Goal: Task Accomplishment & Management: Use online tool/utility

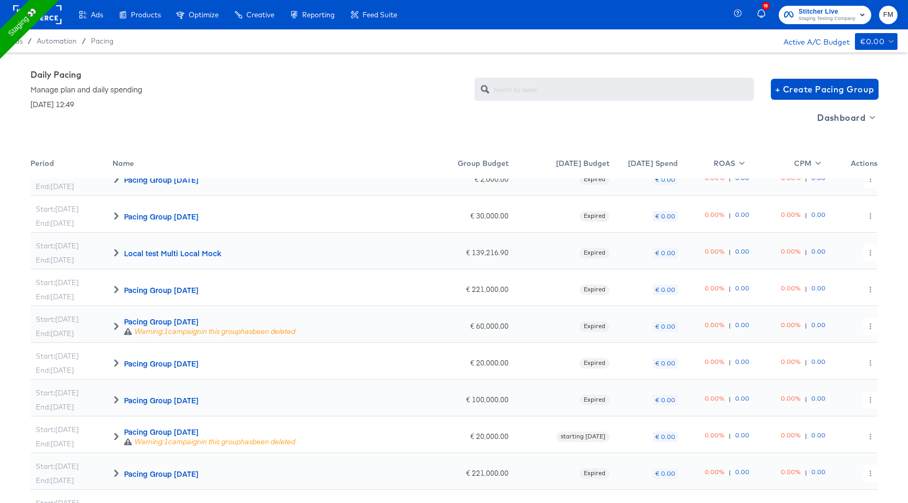
scroll to position [137, 0]
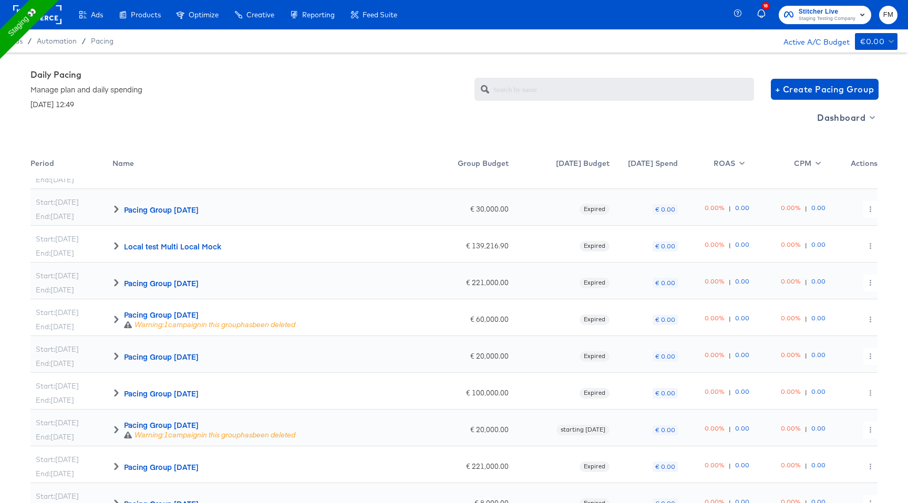
click at [185, 423] on div "Pacing Group 2025-09-15" at bounding box center [209, 425] width 171 height 11
click at [117, 426] on icon at bounding box center [115, 429] width 7 height 7
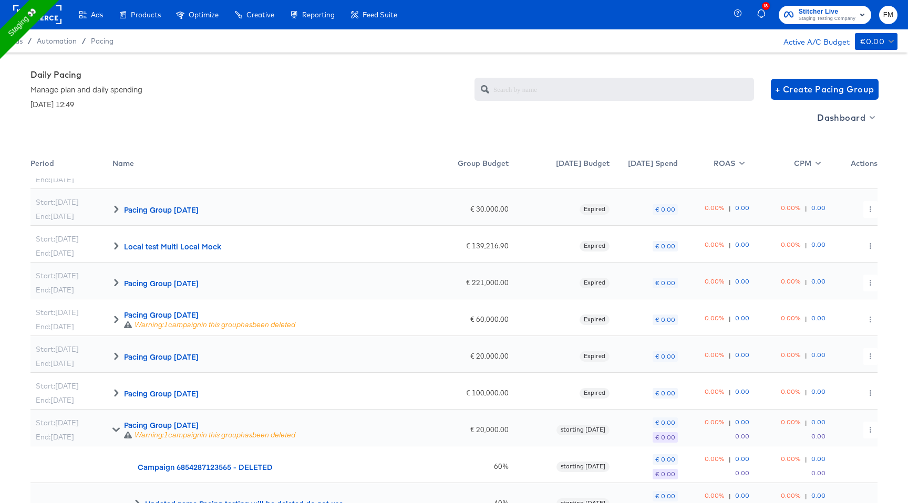
scroll to position [210, 0]
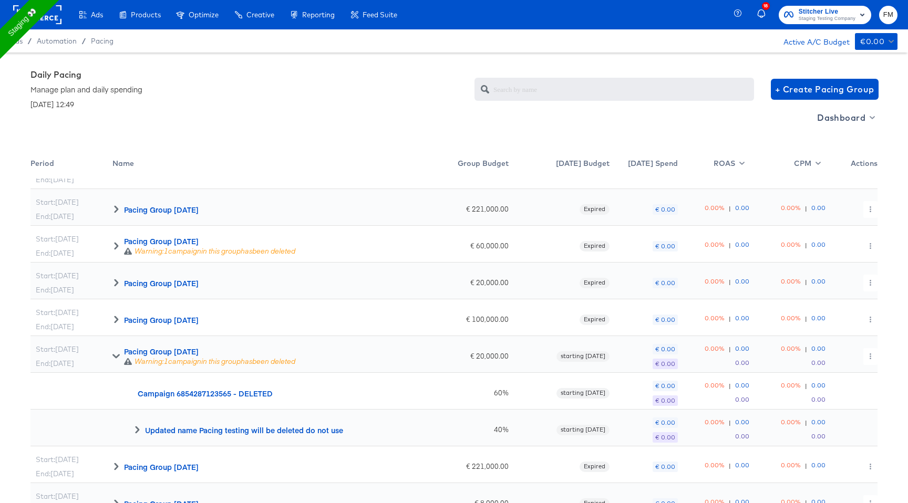
click at [133, 352] on div "Pacing Group 2025-09-15" at bounding box center [209, 351] width 171 height 11
click at [868, 356] on icon "button" at bounding box center [870, 356] width 6 height 6
click at [836, 379] on link "Edit" at bounding box center [861, 377] width 77 height 17
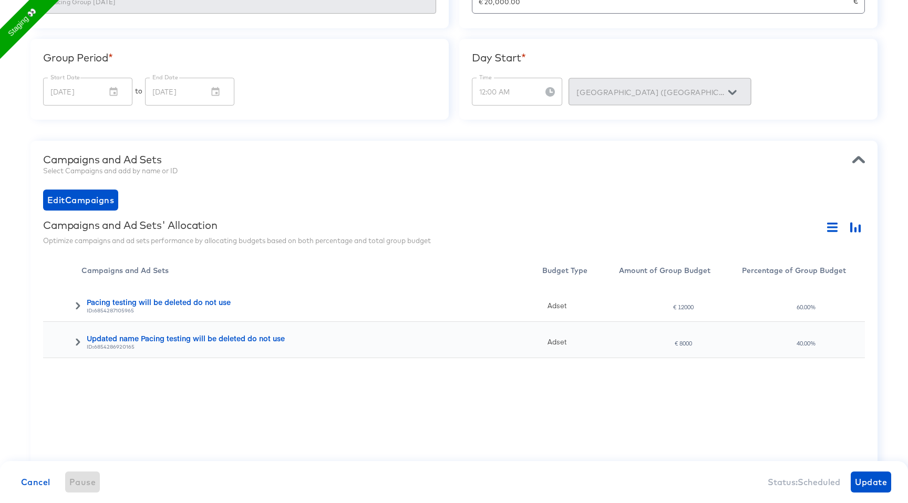
scroll to position [182, 0]
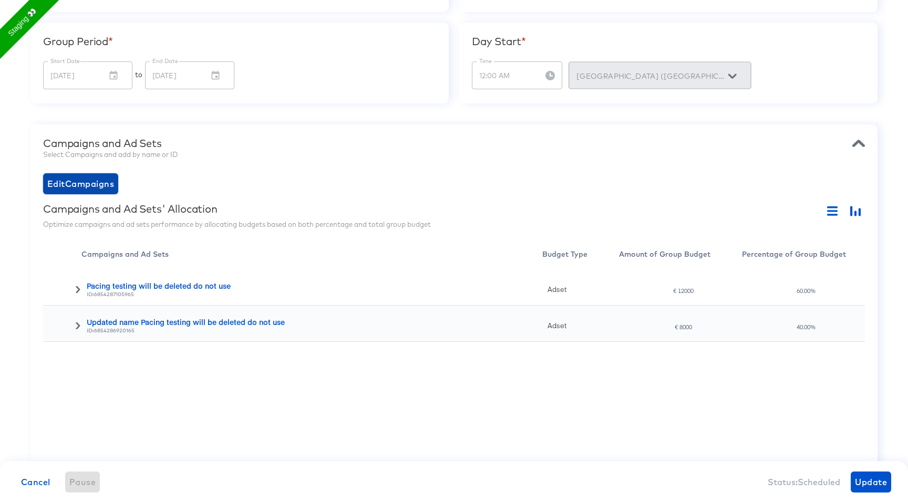
click at [77, 180] on span "Edit Campaigns" at bounding box center [80, 183] width 67 height 15
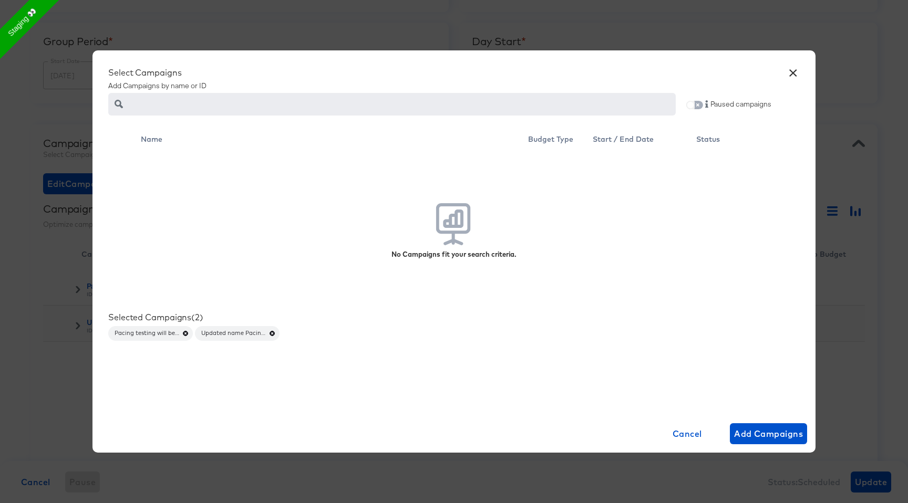
click at [694, 107] on input "checkbox" at bounding box center [690, 107] width 25 height 8
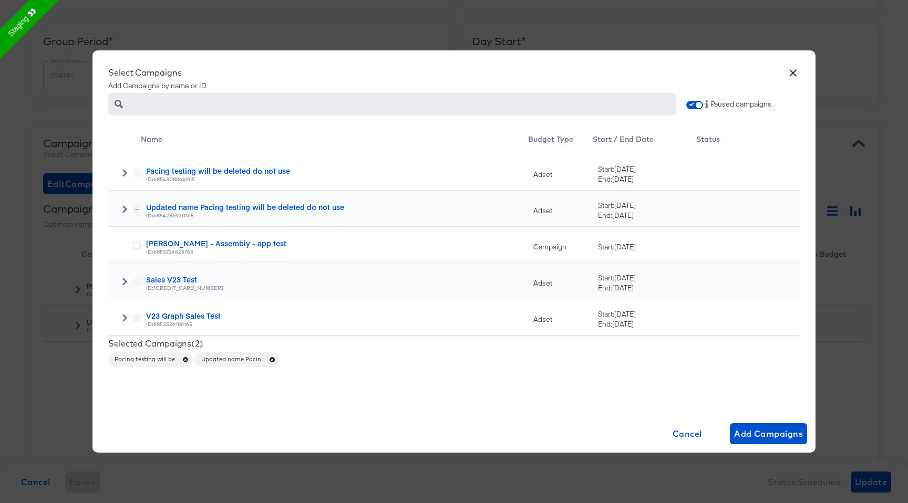
click at [121, 207] on icon at bounding box center [124, 208] width 7 height 7
click at [120, 170] on div at bounding box center [126, 174] width 27 height 11
click at [122, 170] on icon at bounding box center [124, 172] width 7 height 7
click at [137, 210] on icon at bounding box center [137, 209] width 8 height 8
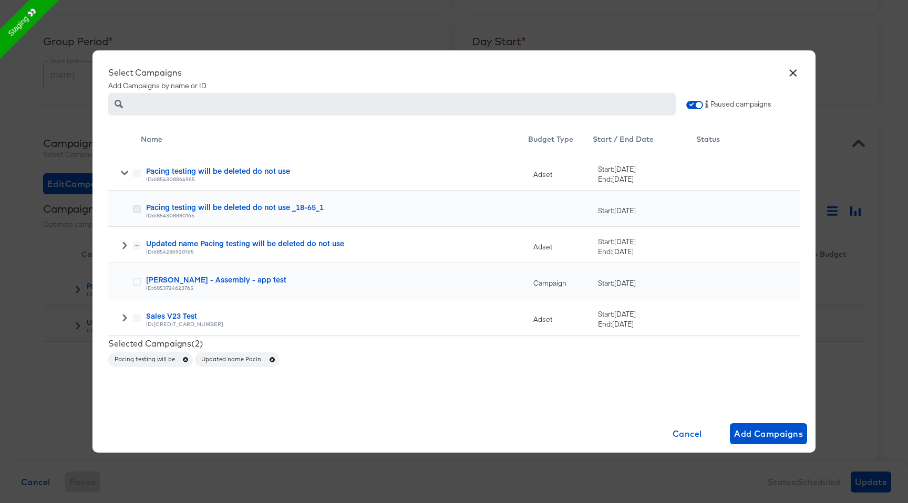
click at [0, 0] on input "checkbox" at bounding box center [0, 0] width 0 height 0
click at [780, 427] on span "Add Campaigns" at bounding box center [768, 434] width 69 height 15
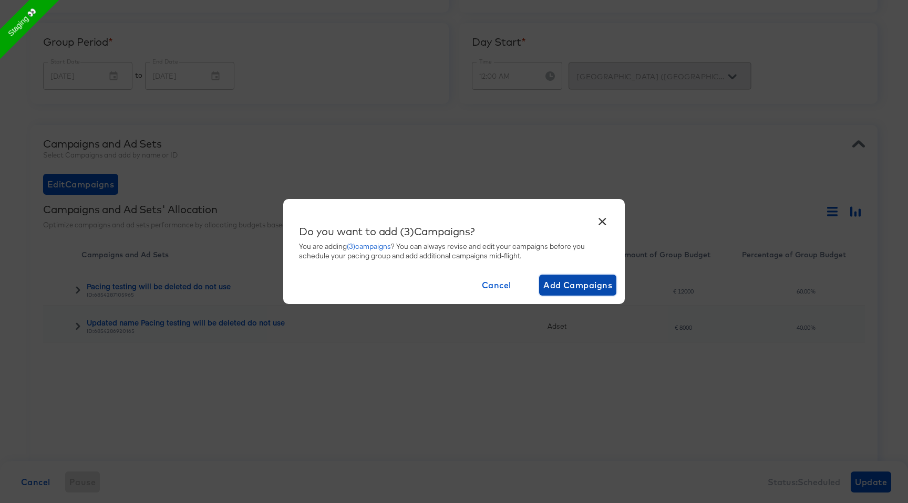
click at [578, 280] on span "Add Campaigns" at bounding box center [577, 285] width 69 height 15
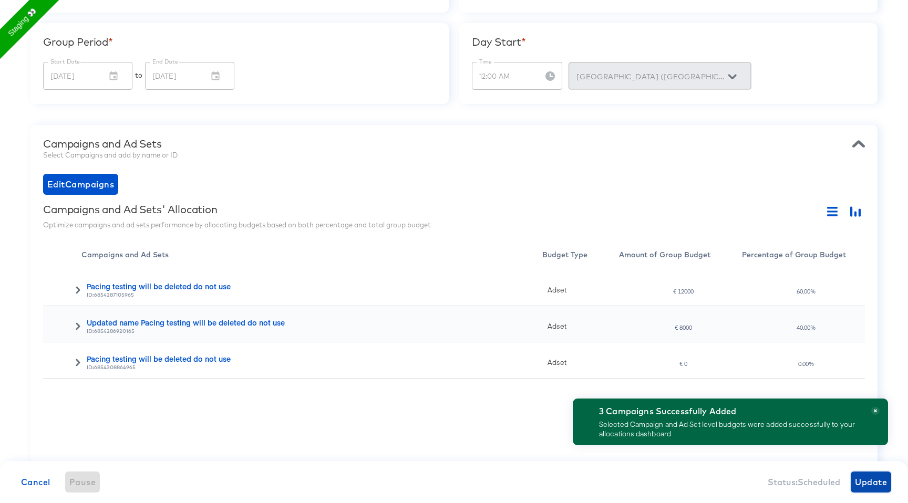
click at [877, 484] on span "Update" at bounding box center [871, 482] width 32 height 15
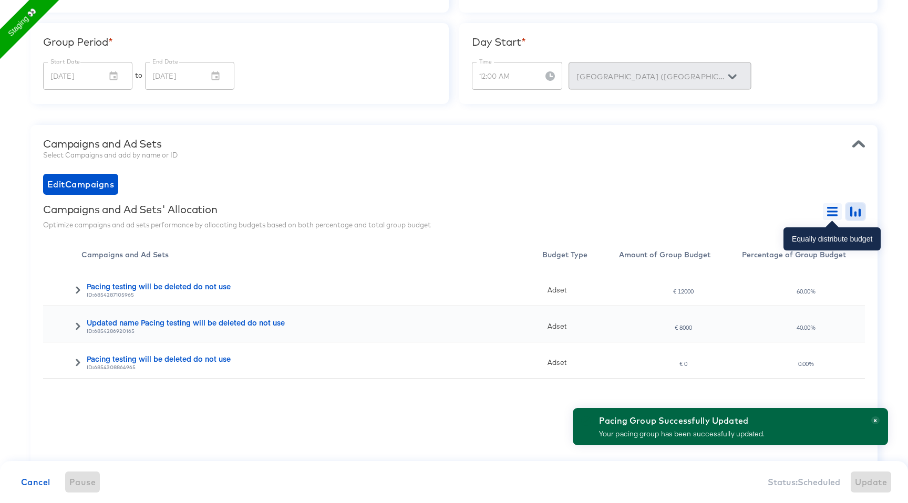
drag, startPoint x: 849, startPoint y: 213, endPoint x: 830, endPoint y: 212, distance: 18.4
click at [830, 212] on div at bounding box center [844, 211] width 42 height 17
click at [851, 214] on icon "button" at bounding box center [851, 211] width 2 height 10
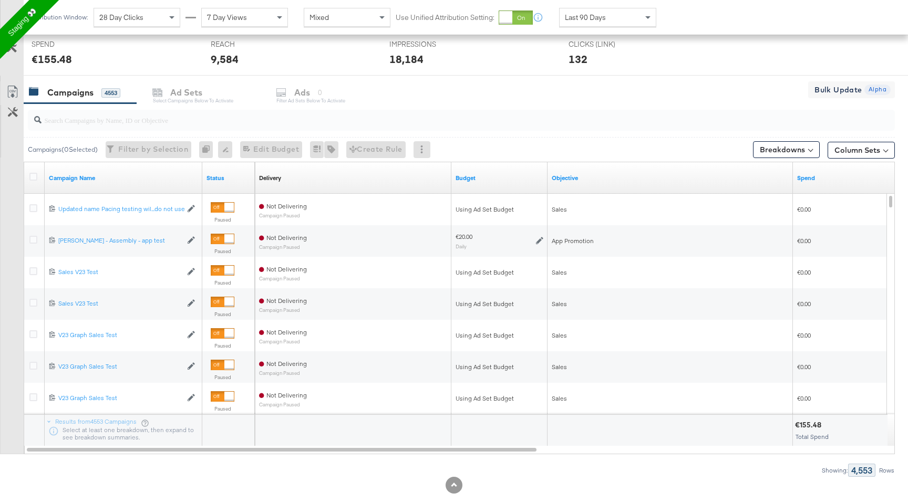
scroll to position [397, 0]
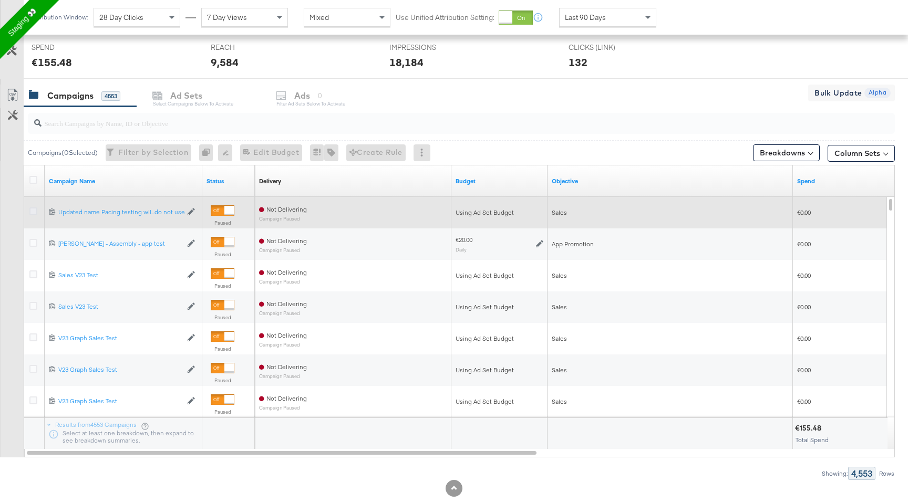
click at [31, 210] on icon at bounding box center [33, 211] width 8 height 8
click at [0, 0] on input "checkbox" at bounding box center [0, 0] width 0 height 0
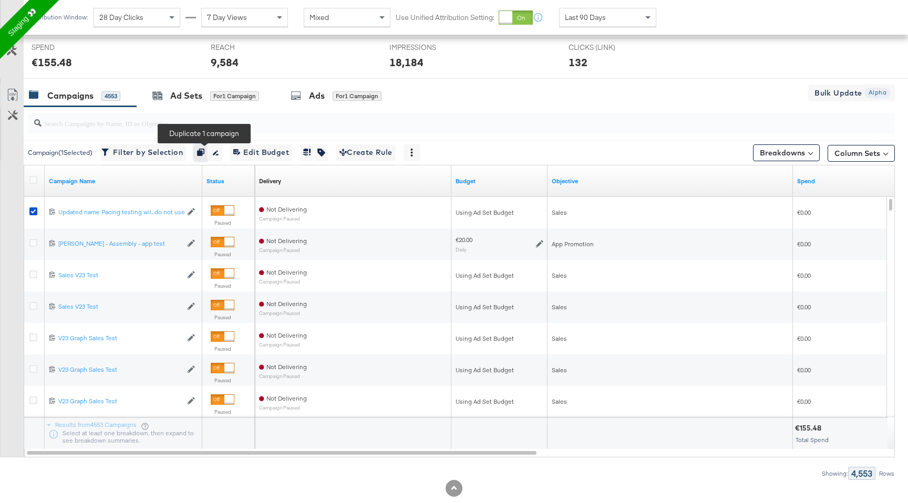
click at [206, 148] on button "button" at bounding box center [201, 152] width 14 height 17
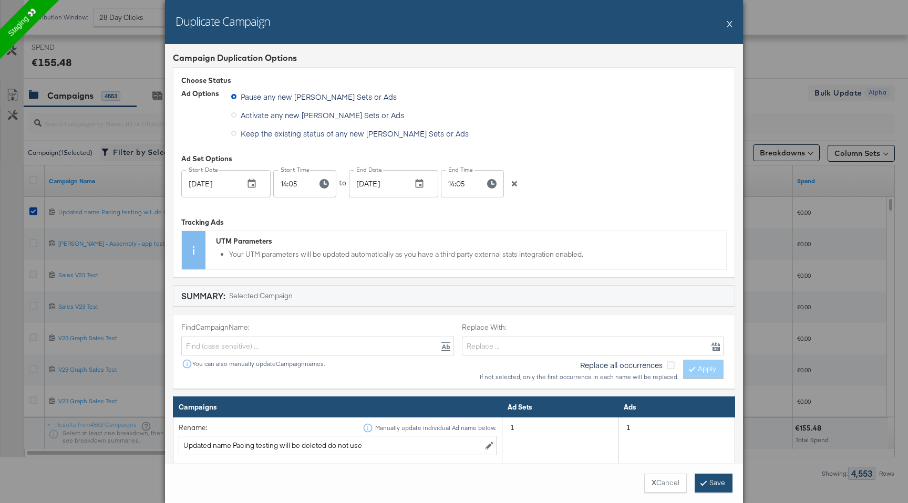
click at [711, 478] on button "Save" at bounding box center [713, 483] width 38 height 19
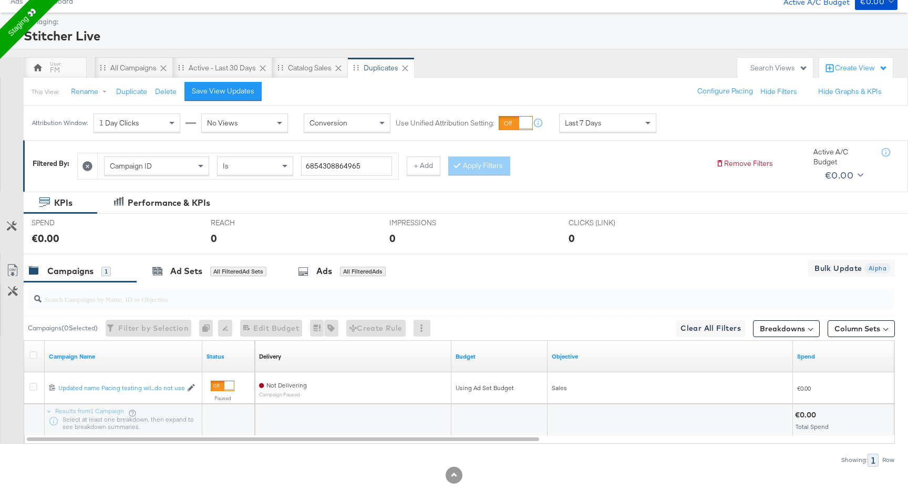
scroll to position [43, 0]
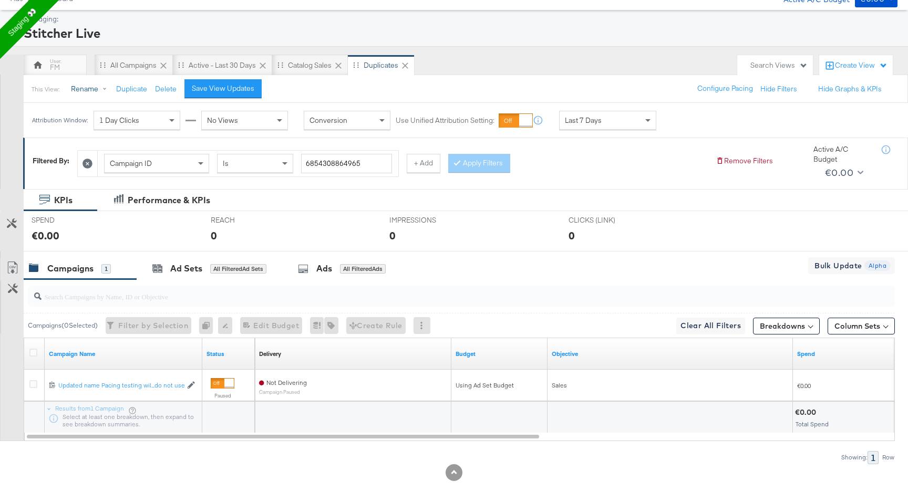
click at [99, 86] on button "Rename" at bounding box center [91, 89] width 55 height 19
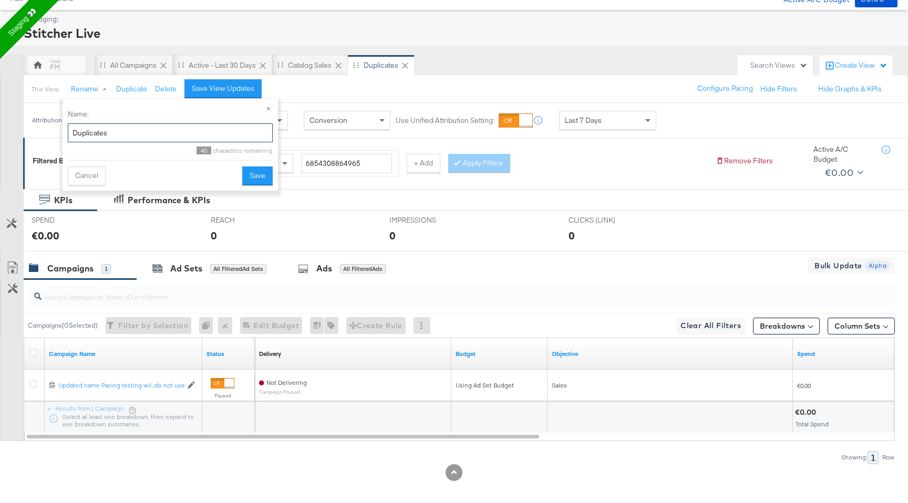
click at [127, 130] on input "Duplicates" at bounding box center [170, 132] width 205 height 19
click at [356, 88] on div "This View: Rename Duplicate Delete Save View Updates Configure Pacing Hide Filt…" at bounding box center [465, 89] width 885 height 28
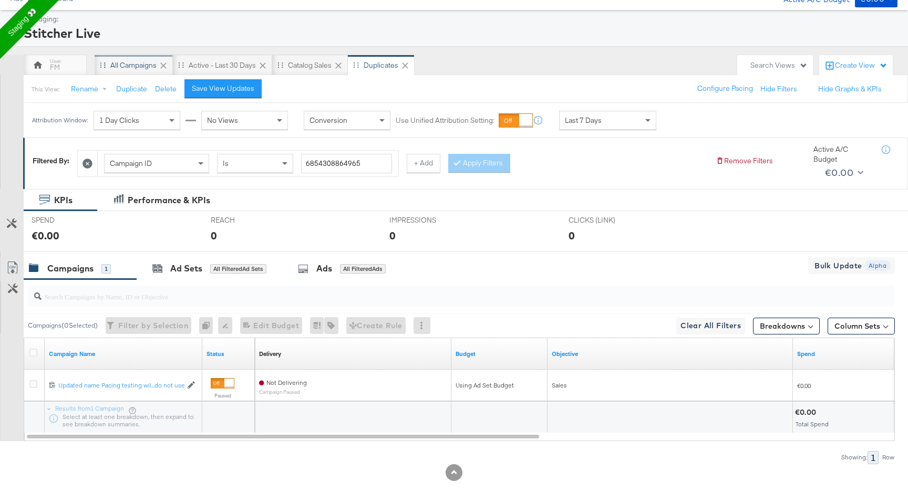
click at [144, 68] on div "All Campaigns" at bounding box center [133, 65] width 46 height 10
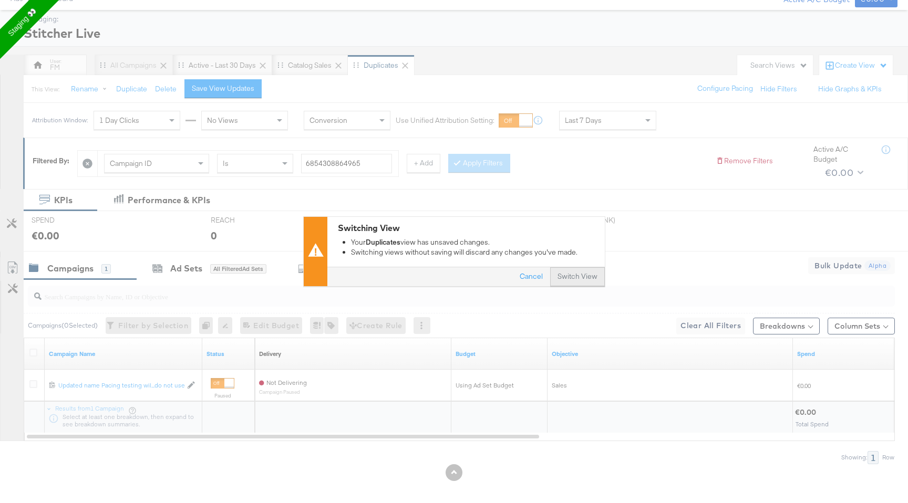
click at [581, 274] on button "Switch View" at bounding box center [577, 277] width 55 height 19
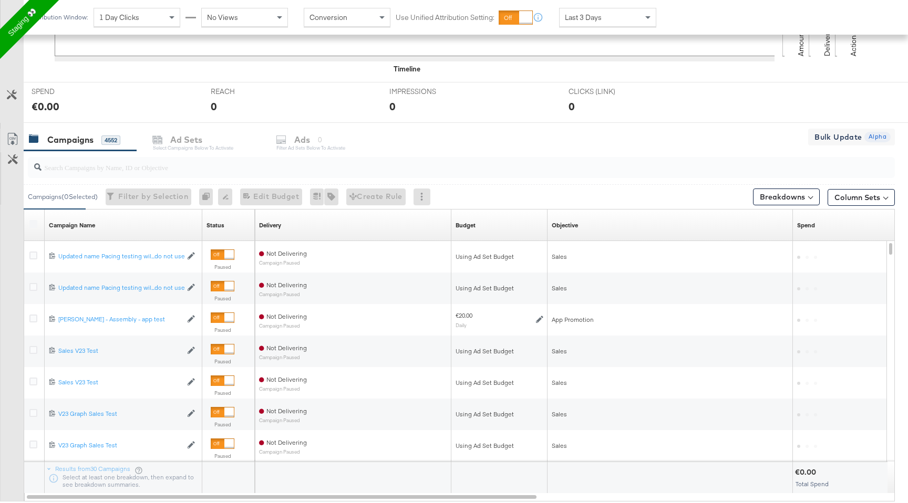
scroll to position [382, 0]
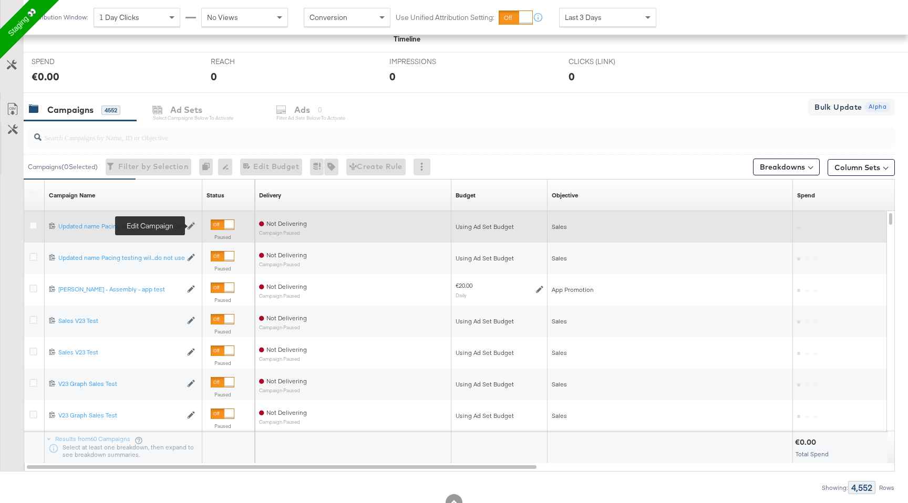
click at [189, 227] on icon at bounding box center [191, 225] width 7 height 7
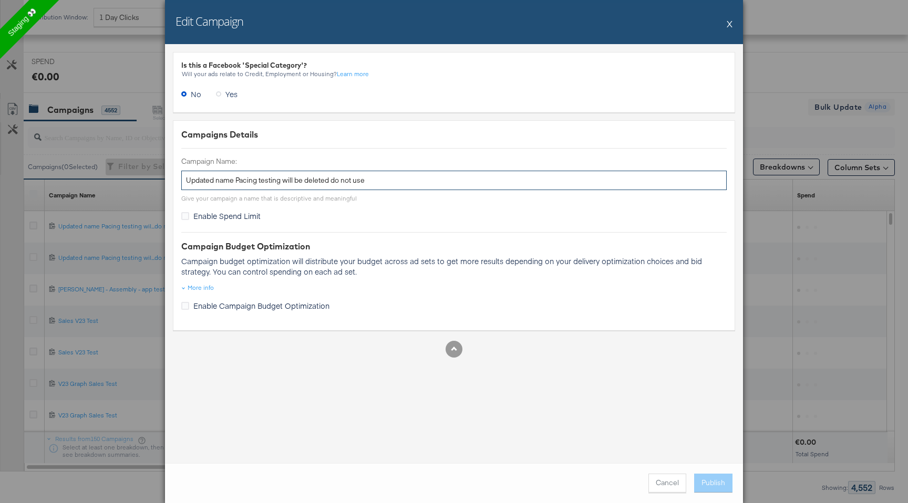
click at [244, 181] on input "Updated name Pacing testing will be deleted do not use" at bounding box center [453, 180] width 545 height 19
drag, startPoint x: 237, startPoint y: 179, endPoint x: 148, endPoint y: 178, distance: 89.3
click at [148, 178] on div "Edit Campaign X Is this a Facebook 'Special Category'? Will your ads relate to …" at bounding box center [454, 251] width 908 height 503
type input "Pacing testing will be deleted do not use"
click at [706, 475] on button "Publish" at bounding box center [713, 483] width 38 height 19
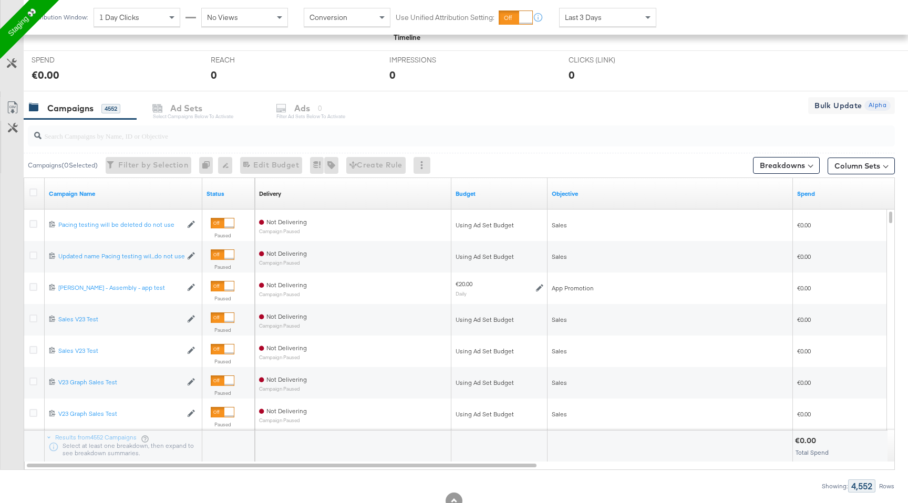
scroll to position [420, 0]
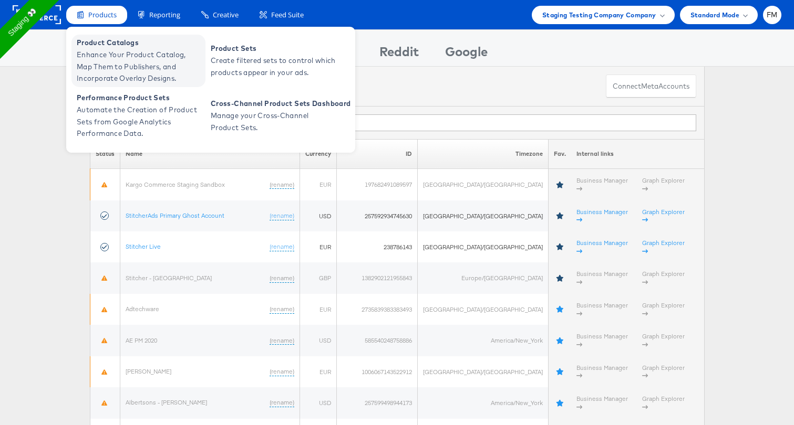
click at [116, 51] on span "Enhance Your Product Catalog, Map Them to Publishers, and Incorporate Overlay D…" at bounding box center [140, 67] width 126 height 36
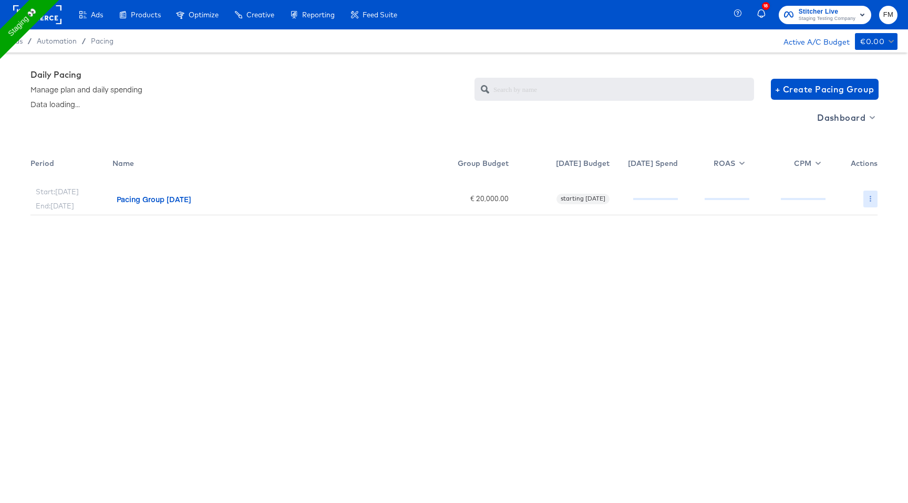
click at [870, 197] on icon "button" at bounding box center [870, 199] width 2 height 6
click at [851, 219] on link "Edit" at bounding box center [861, 220] width 77 height 17
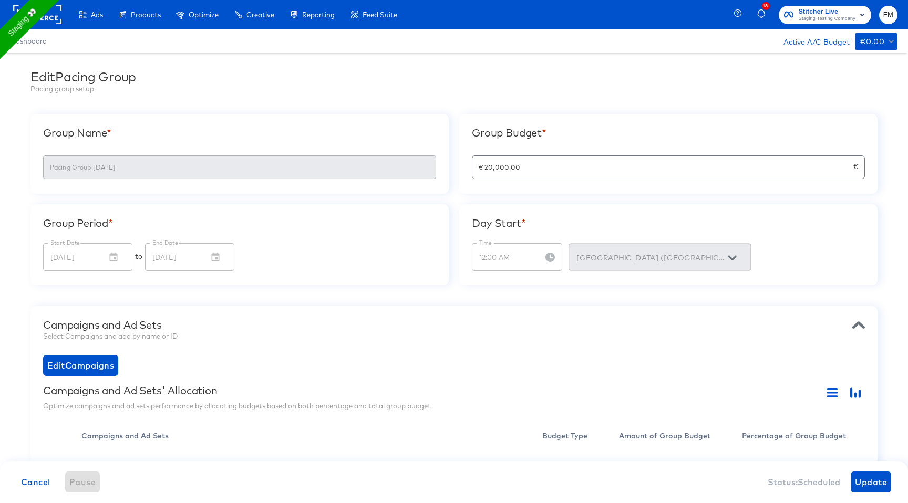
click at [388, 92] on div "Pacing group setup" at bounding box center [453, 89] width 847 height 10
click at [37, 41] on span "Dashboard" at bounding box center [29, 41] width 37 height 8
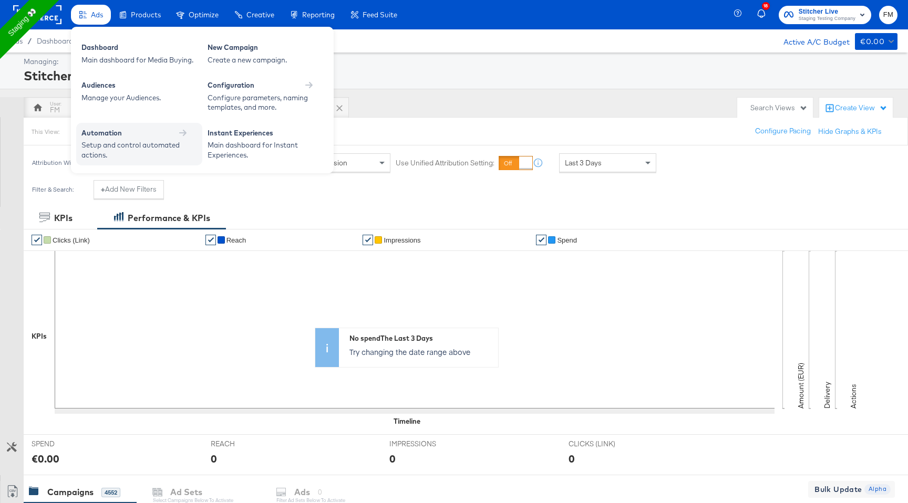
click at [132, 136] on div "Automation" at bounding box center [139, 133] width 116 height 10
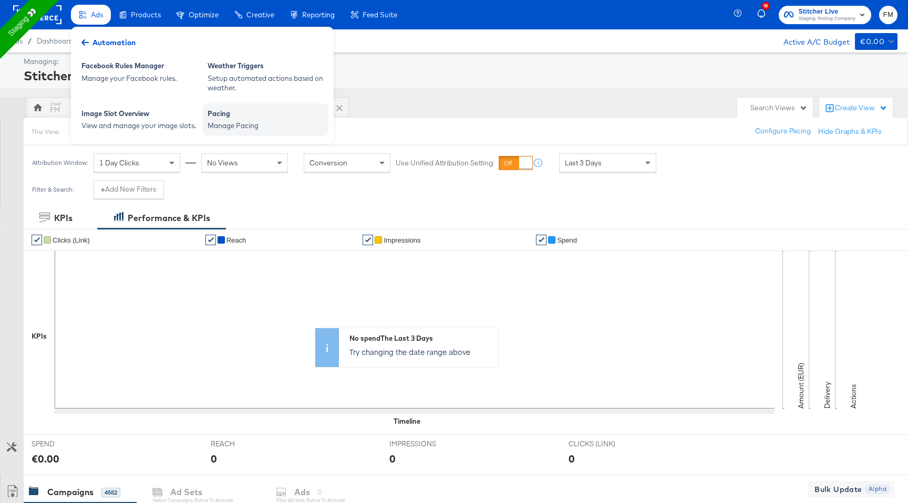
click at [228, 108] on div "Pacing Manage Pacing" at bounding box center [265, 119] width 126 height 33
click at [238, 119] on div "Pacing" at bounding box center [265, 115] width 116 height 13
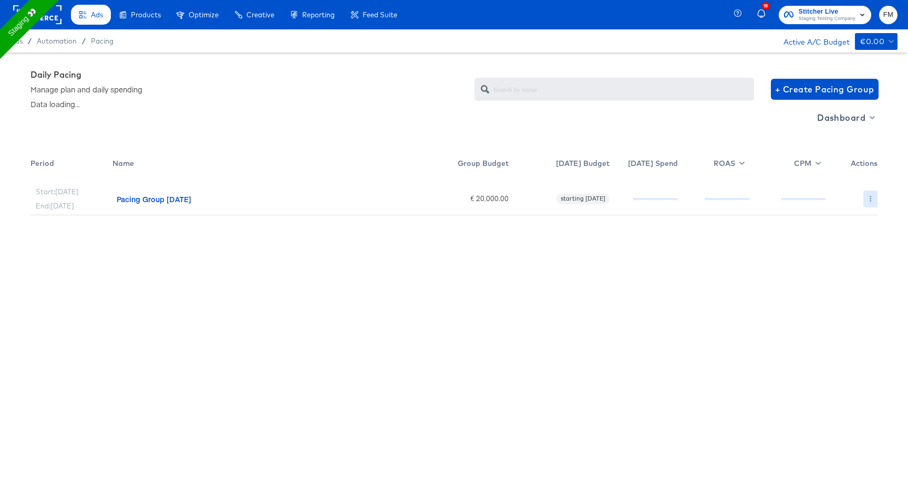
click at [876, 199] on button "button" at bounding box center [870, 199] width 14 height 17
click at [150, 414] on div at bounding box center [454, 251] width 908 height 503
click at [393, 345] on div "Start: Sep 16th End: Sep 22nd Pacing Group 2025-09-15 € 20,000.00 starting 2025…" at bounding box center [453, 349] width 847 height 341
click at [167, 204] on div "Pacing Group [DATE]" at bounding box center [265, 197] width 306 height 37
click at [119, 198] on icon at bounding box center [115, 198] width 7 height 7
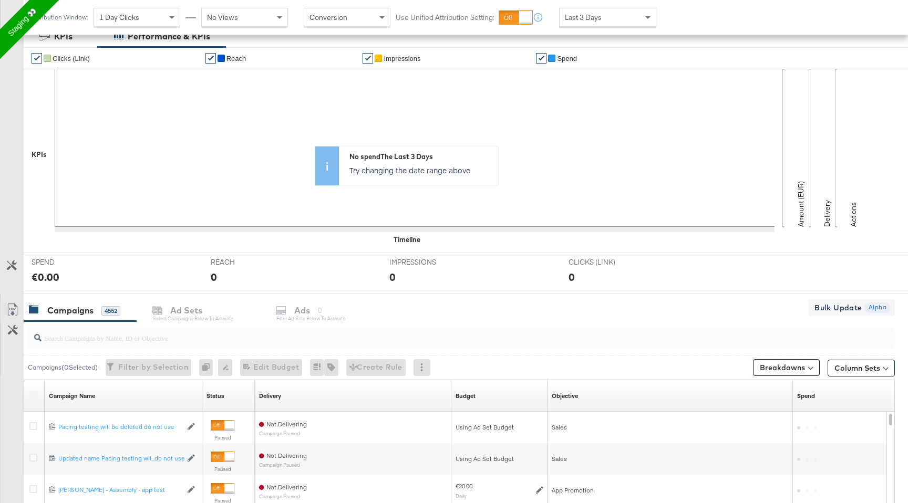
scroll to position [191, 0]
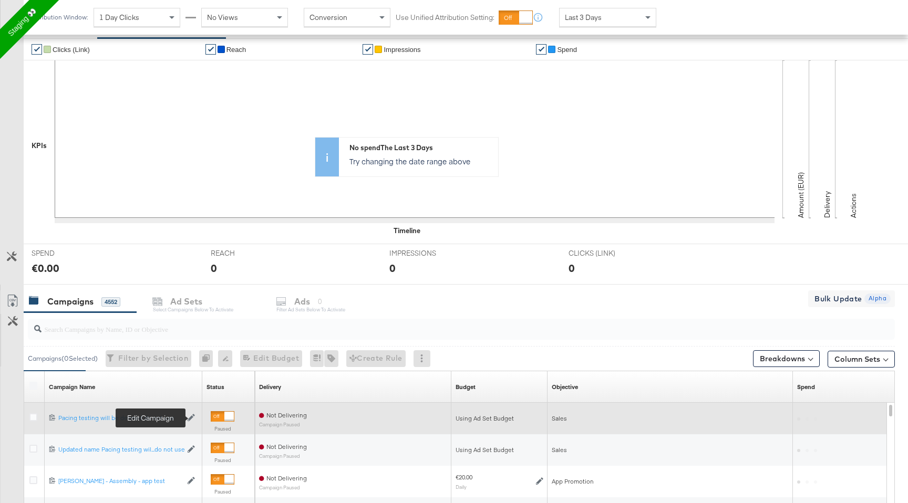
click at [195, 417] on button "Edit Campaign" at bounding box center [193, 417] width 11 height 7
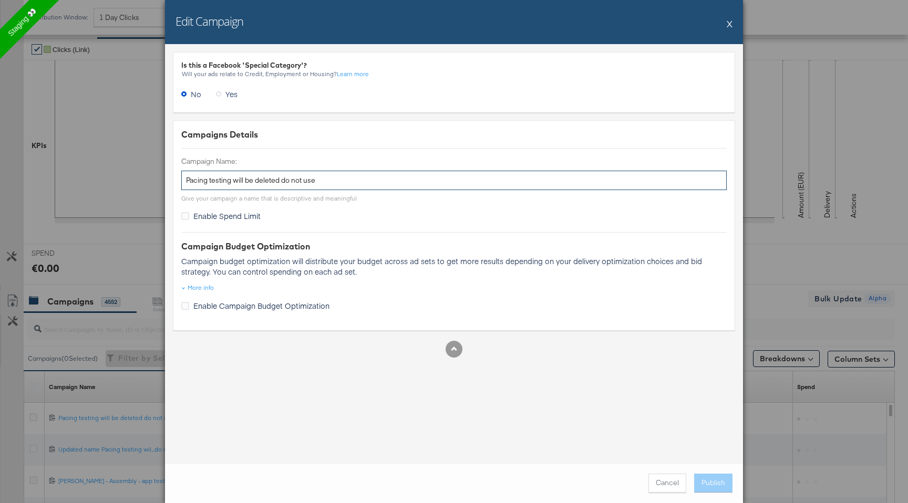
click at [325, 180] on input "Pacing testing will be deleted do not use" at bounding box center [453, 180] width 545 height 19
type input "Pacing testing will be deleted do not use 2"
click at [712, 484] on button "Publish" at bounding box center [713, 483] width 38 height 19
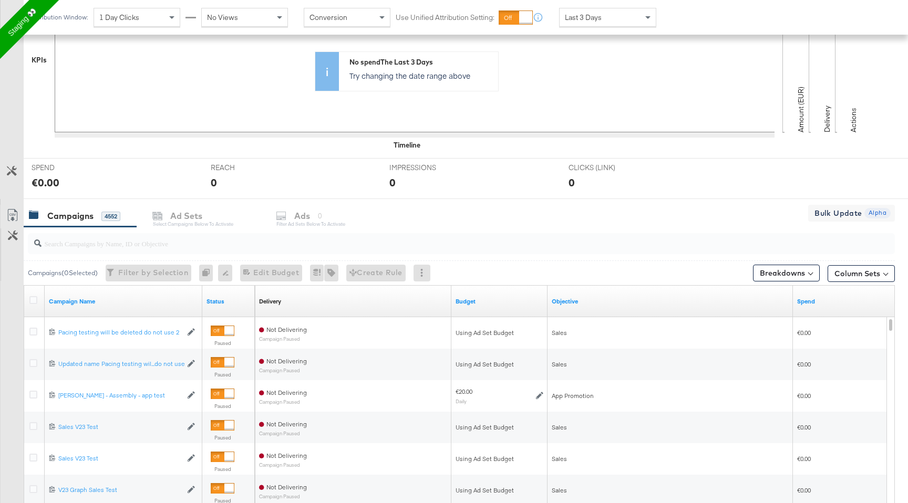
scroll to position [0, 0]
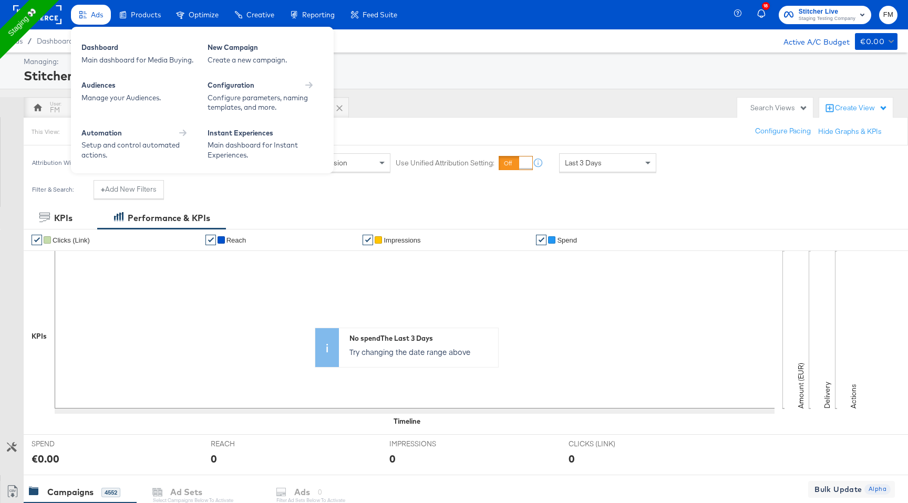
click at [95, 17] on span "Ads" at bounding box center [97, 15] width 12 height 8
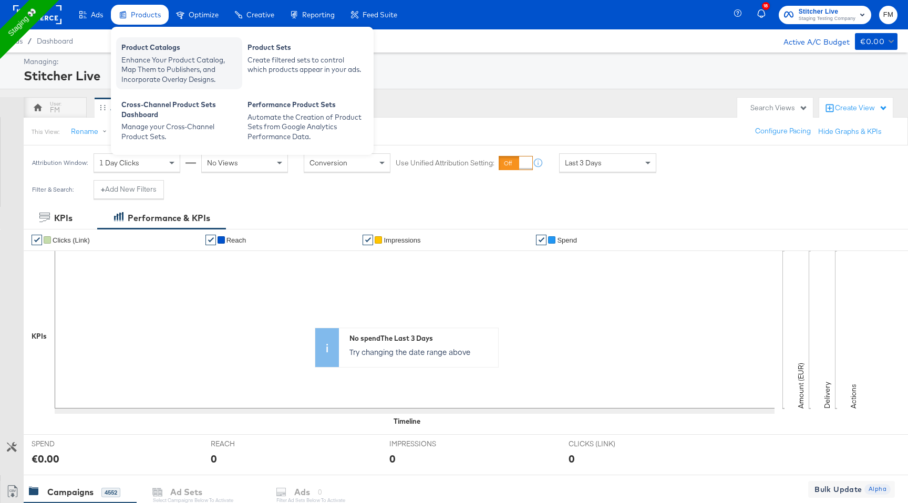
click at [162, 59] on div "Enhance Your Product Catalog, Map Them to Publishers, and Incorporate Overlay D…" at bounding box center [179, 69] width 116 height 29
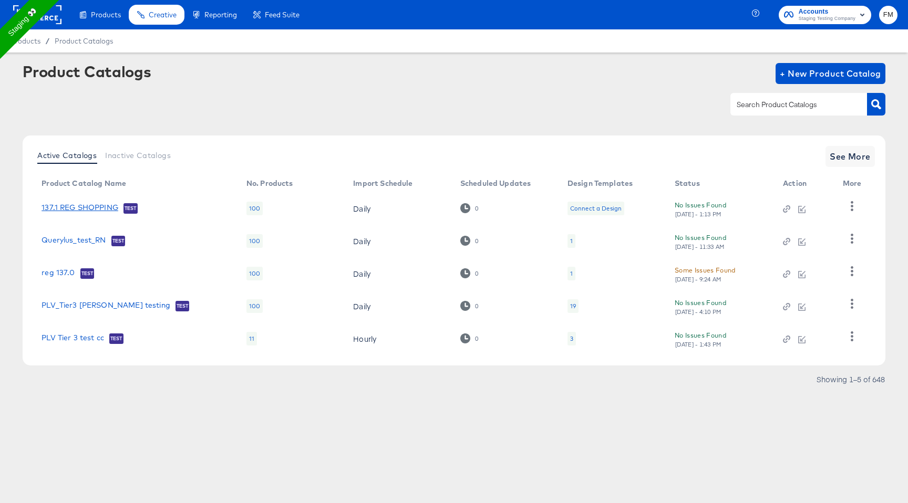
click at [98, 209] on link "137.1 REG SHOPPING" at bounding box center [79, 208] width 77 height 11
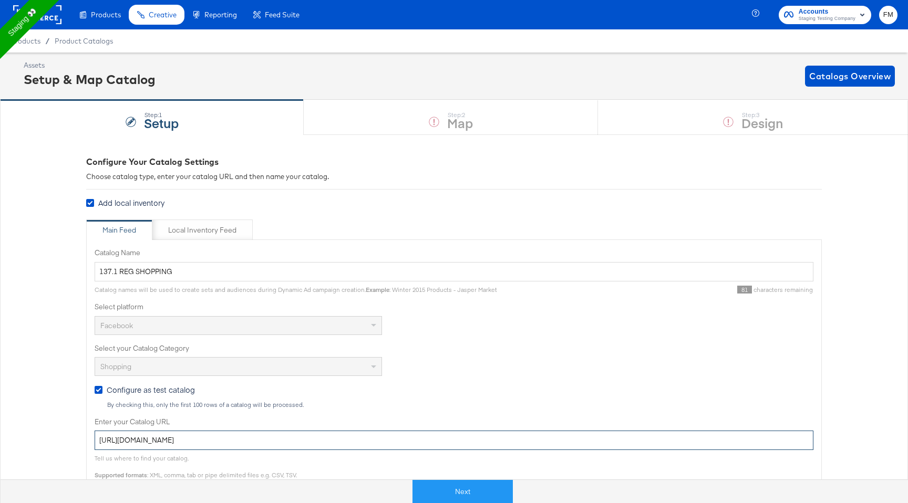
click at [186, 440] on input "https://kc-qa-testing.s3.eu-west-1.amazonaws.com/shopping-basic-10k.tsv.gz" at bounding box center [454, 440] width 719 height 19
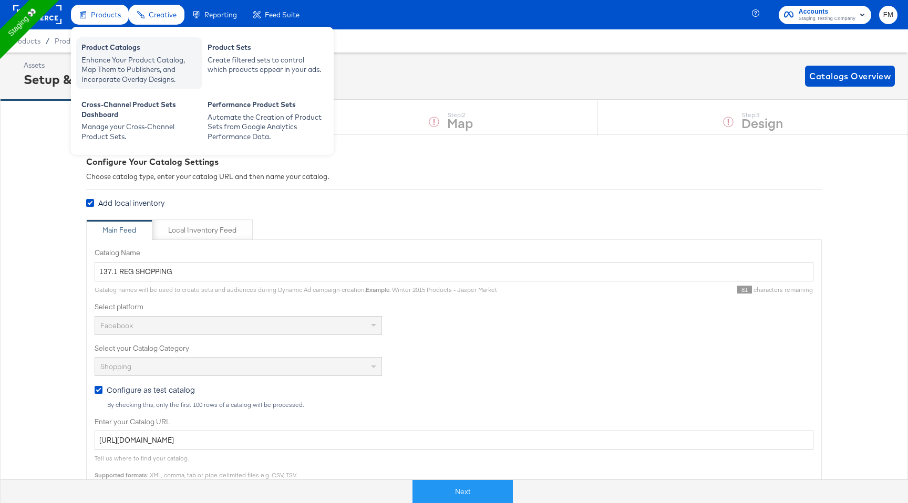
click at [118, 64] on div "Enhance Your Product Catalog, Map Them to Publishers, and Incorporate Overlay D…" at bounding box center [139, 69] width 116 height 29
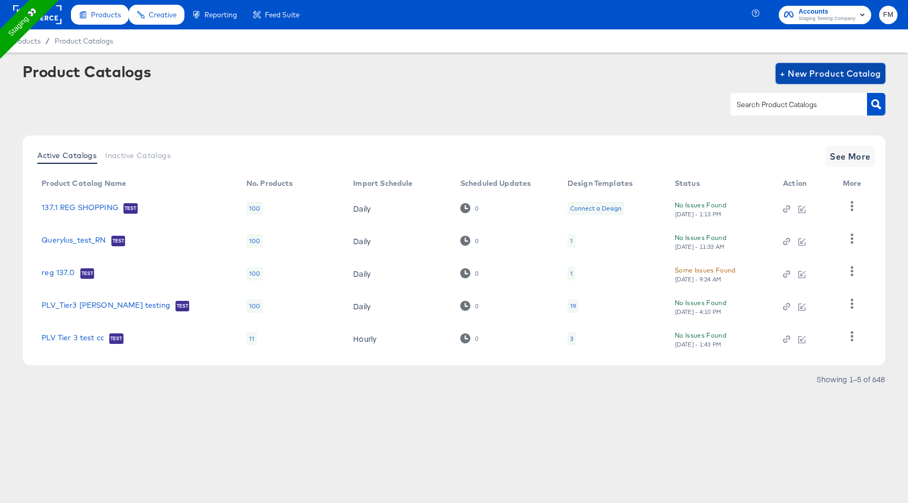
click at [846, 78] on span "+ New Product Catalog" at bounding box center [829, 73] width 101 height 15
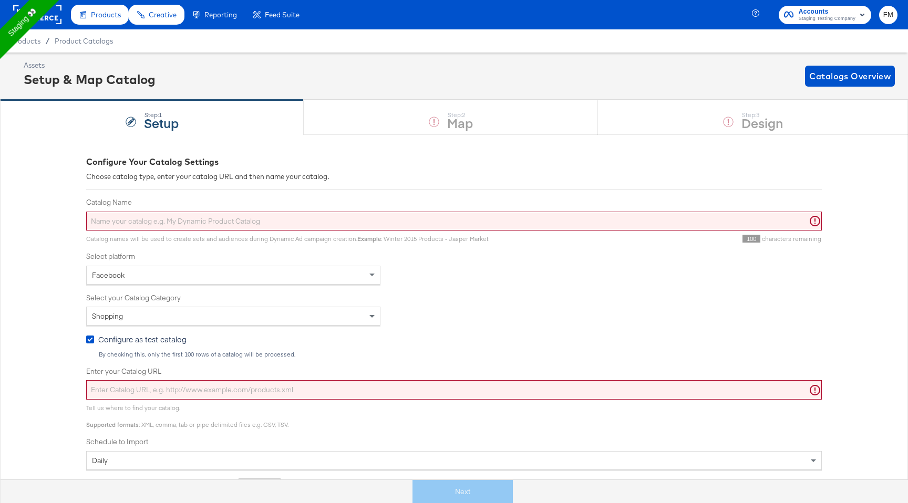
click at [293, 219] on input "Catalog Name" at bounding box center [453, 221] width 735 height 19
type input "1"
type input "S"
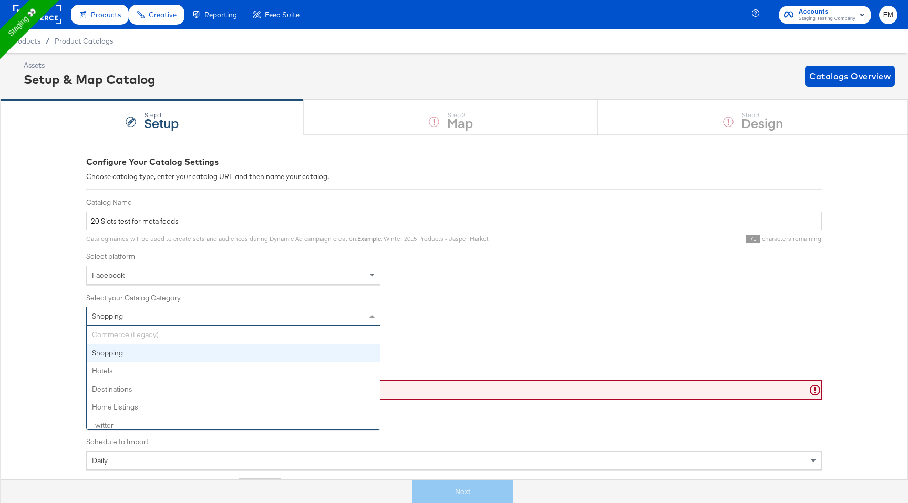
scroll to position [5, 0]
click at [163, 321] on div "Shopping" at bounding box center [233, 316] width 293 height 18
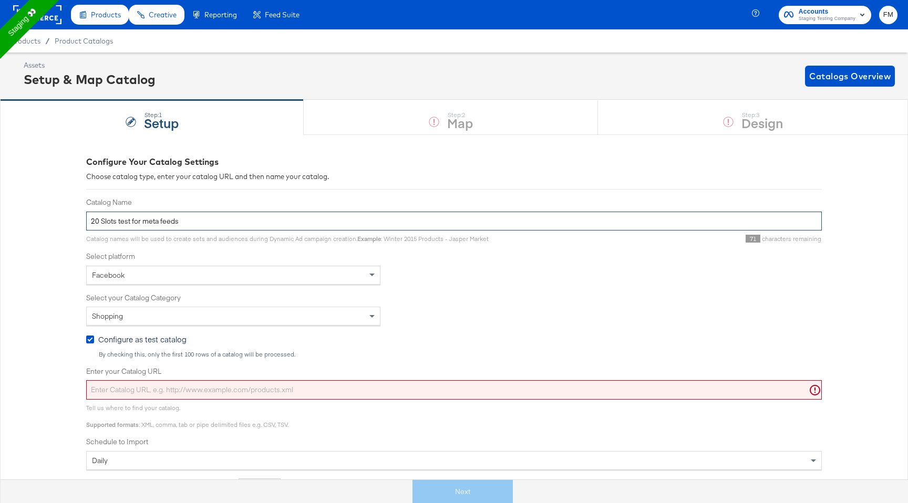
click at [209, 219] on input "20 Slots test for meta feeds" at bounding box center [453, 221] width 735 height 19
type input "20 Slots test for meta feeds (shopping)"
click at [178, 287] on div "Catalog Name 20 Slots test for meta feeds (shopping) Catalog names will be used…" at bounding box center [453, 347] width 735 height 300
click at [206, 399] on input "Enter your Catalog URL" at bounding box center [453, 389] width 735 height 19
paste input "https://kc-qa-testing.s3.eu-west-1.amazonaws.com/shopping-basic-10k.tsv.gz"
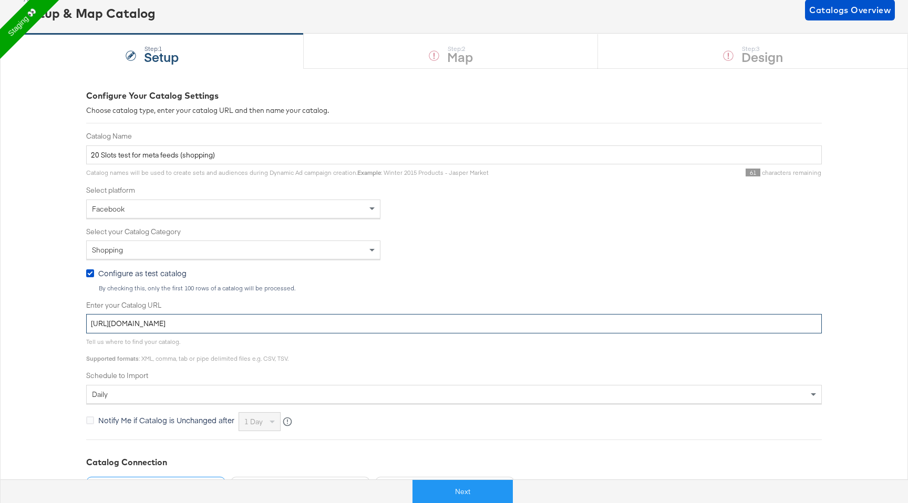
scroll to position [165, 0]
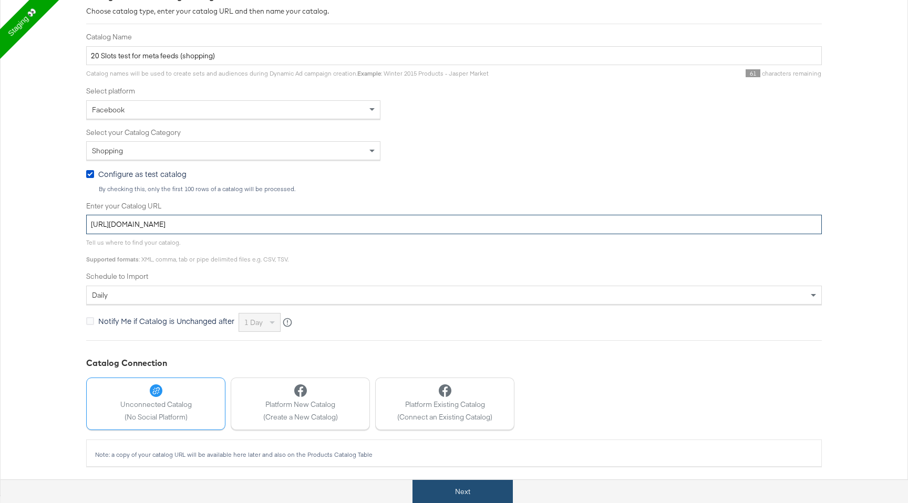
type input "https://kc-qa-testing.s3.eu-west-1.amazonaws.com/shopping-basic-10k.tsv.gz"
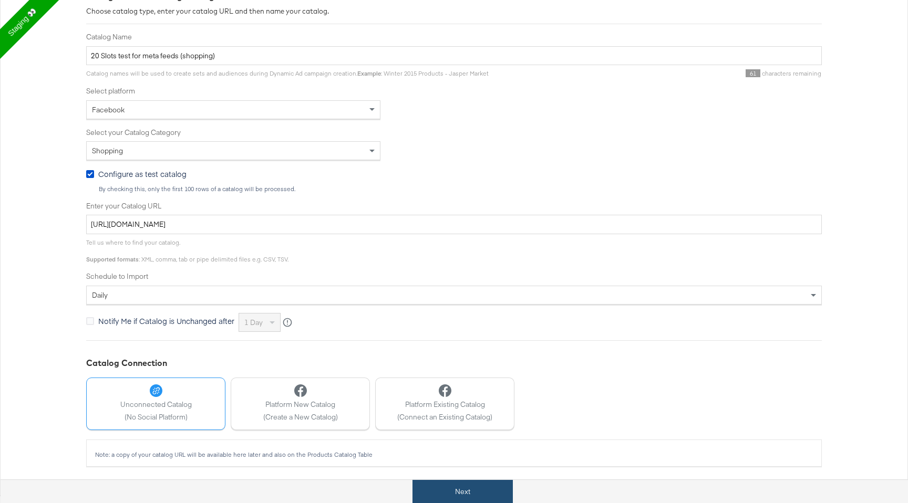
click at [453, 484] on button "Next" at bounding box center [462, 492] width 100 height 24
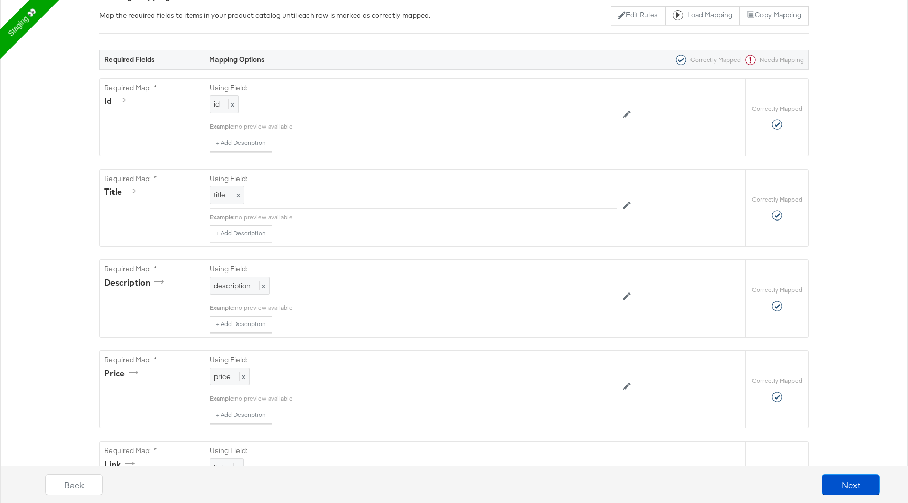
scroll to position [0, 0]
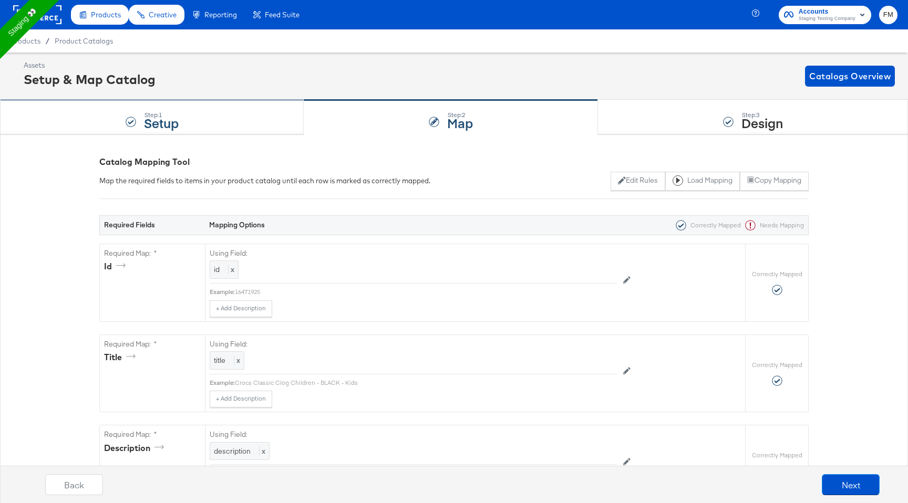
click at [235, 124] on div "Step: 1 Setup" at bounding box center [152, 117] width 304 height 35
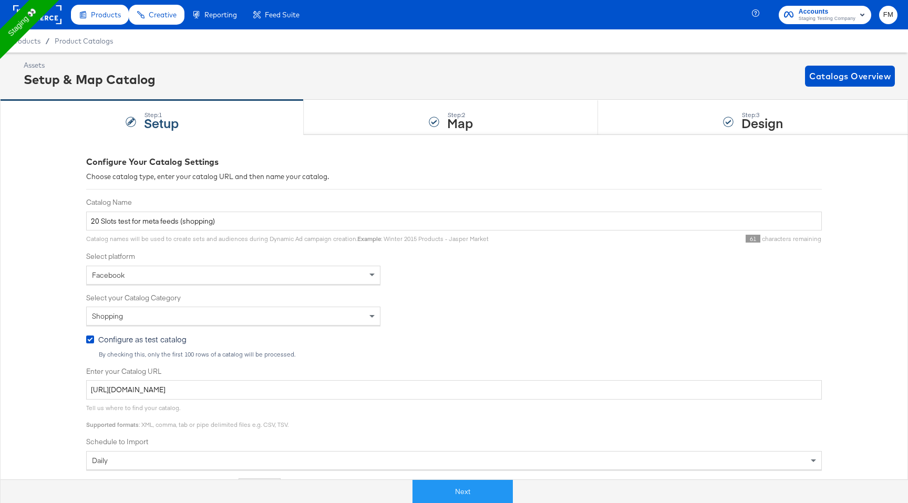
scroll to position [165, 0]
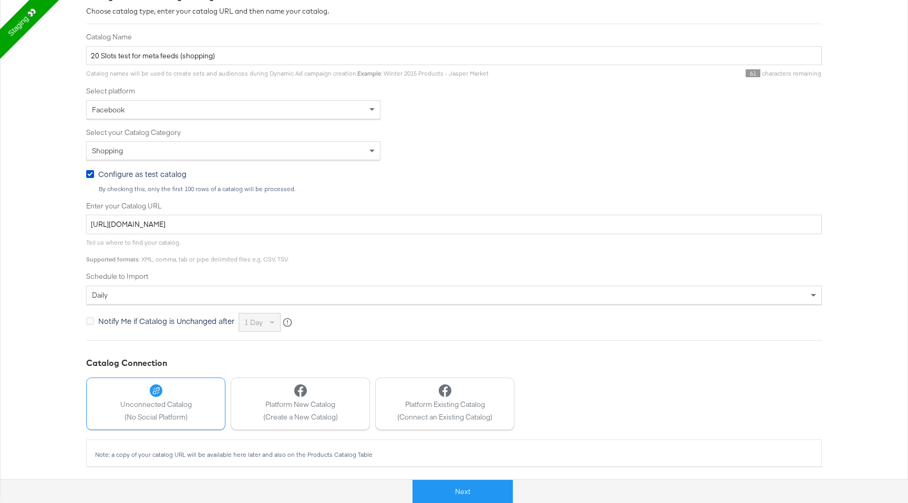
click at [175, 410] on div "Unconnected Catalog (No Social Platform)" at bounding box center [155, 402] width 71 height 37
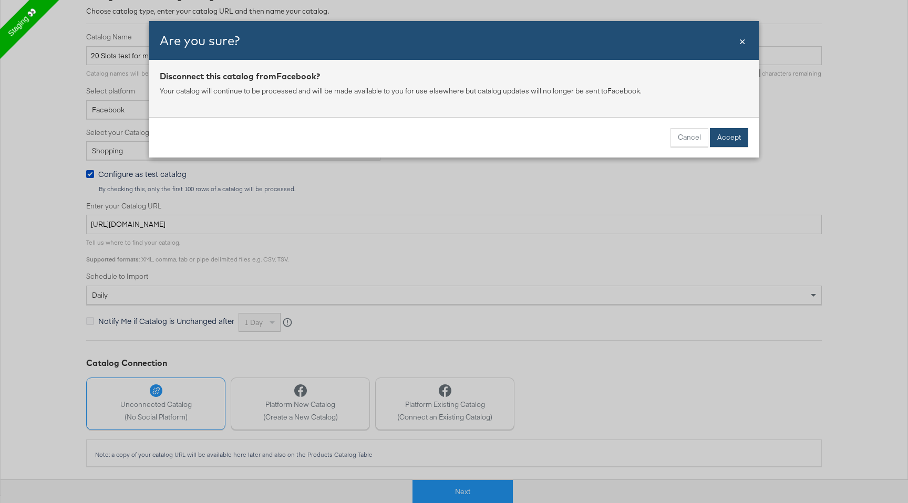
click at [723, 136] on button "Accept" at bounding box center [729, 137] width 38 height 19
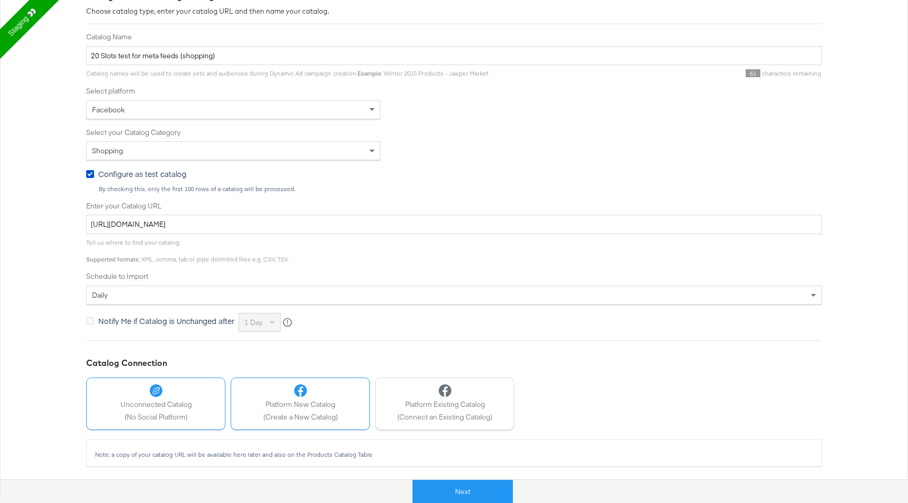
click at [306, 403] on span "Platform New Catalog" at bounding box center [300, 405] width 75 height 10
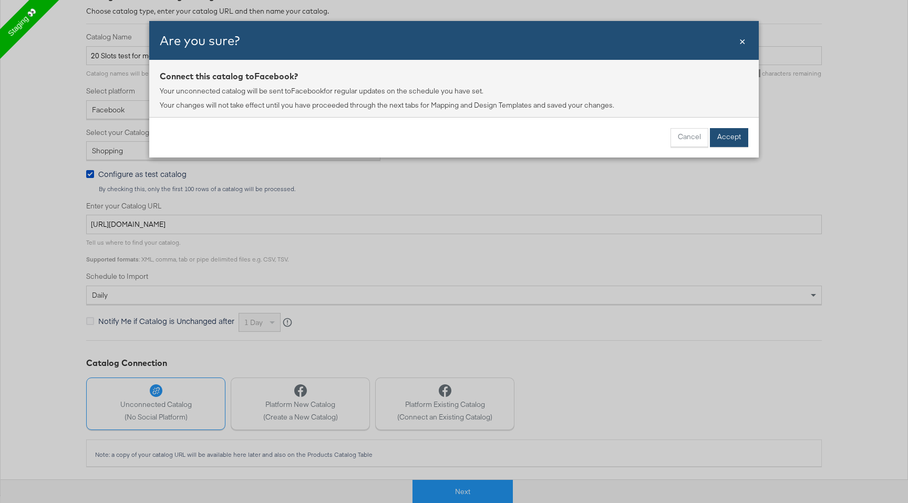
click at [739, 146] on button "Accept" at bounding box center [729, 137] width 38 height 19
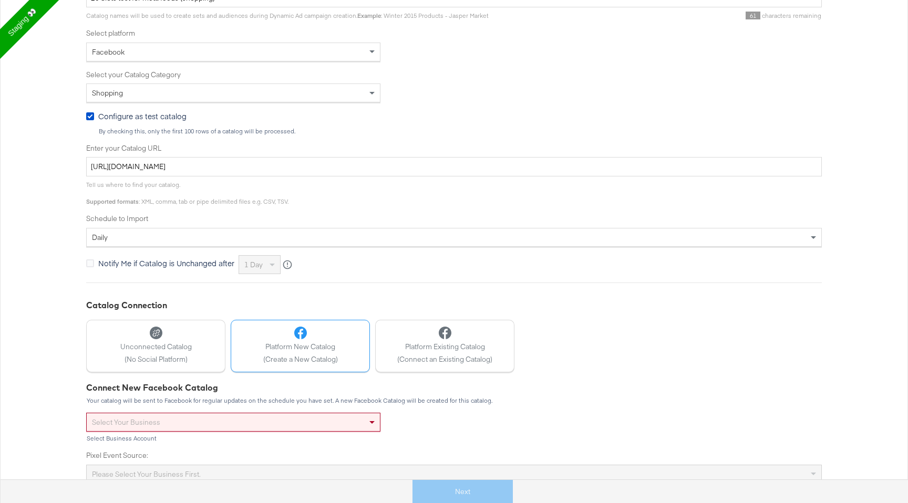
scroll to position [274, 0]
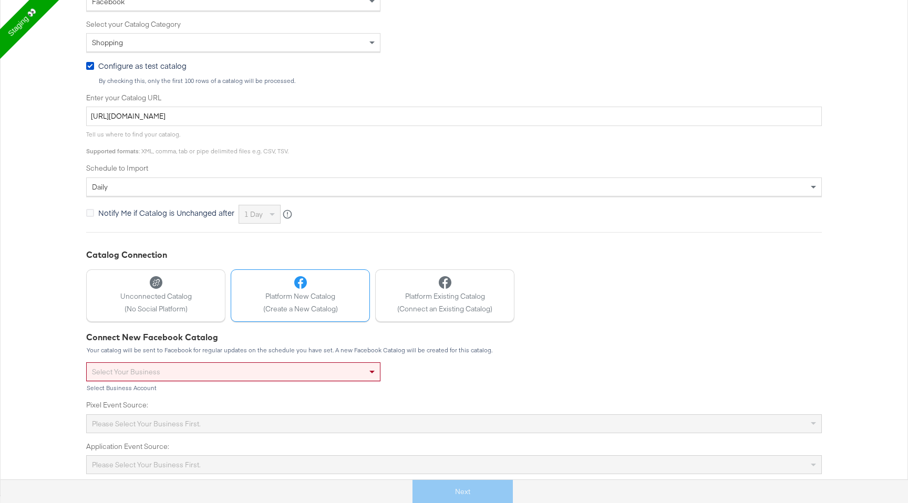
click at [309, 358] on div "Connect New Facebook Catalog Your catalog will be sent to Facebook for regular …" at bounding box center [453, 402] width 735 height 143
click at [307, 371] on div "Select your business" at bounding box center [233, 372] width 293 height 18
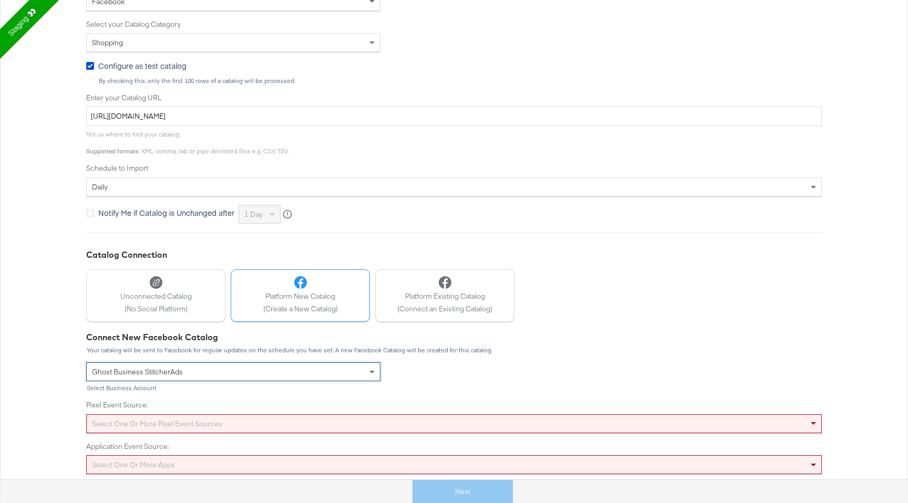
click at [243, 422] on div "Select one or more pixel event sources" at bounding box center [453, 423] width 735 height 19
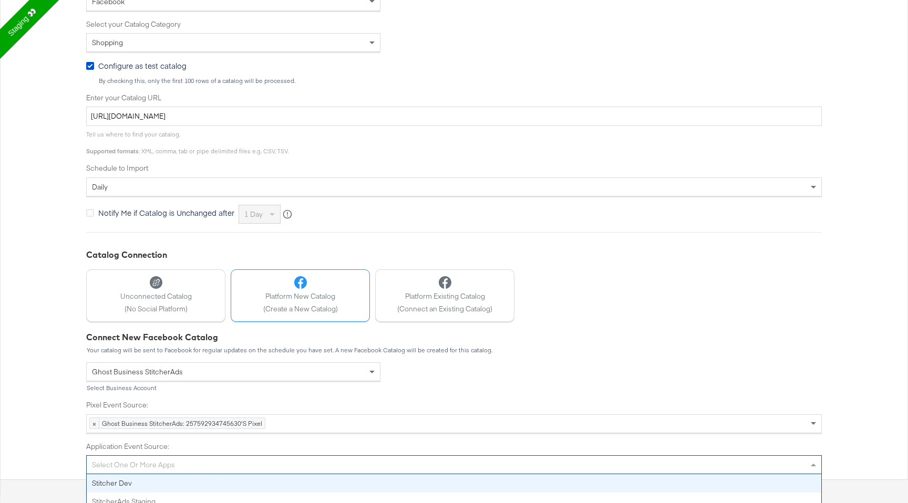
scroll to position [282, 0]
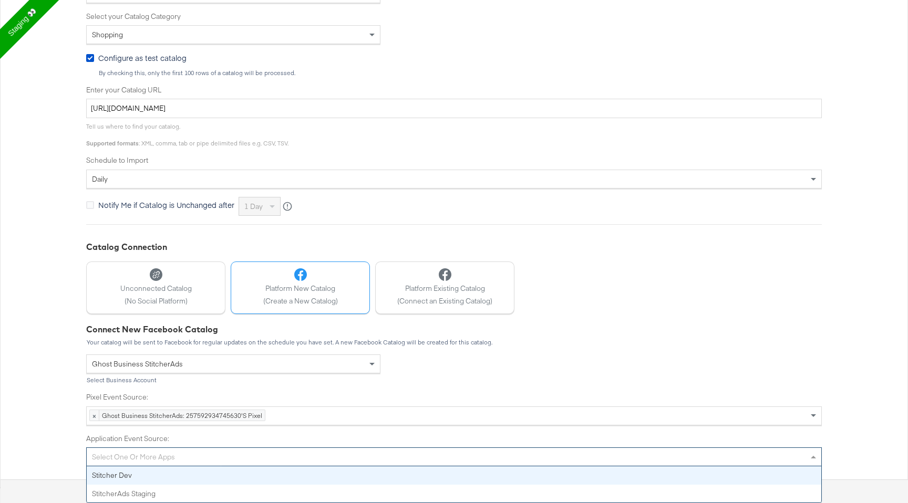
click at [223, 456] on div "Select one or more apps" at bounding box center [454, 457] width 734 height 18
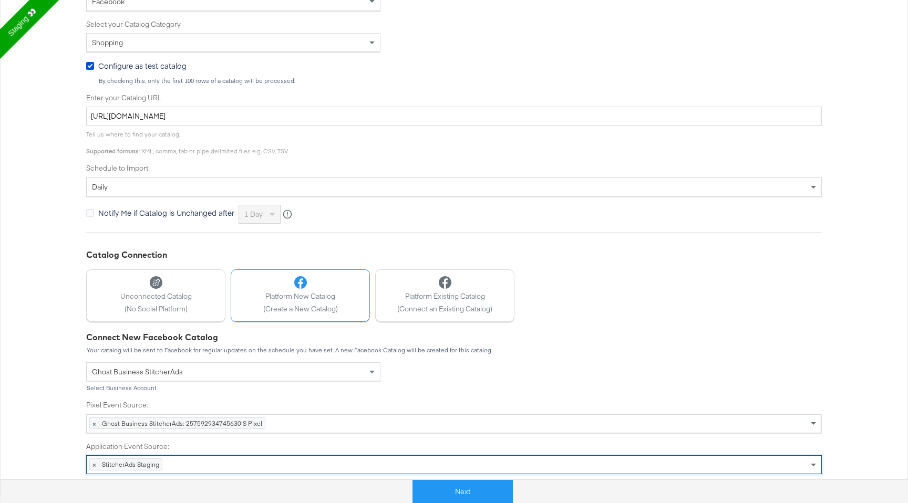
scroll to position [274, 0]
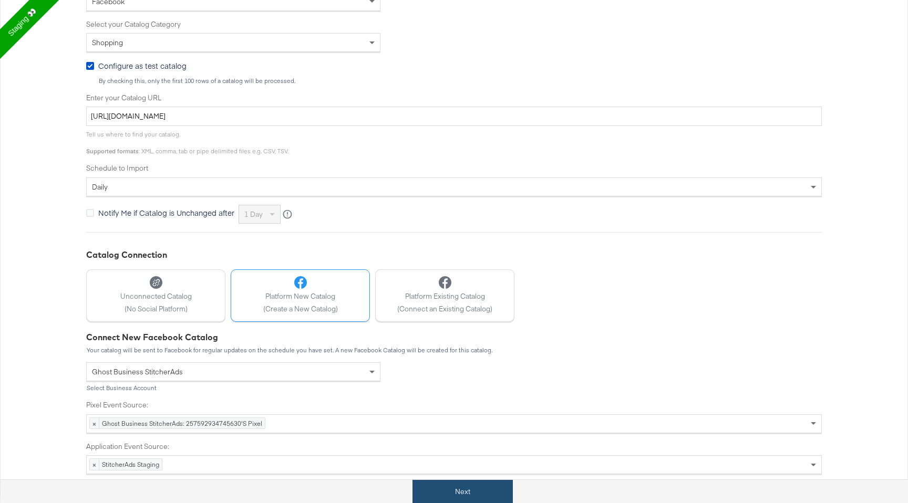
click at [497, 494] on button "Next" at bounding box center [462, 492] width 100 height 24
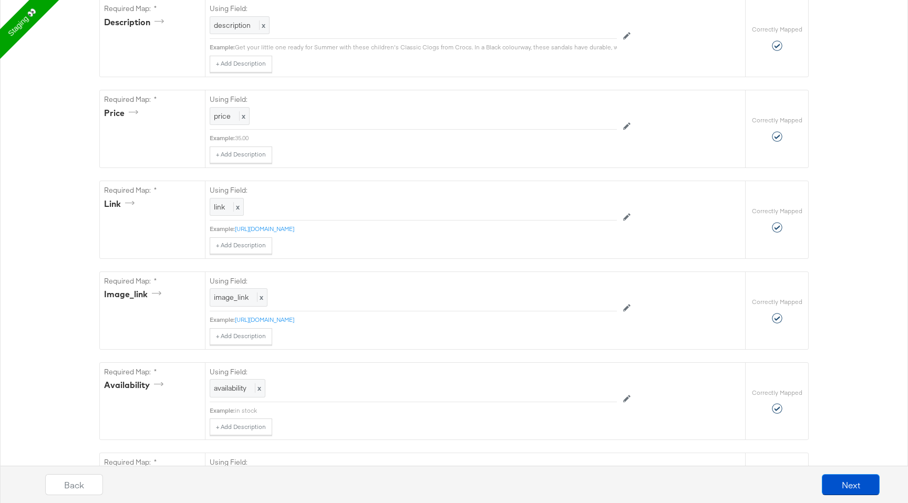
scroll to position [701, 0]
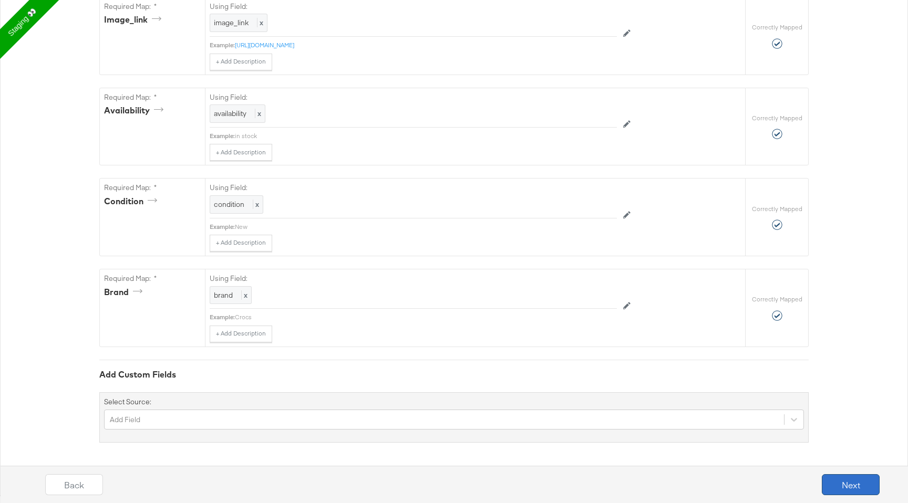
click at [859, 481] on button "Next" at bounding box center [850, 484] width 58 height 21
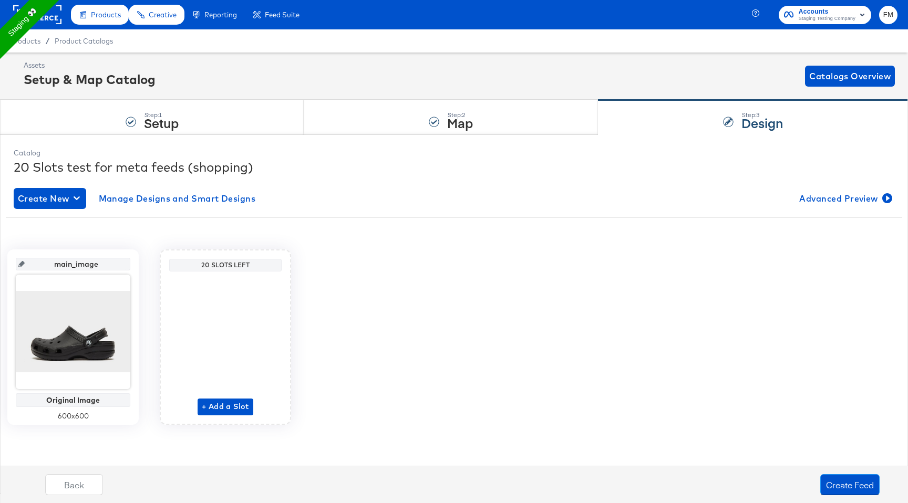
click at [753, 247] on div "main_image Original Image 600 x 600 20 Slots Left + Add a Slot" at bounding box center [454, 333] width 896 height 183
click at [847, 76] on span "Catalogs Overview" at bounding box center [849, 76] width 81 height 15
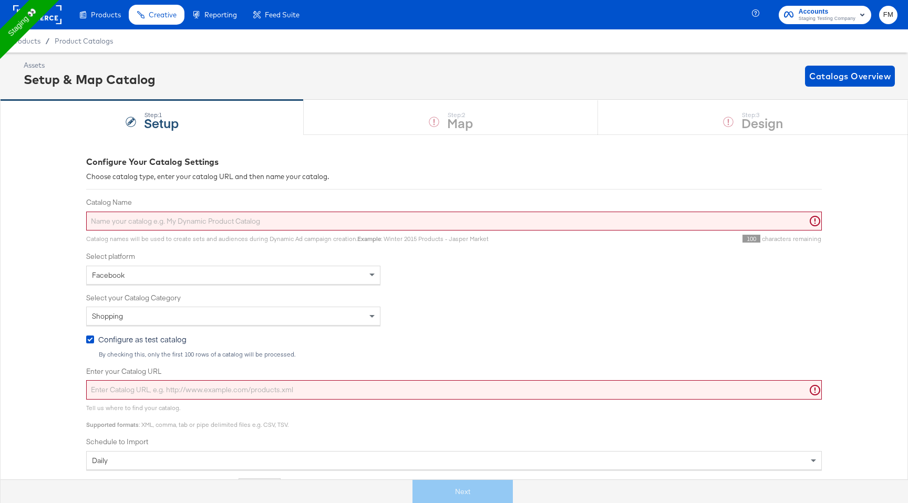
click at [366, 228] on input "Catalog Name" at bounding box center [453, 221] width 735 height 19
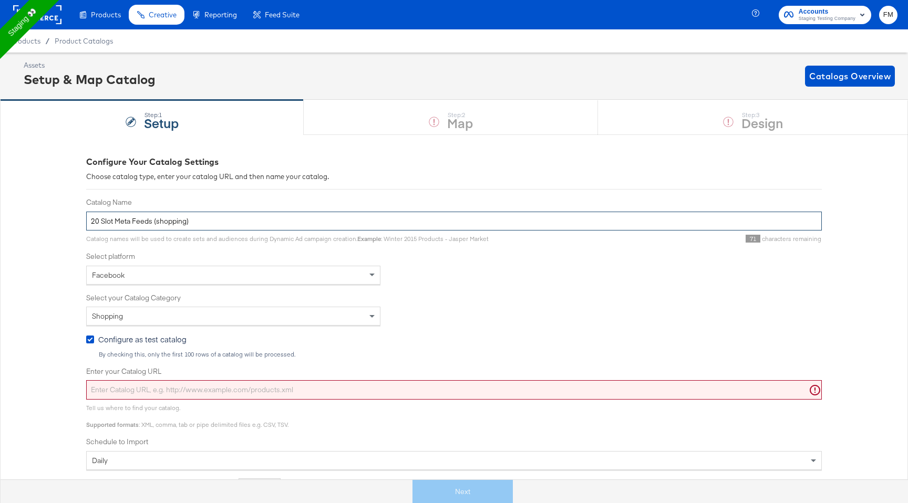
type input "20 Slot Meta Feeds (shopping)"
click at [353, 391] on input "Enter your Catalog URL" at bounding box center [453, 389] width 735 height 19
paste input "https://kc-qa-testing.s3.eu-west-1.amazonaws.com/shopping-basic-10k.tsv.gz"
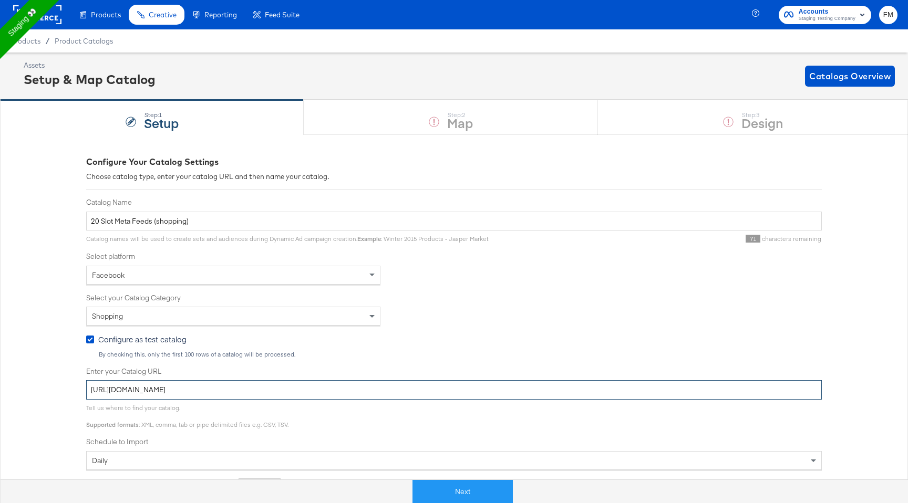
scroll to position [165, 0]
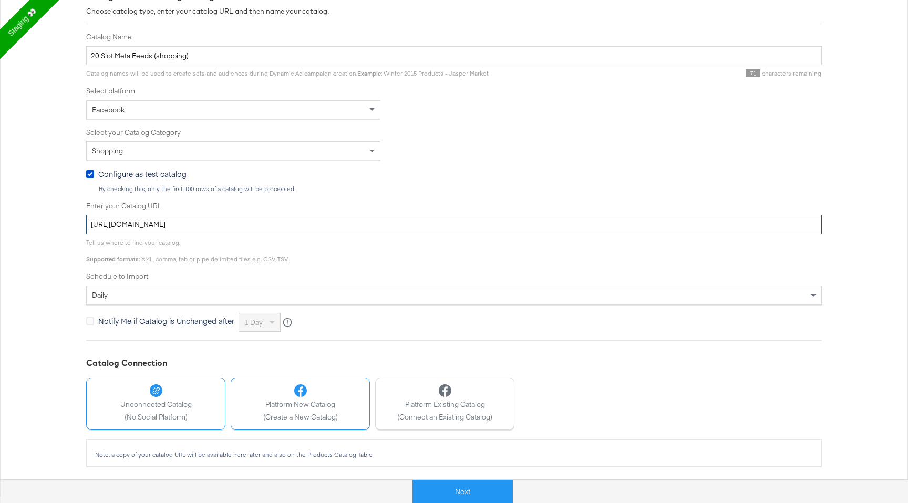
type input "https://kc-qa-testing.s3.eu-west-1.amazonaws.com/shopping-basic-10k.tsv.gz"
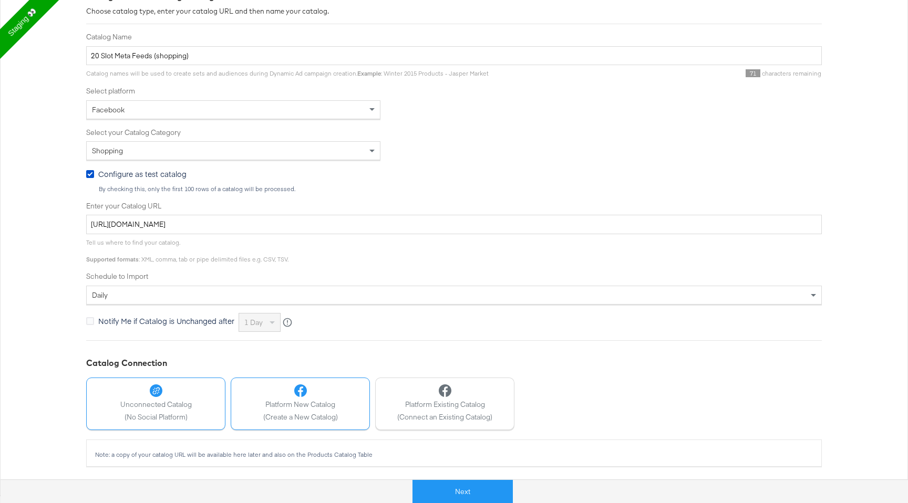
click at [317, 411] on div "Platform New Catalog (Create a New Catalog)" at bounding box center [300, 402] width 75 height 37
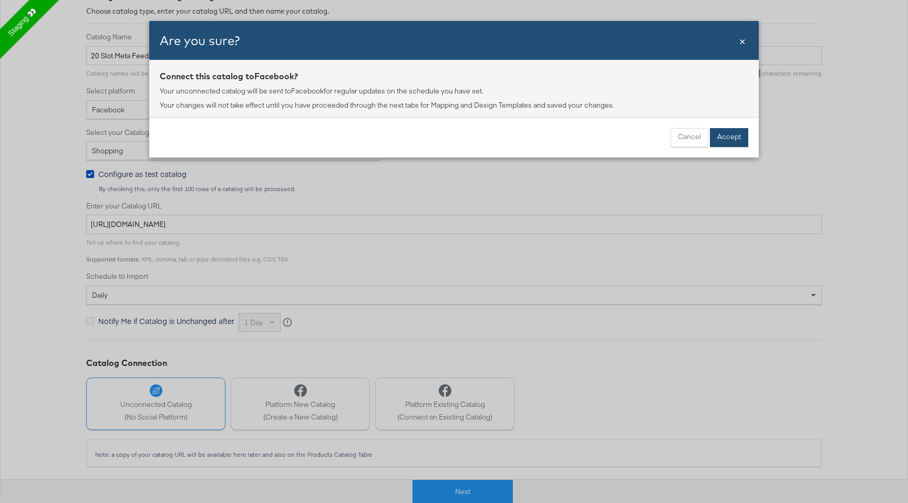
click at [744, 144] on button "Accept" at bounding box center [729, 137] width 38 height 19
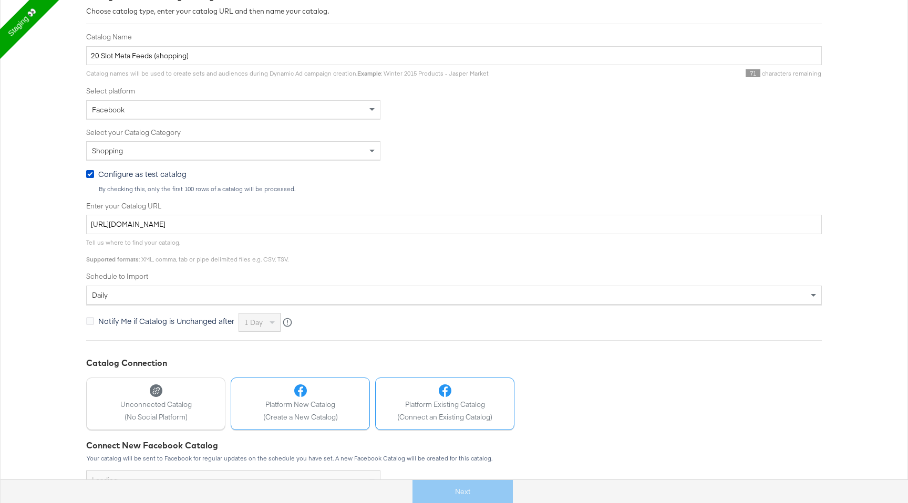
scroll to position [274, 0]
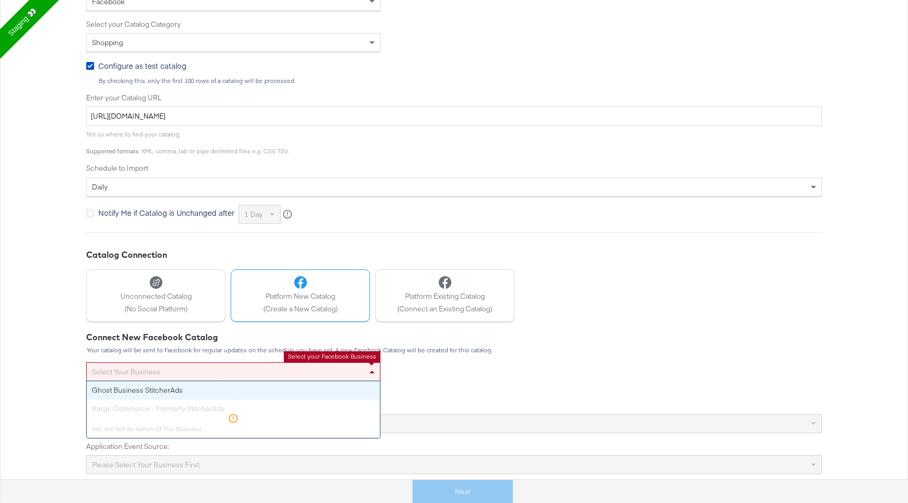
click at [273, 371] on div "Select your business" at bounding box center [233, 372] width 293 height 18
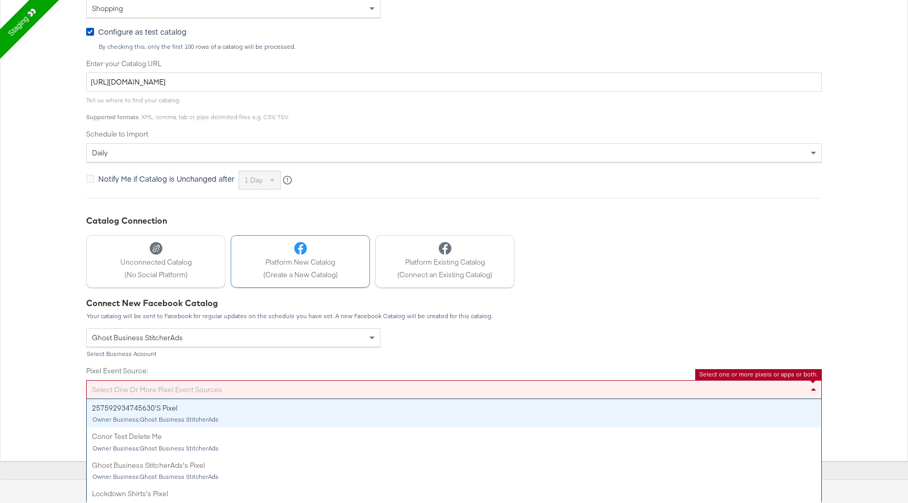
click at [269, 399] on div "Select one or more pixel event sources 257592934745630's Pixel Owner Business: …" at bounding box center [453, 389] width 735 height 19
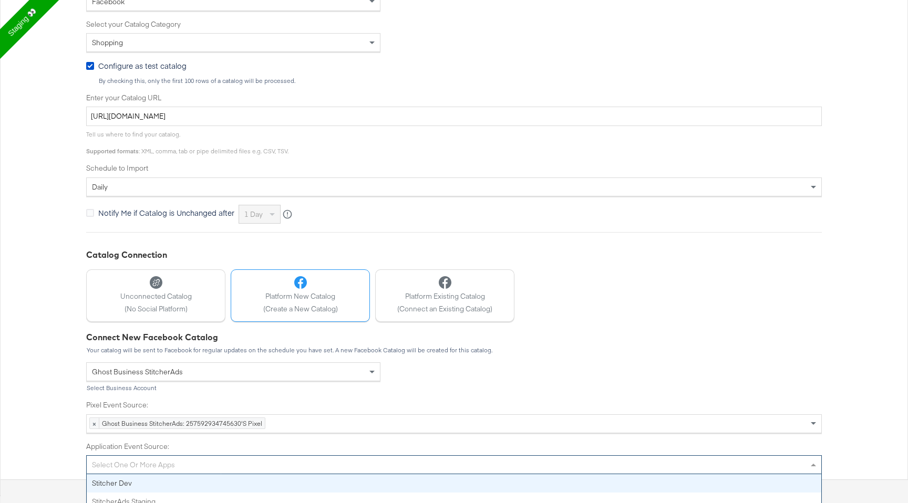
scroll to position [282, 0]
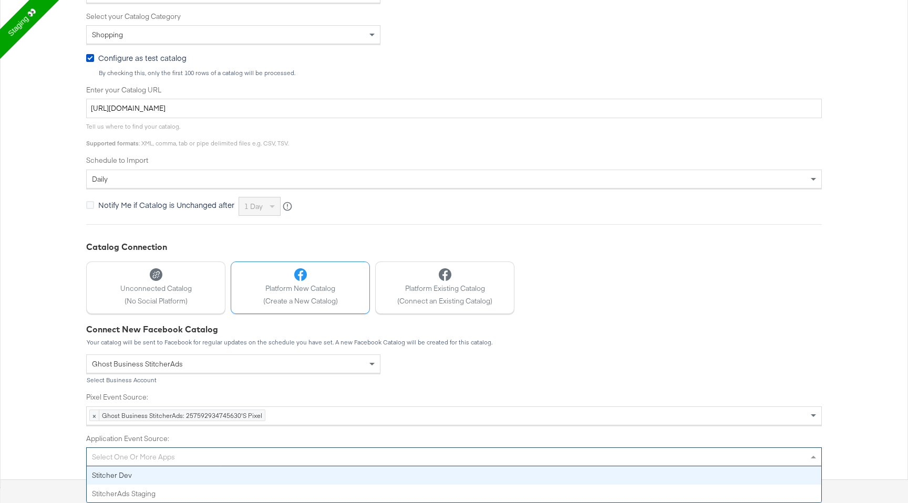
click at [274, 462] on div "Select one or more apps" at bounding box center [454, 457] width 734 height 18
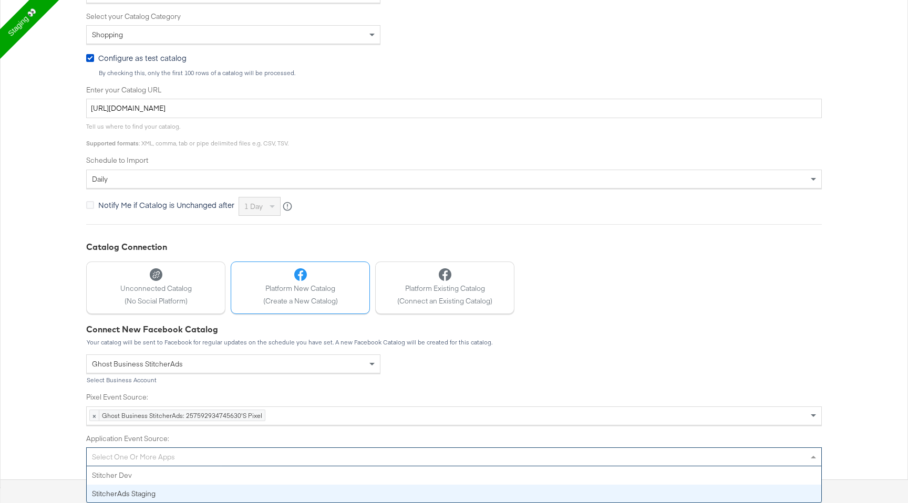
scroll to position [274, 0]
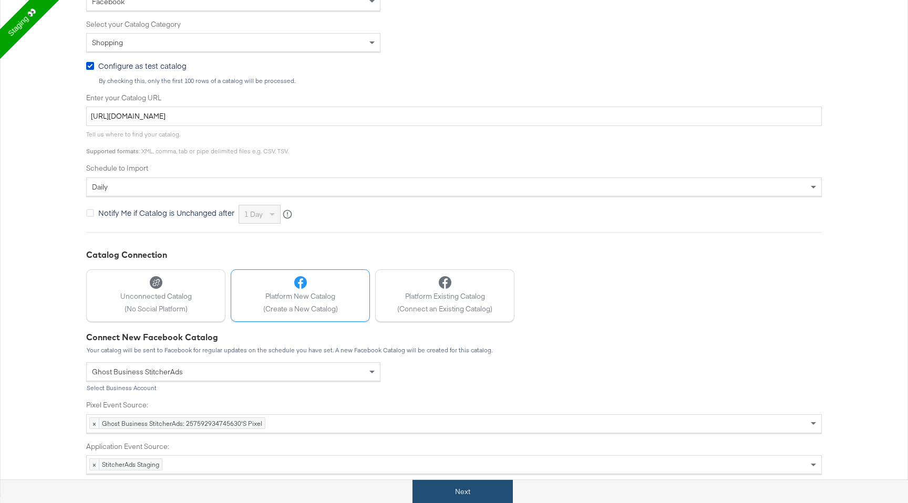
click at [497, 497] on button "Next" at bounding box center [462, 492] width 100 height 24
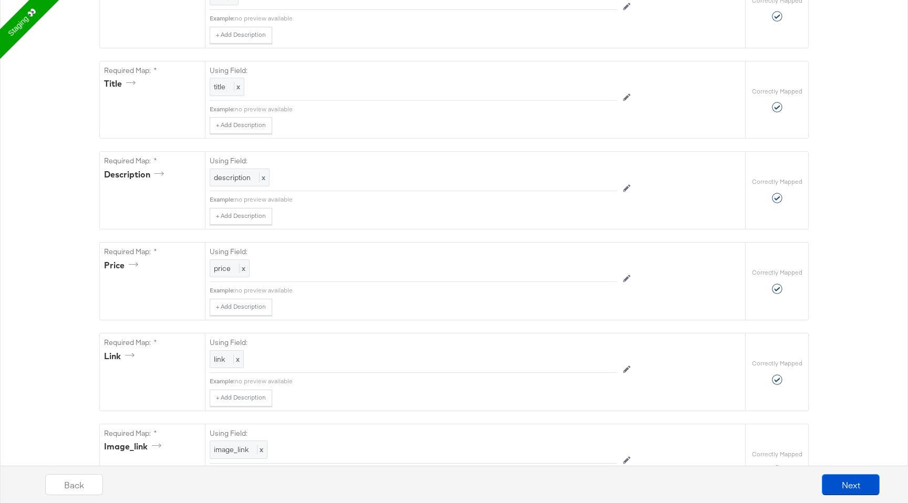
scroll to position [0, 0]
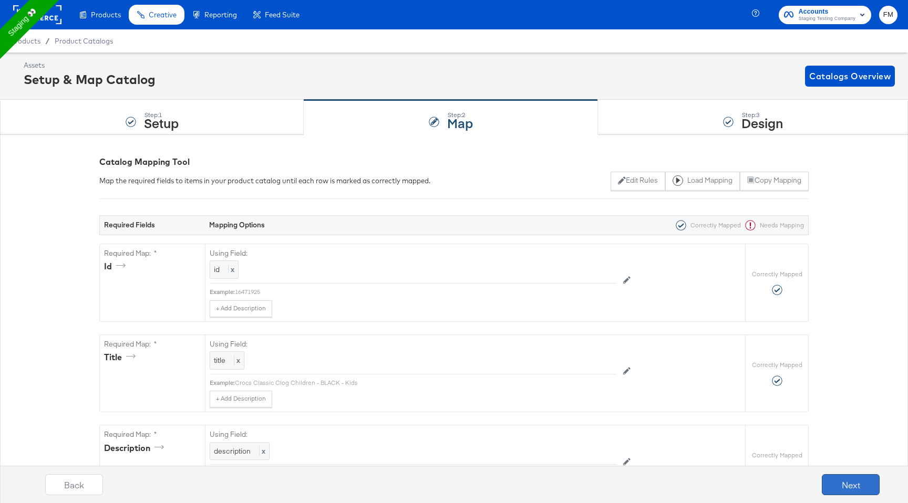
click at [852, 486] on button "Next" at bounding box center [850, 484] width 58 height 21
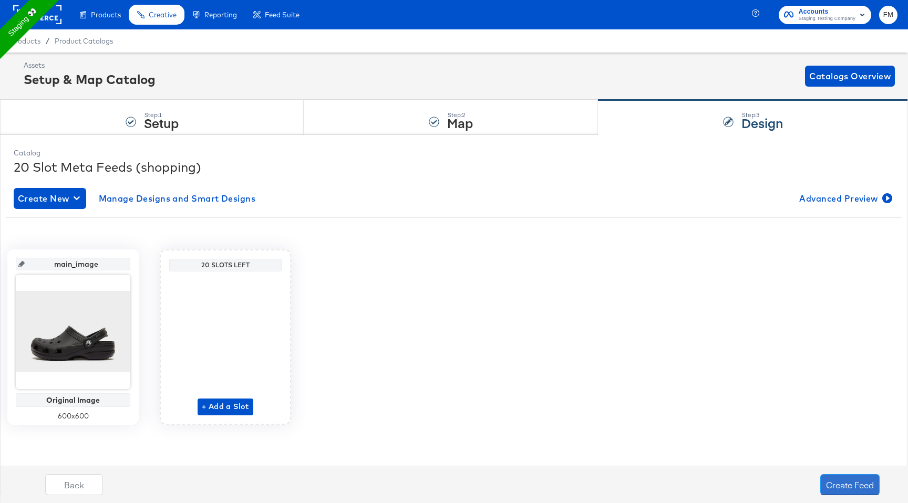
click at [852, 486] on button "Create Feed" at bounding box center [849, 484] width 59 height 21
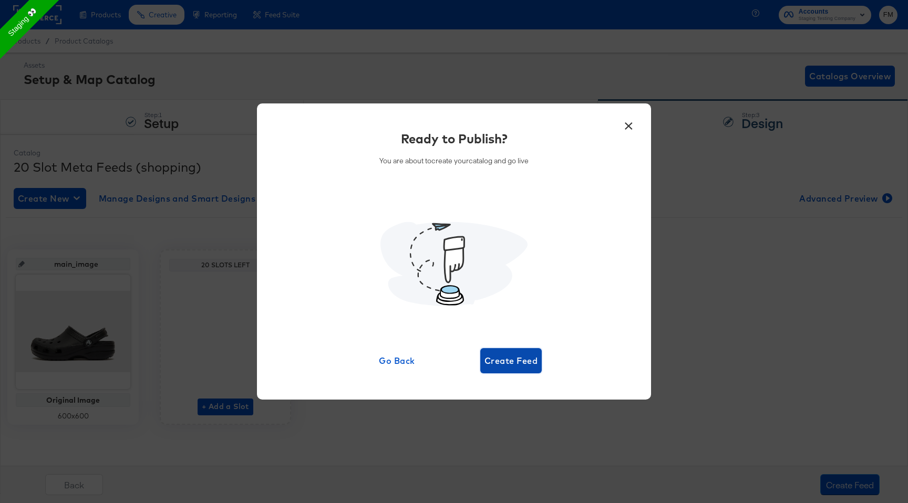
click at [527, 366] on span "Create Feed" at bounding box center [510, 360] width 53 height 15
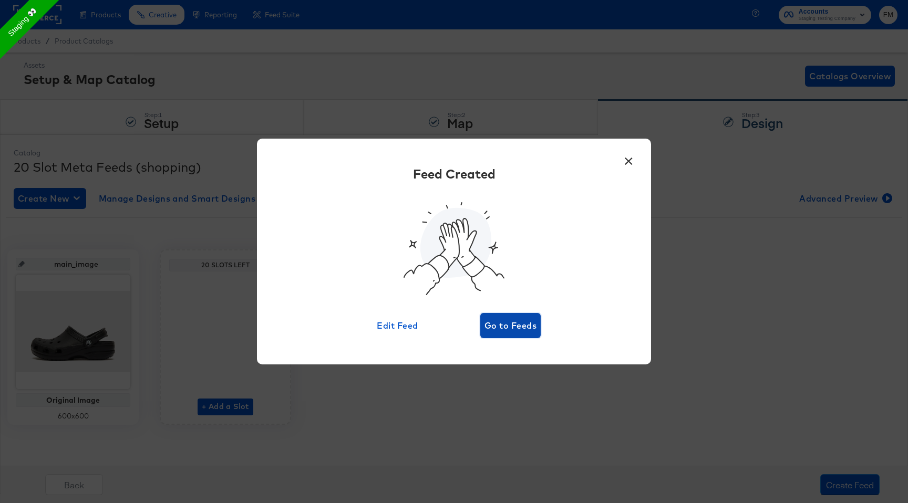
click at [524, 323] on span "Go to Feeds" at bounding box center [510, 325] width 52 height 15
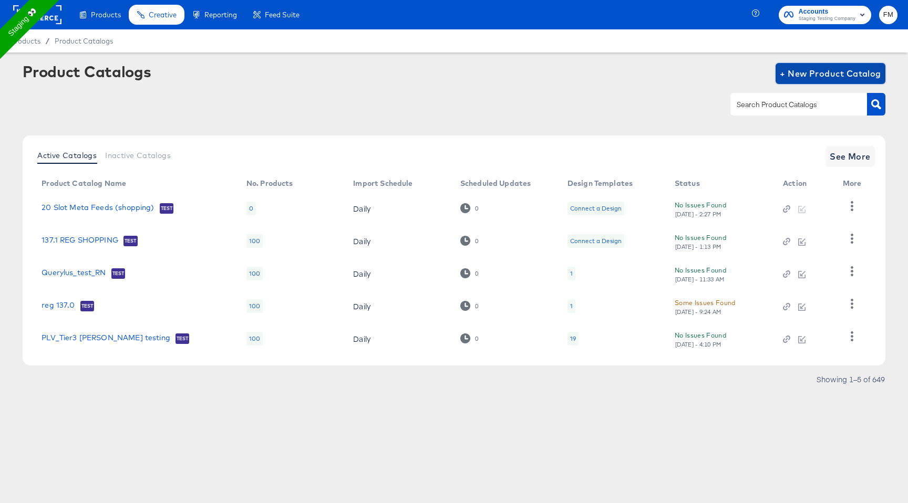
click at [799, 67] on span "+ New Product Catalog" at bounding box center [829, 73] width 101 height 15
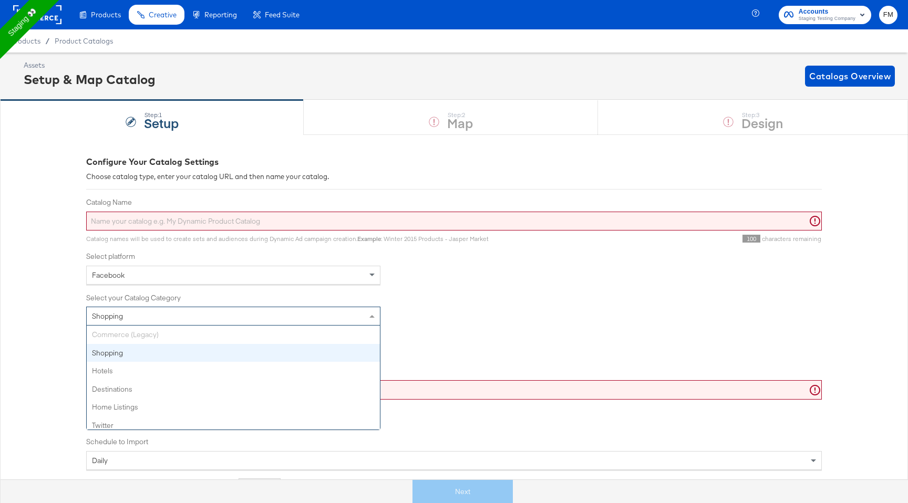
scroll to position [5, 0]
click at [205, 313] on div "Shopping" at bounding box center [233, 316] width 293 height 18
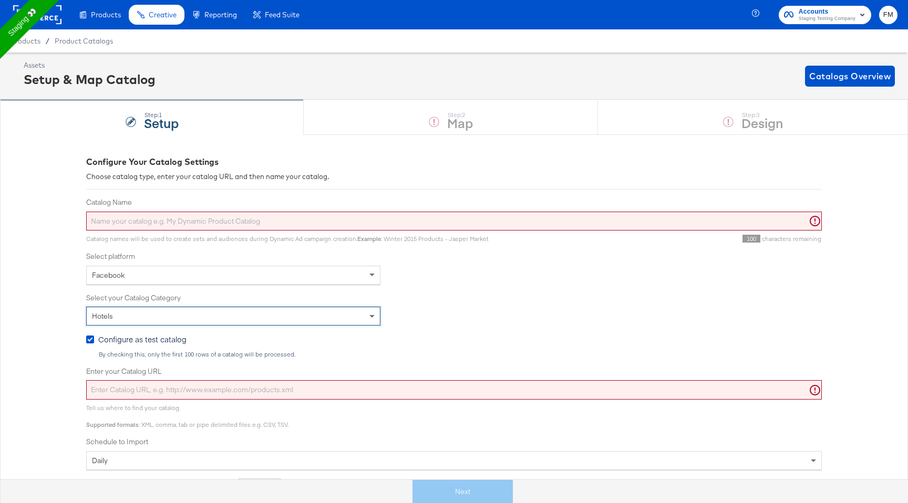
click at [194, 133] on div "Step: 1 Setup" at bounding box center [152, 117] width 304 height 35
click at [48, 23] on rect at bounding box center [37, 14] width 48 height 19
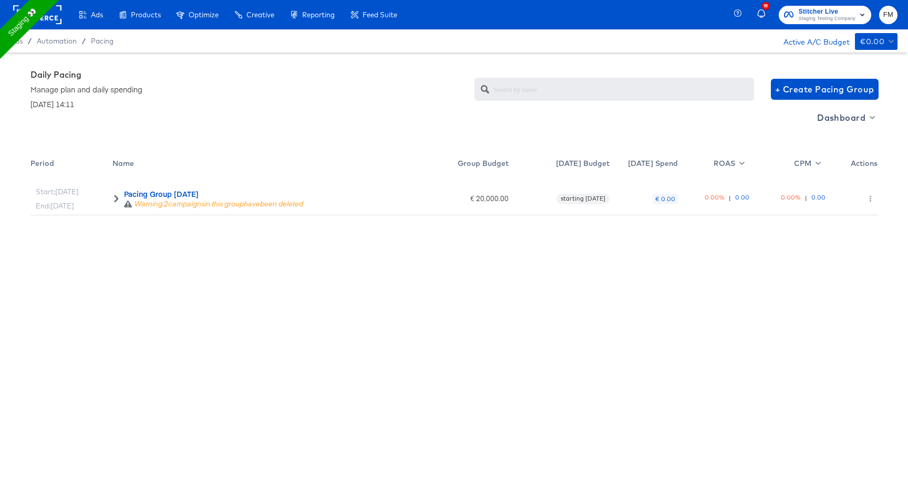
click at [118, 199] on icon at bounding box center [116, 198] width 4 height 7
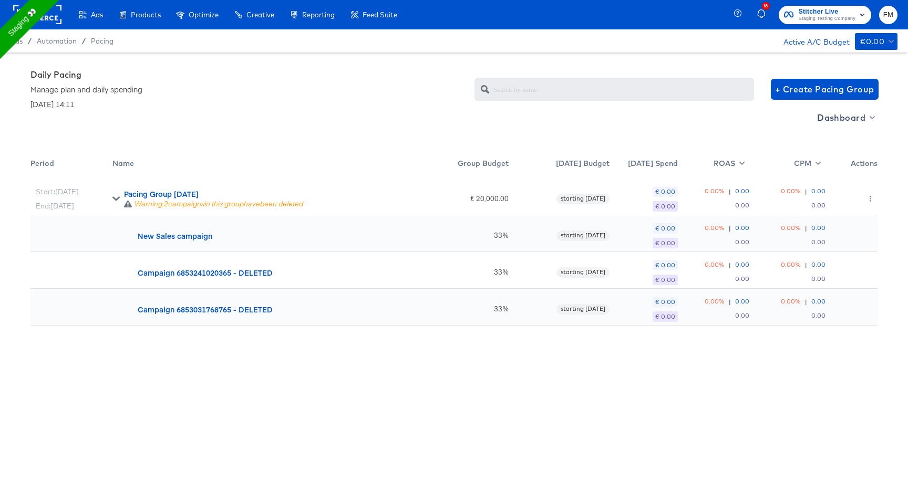
click at [868, 185] on div at bounding box center [851, 197] width 52 height 37
click at [868, 203] on button "button" at bounding box center [870, 199] width 14 height 17
click at [861, 218] on link "Edit" at bounding box center [861, 220] width 77 height 17
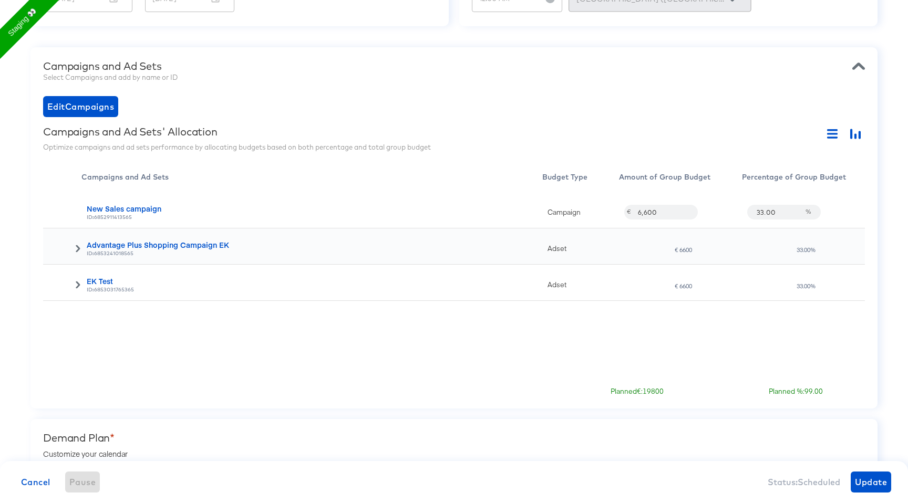
scroll to position [259, 0]
click at [80, 103] on span "Edit Campaigns" at bounding box center [80, 106] width 67 height 15
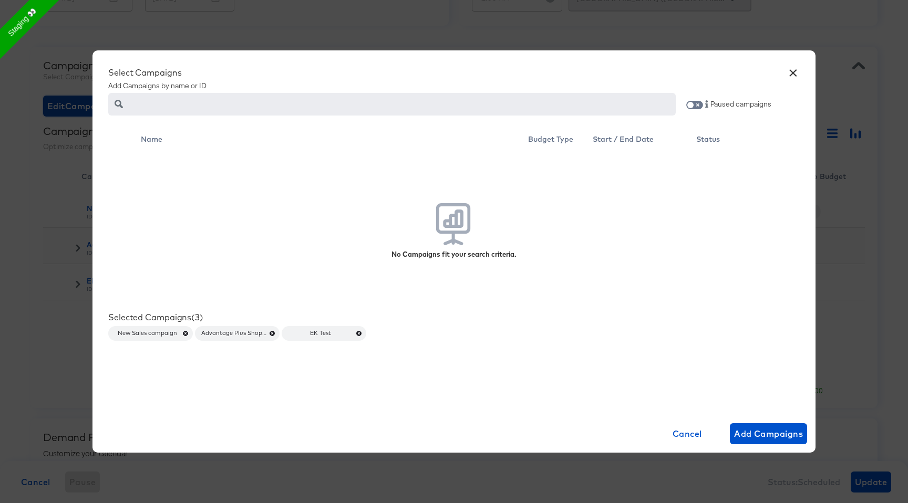
scroll to position [248, 0]
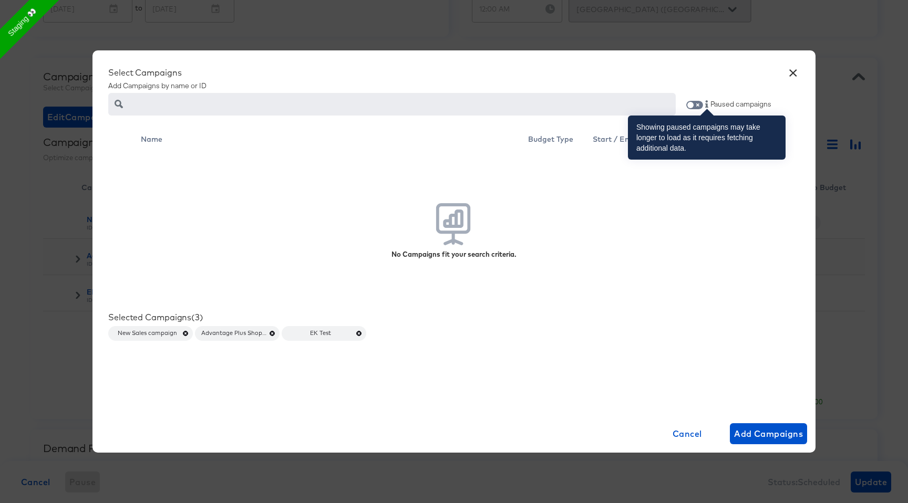
click at [704, 104] on icon at bounding box center [706, 103] width 7 height 7
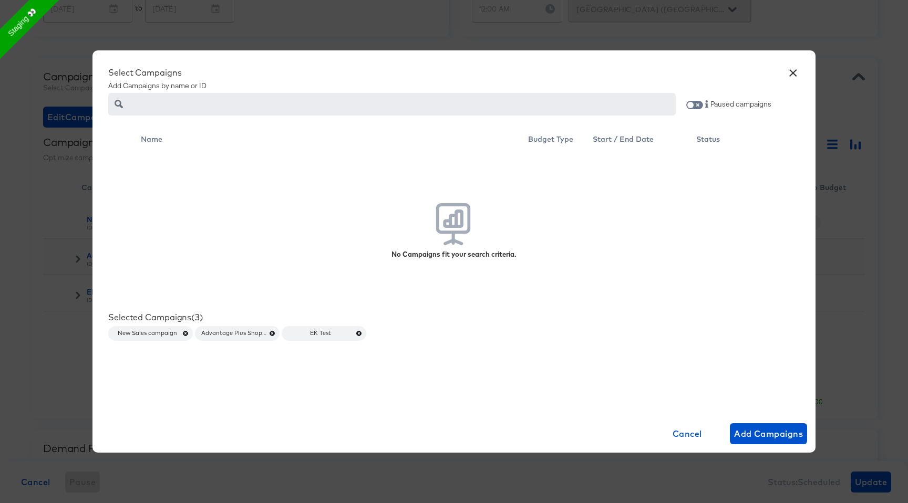
click at [700, 102] on span at bounding box center [694, 105] width 17 height 8
click at [698, 105] on input "checkbox" at bounding box center [690, 107] width 25 height 8
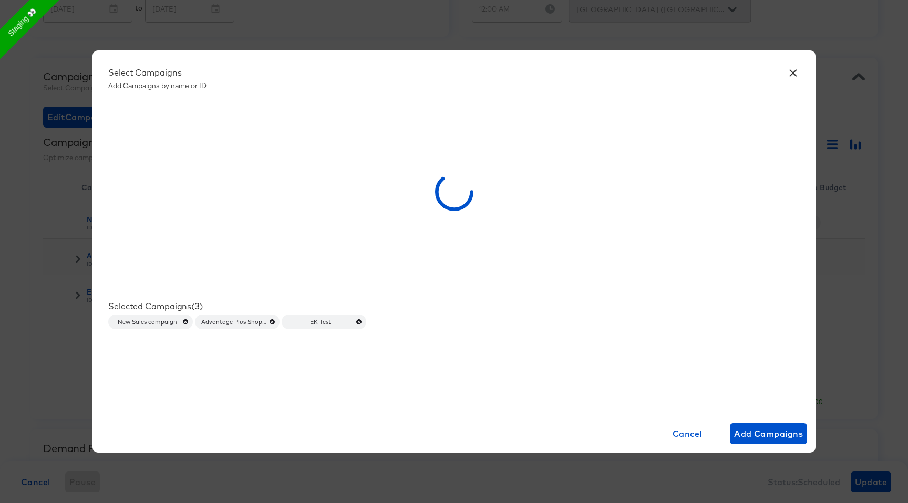
click at [498, 156] on div at bounding box center [453, 196] width 691 height 210
click at [219, 173] on div at bounding box center [453, 196] width 691 height 210
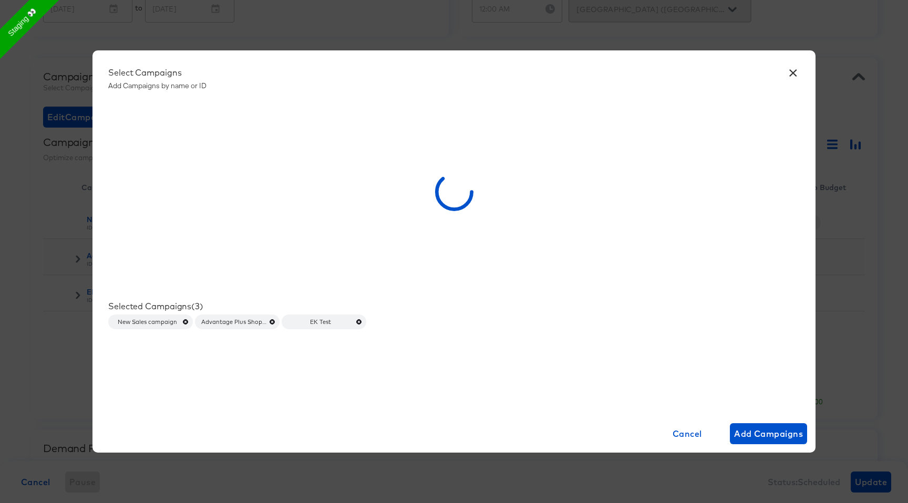
click at [341, 176] on div at bounding box center [453, 196] width 691 height 210
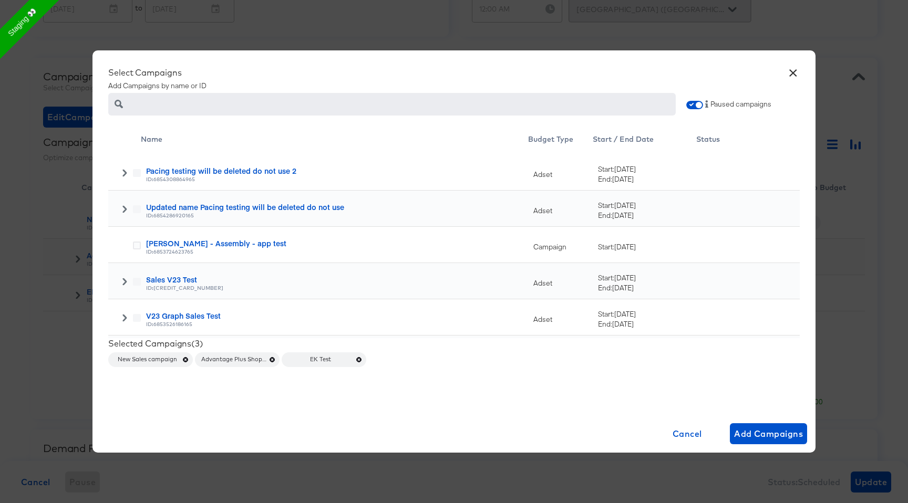
click at [123, 176] on icon at bounding box center [124, 172] width 4 height 7
click at [137, 208] on icon at bounding box center [137, 209] width 8 height 8
click at [0, 0] on input "checkbox" at bounding box center [0, 0] width 0 height 0
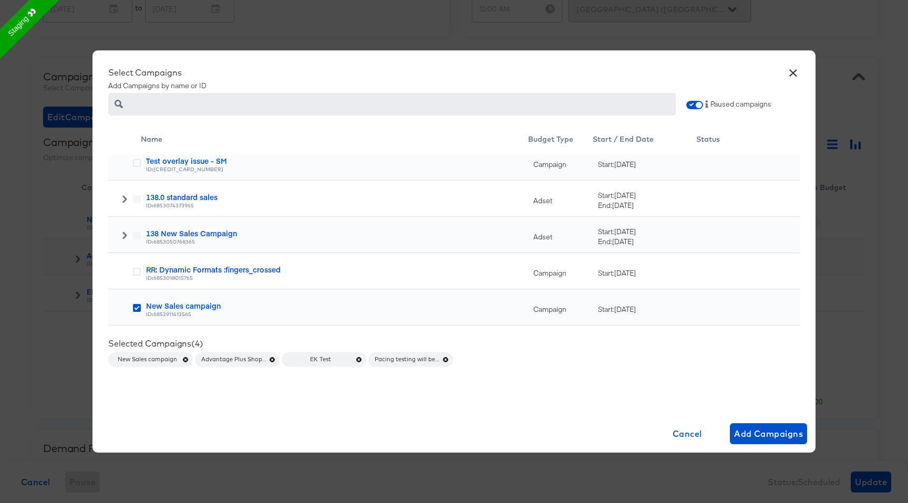
scroll to position [1006, 0]
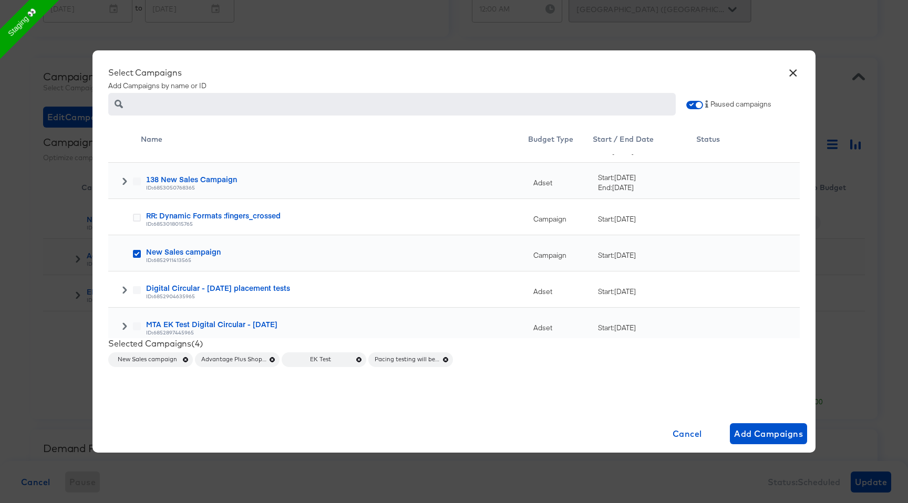
click at [358, 358] on icon "button" at bounding box center [358, 359] width 7 height 7
click at [272, 358] on icon "button" at bounding box center [271, 359] width 7 height 7
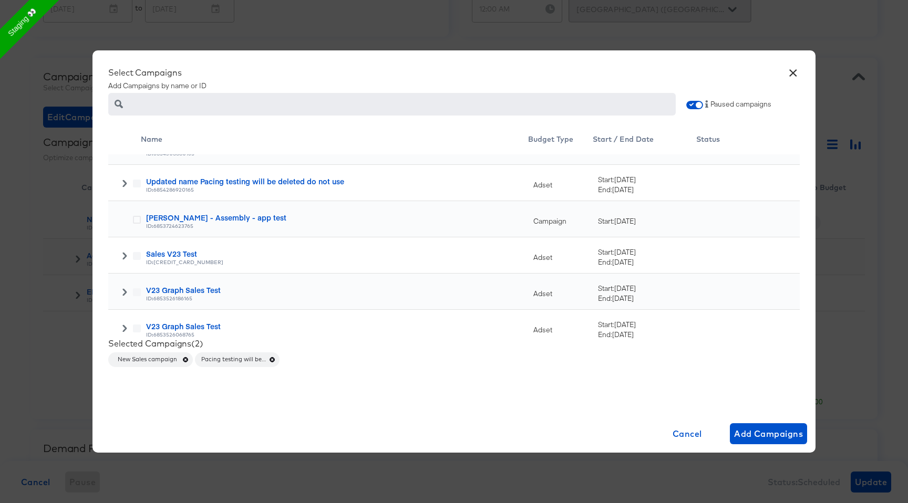
scroll to position [0, 0]
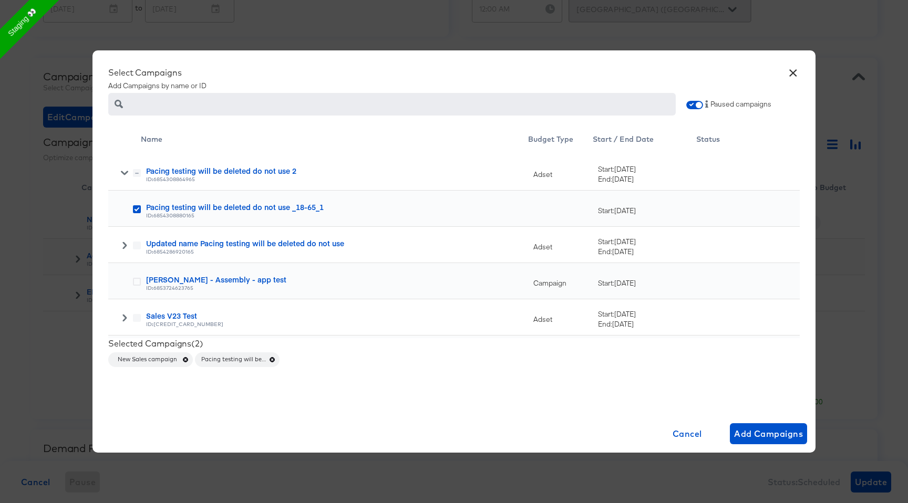
click at [123, 246] on icon at bounding box center [124, 245] width 7 height 7
click at [139, 279] on icon at bounding box center [137, 282] width 8 height 8
click at [0, 0] on input "checkbox" at bounding box center [0, 0] width 0 height 0
click at [183, 358] on icon "button" at bounding box center [185, 359] width 7 height 7
click at [778, 435] on span "Add Campaigns" at bounding box center [768, 434] width 69 height 15
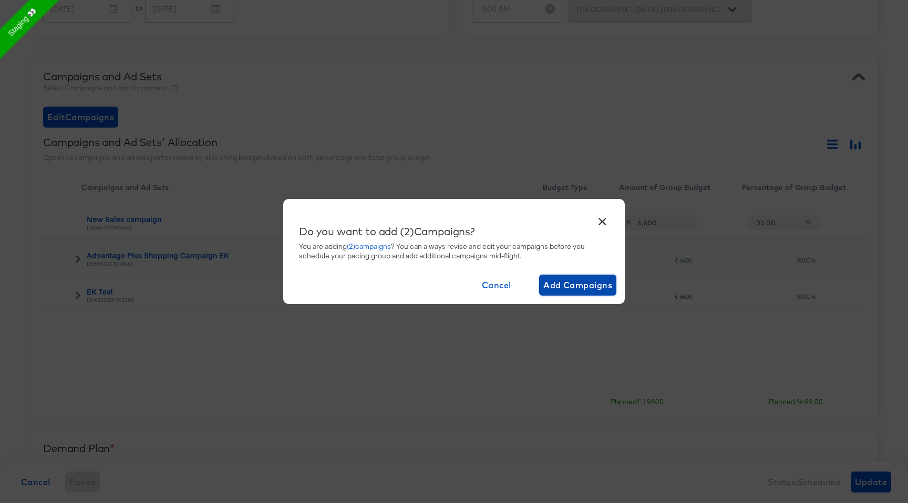
click at [558, 285] on span "Add Campaigns" at bounding box center [577, 285] width 69 height 15
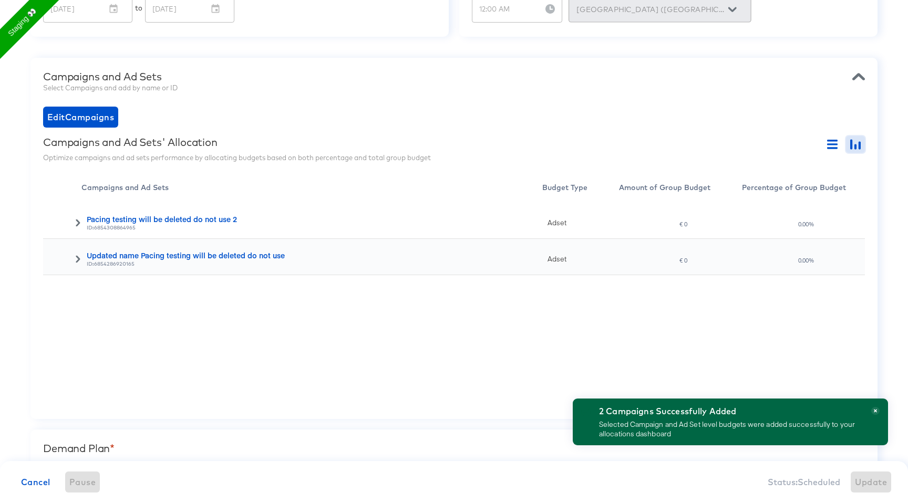
click at [855, 138] on button "button" at bounding box center [855, 144] width 19 height 17
click at [879, 483] on span "Update" at bounding box center [871, 482] width 32 height 15
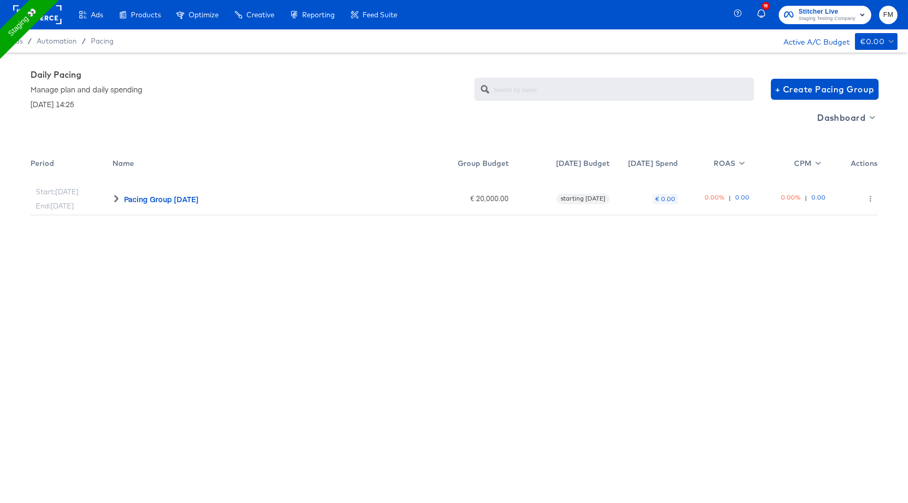
click at [115, 199] on icon at bounding box center [115, 198] width 7 height 7
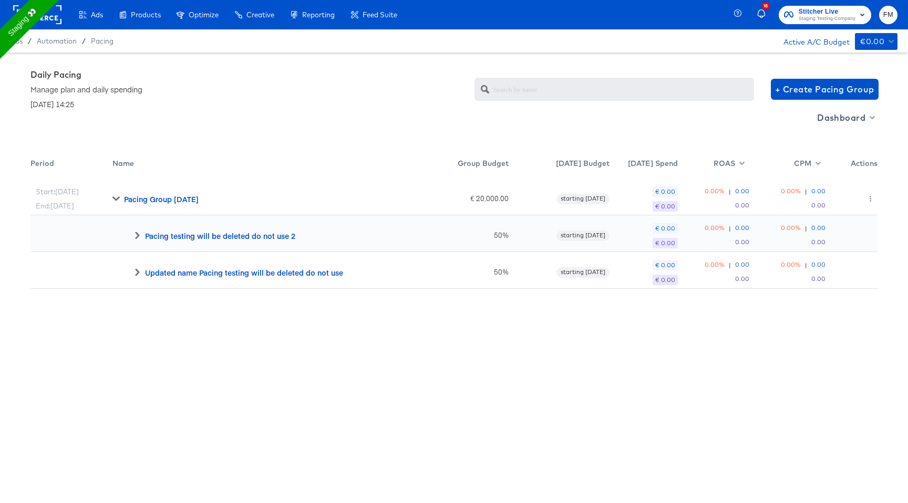
click at [137, 236] on icon at bounding box center [136, 235] width 7 height 7
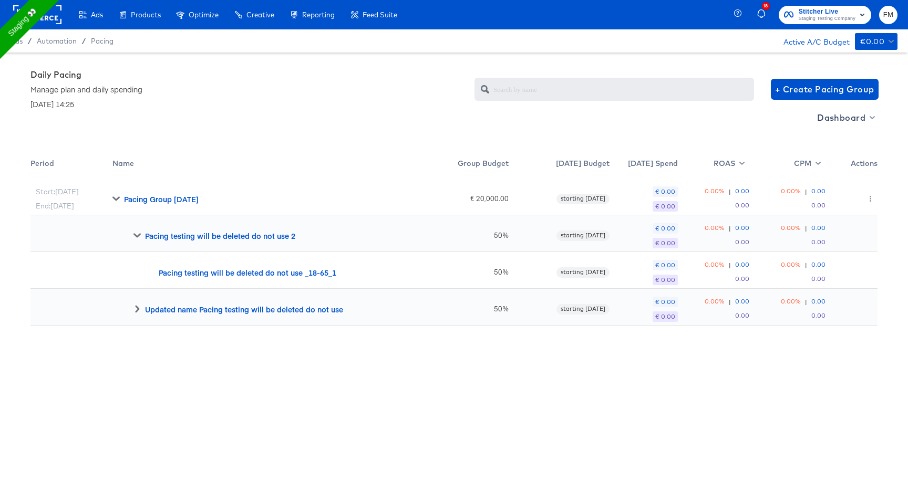
click at [133, 309] on icon at bounding box center [136, 308] width 7 height 7
click at [114, 184] on div "Pacing Group 2025-09-15" at bounding box center [265, 197] width 306 height 37
click at [114, 195] on icon at bounding box center [115, 198] width 7 height 7
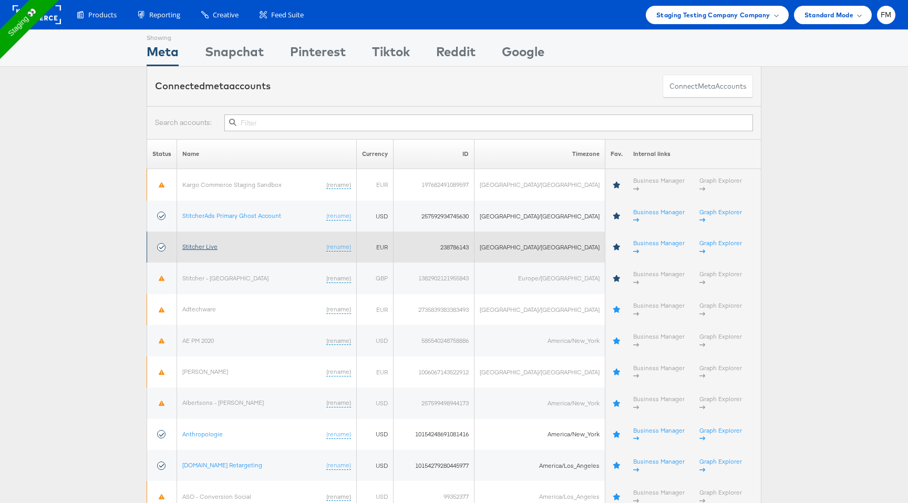
click at [200, 243] on link "Stitcher Live" at bounding box center [199, 247] width 35 height 8
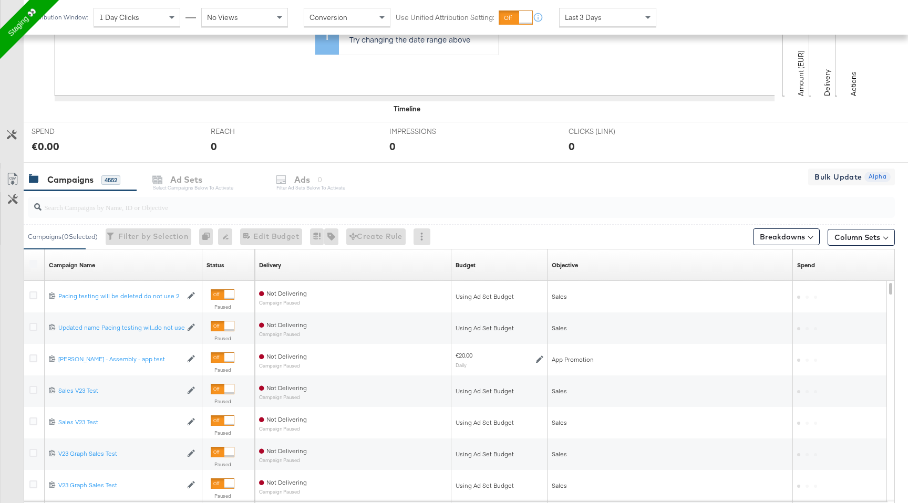
scroll to position [305, 0]
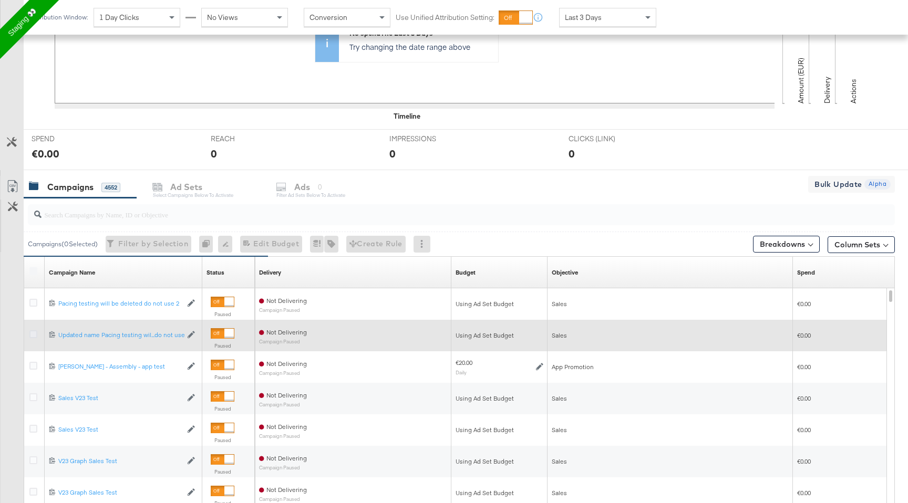
click at [33, 332] on icon at bounding box center [33, 334] width 8 height 8
click at [0, 0] on input "checkbox" at bounding box center [0, 0] width 0 height 0
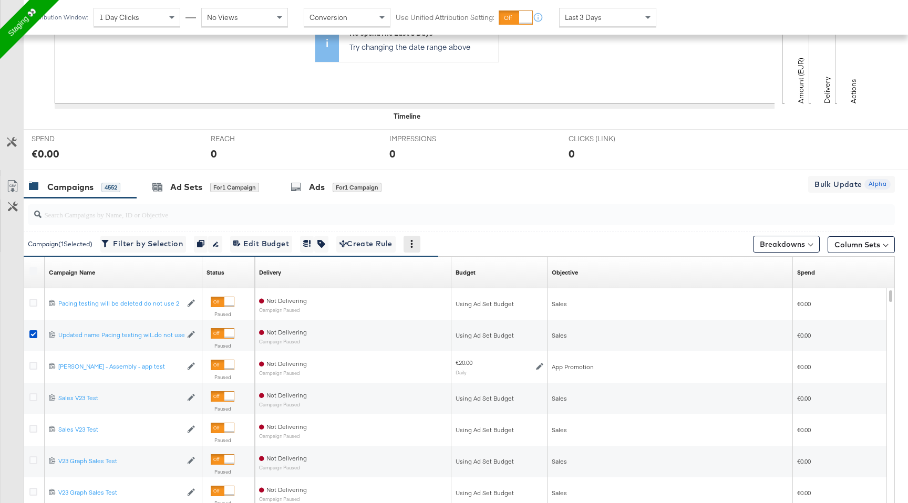
click at [414, 243] on icon at bounding box center [411, 243] width 7 height 7
click at [444, 297] on div "Delete" at bounding box center [449, 295] width 58 height 17
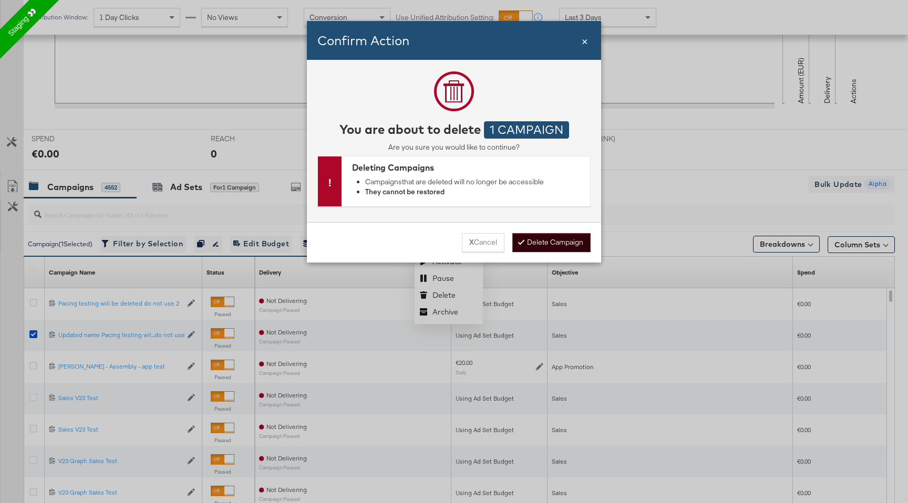
click at [558, 244] on button "Delete Campaign" at bounding box center [551, 242] width 78 height 19
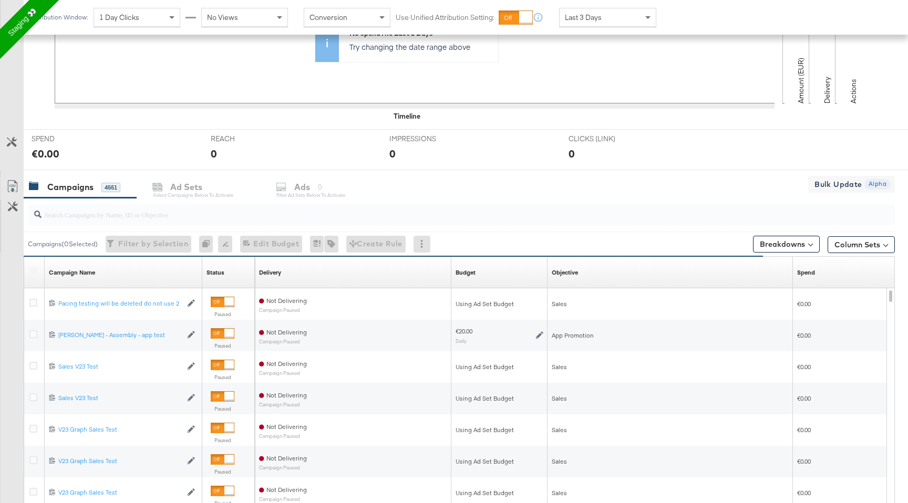
scroll to position [0, 0]
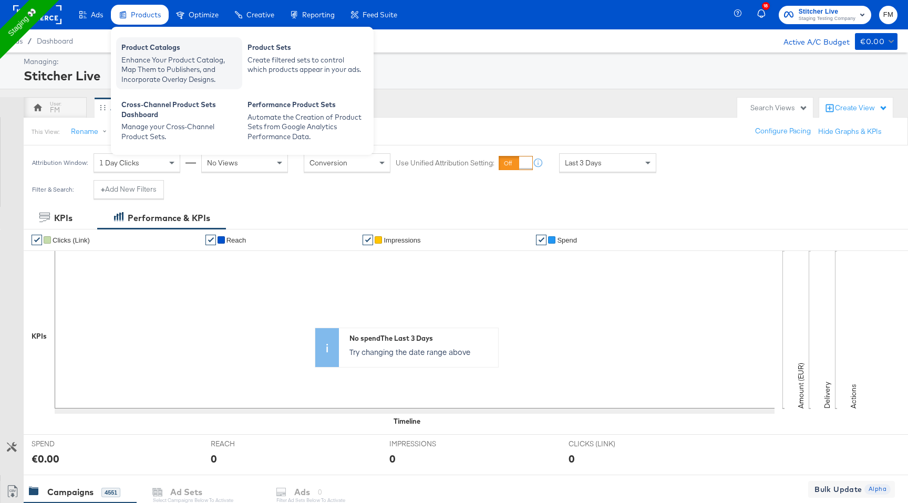
click at [158, 53] on div "Product Catalogs" at bounding box center [179, 49] width 116 height 13
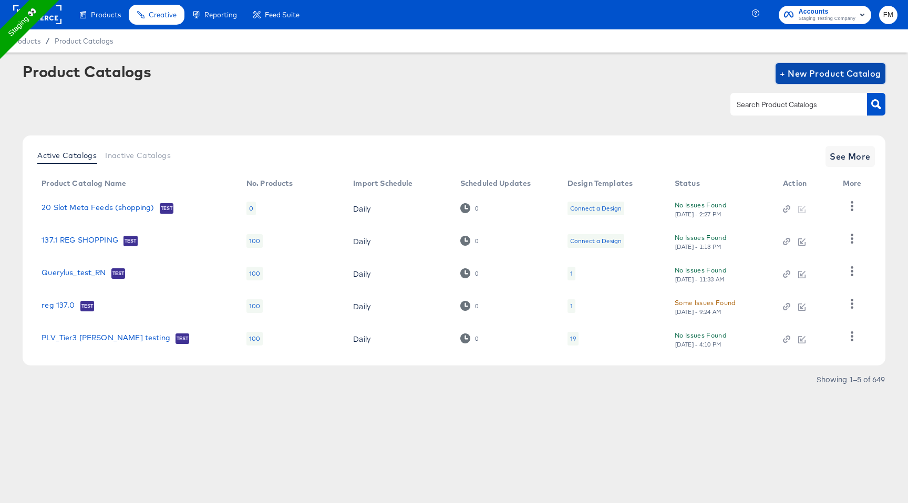
click at [846, 71] on span "+ New Product Catalog" at bounding box center [829, 73] width 101 height 15
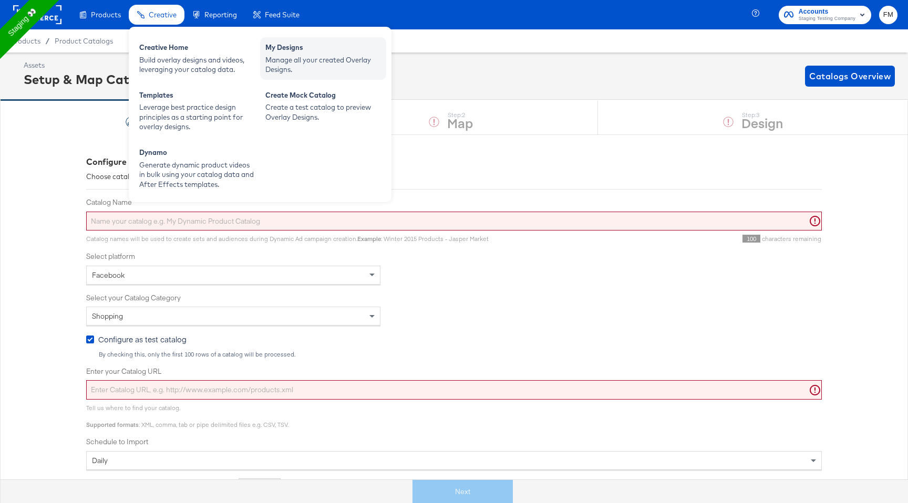
click at [278, 61] on div "Manage all your created Overlay Designs." at bounding box center [323, 64] width 116 height 19
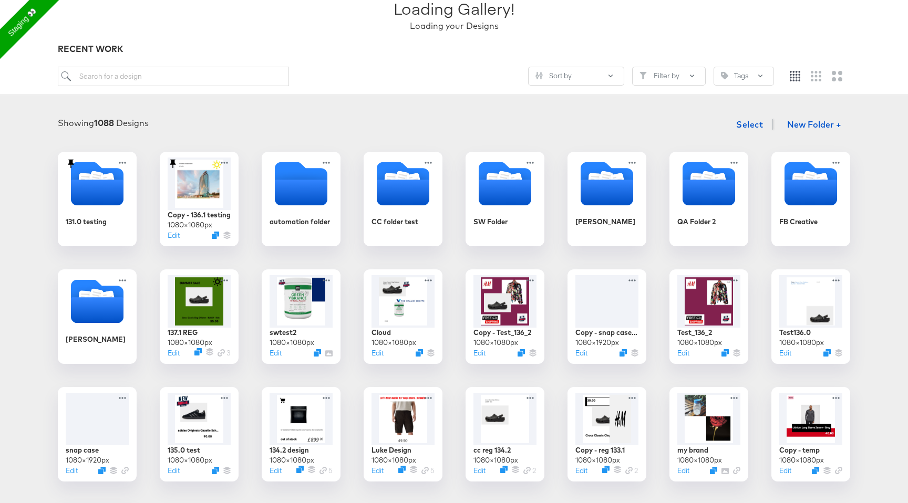
scroll to position [85, 0]
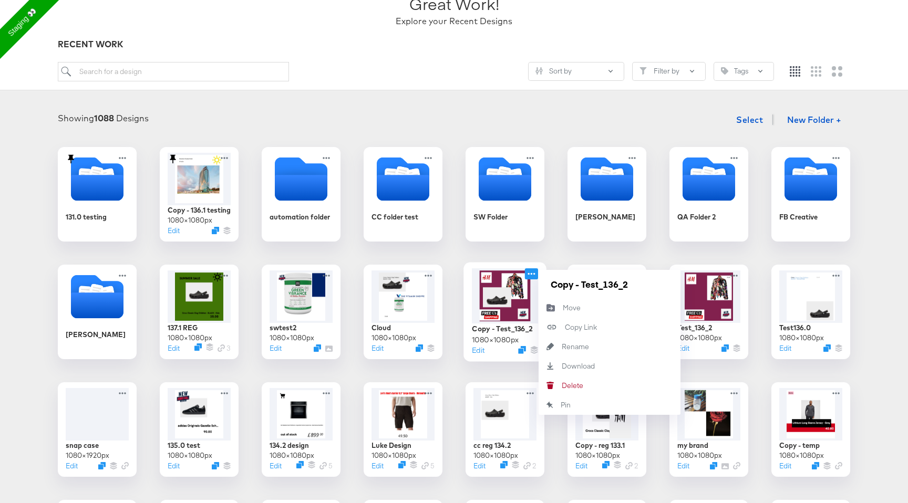
click at [529, 276] on icon at bounding box center [531, 273] width 13 height 11
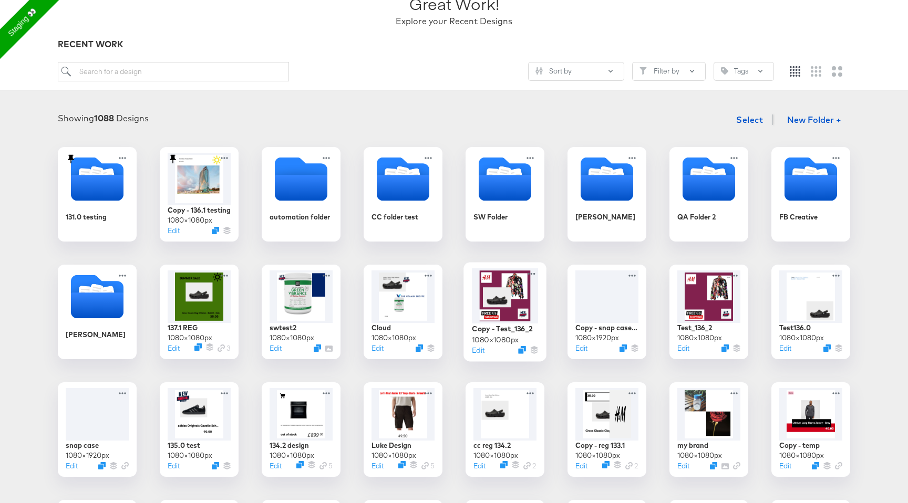
click at [498, 306] on div at bounding box center [505, 295] width 66 height 55
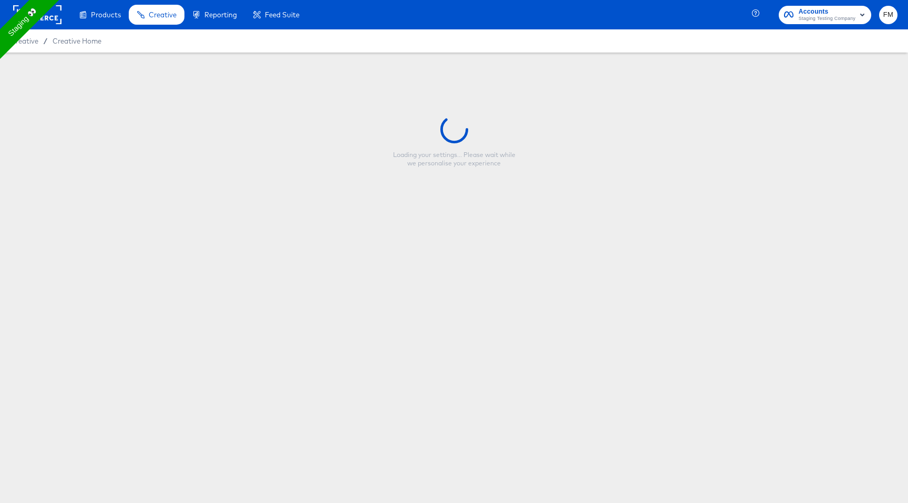
type input "Copy - Test_136_2"
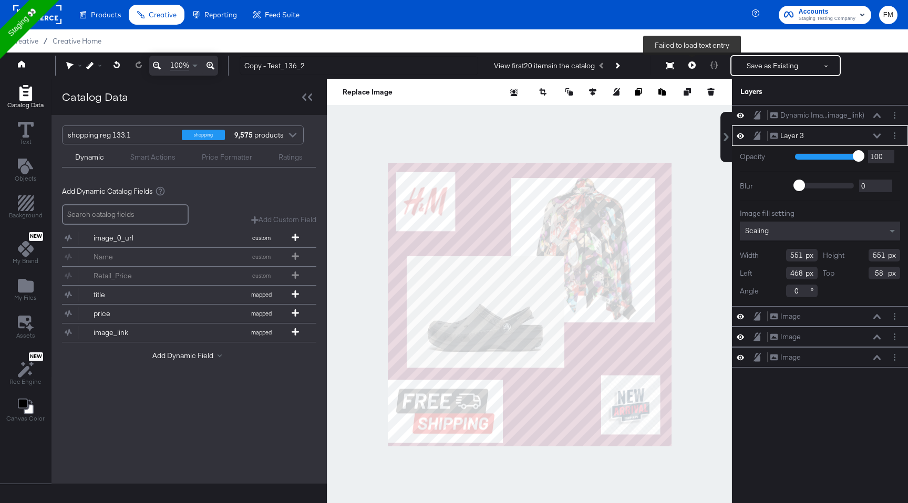
click at [698, 64] on button at bounding box center [692, 65] width 22 height 21
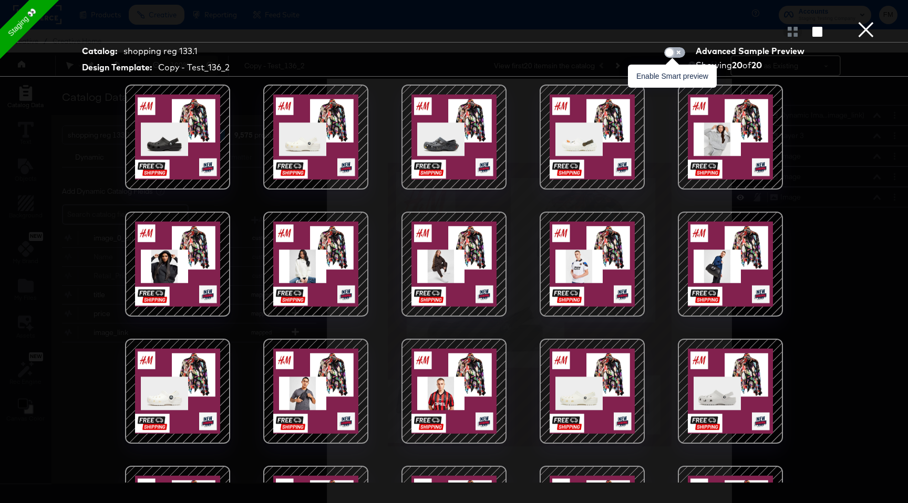
click at [678, 56] on input "checkbox" at bounding box center [669, 55] width 32 height 11
checkbox input "true"
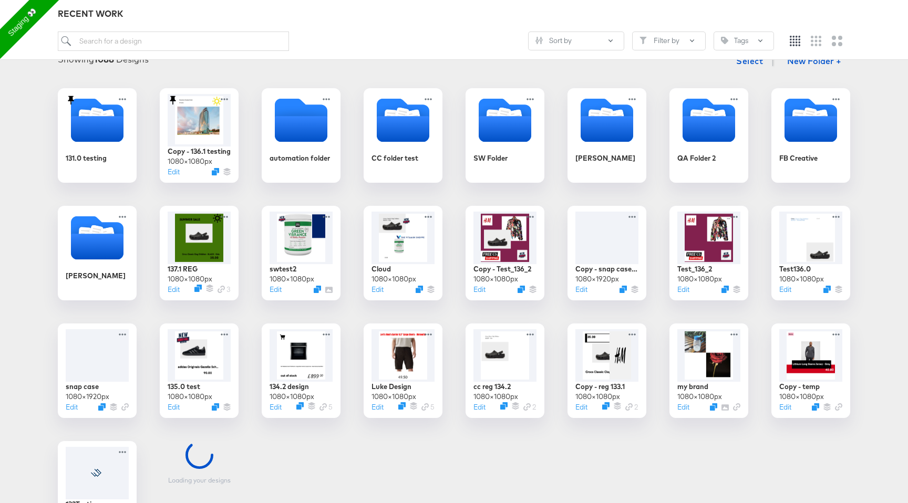
scroll to position [168, 0]
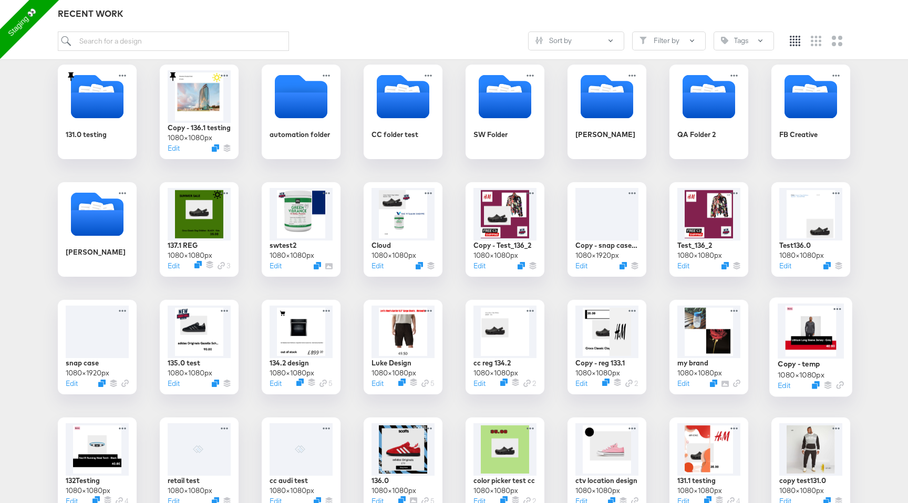
click at [800, 337] on div at bounding box center [810, 331] width 66 height 55
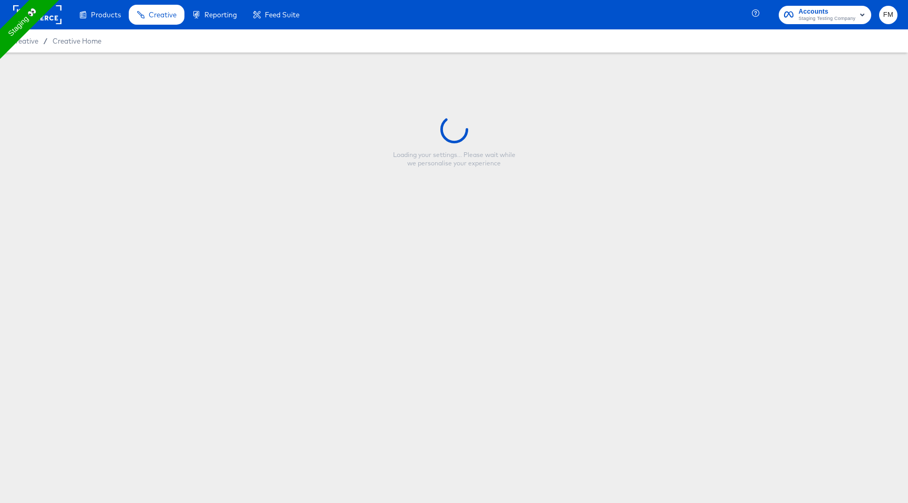
type input "Copy - temp"
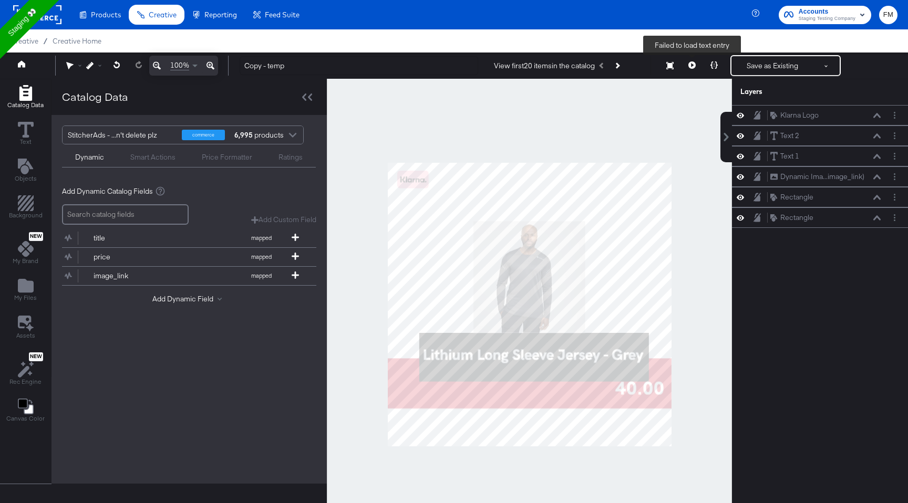
click at [690, 63] on icon at bounding box center [691, 64] width 7 height 7
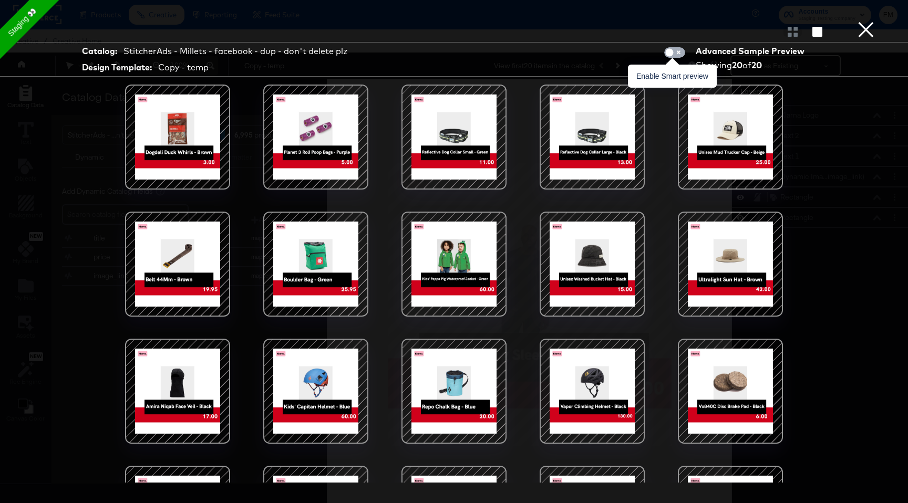
click at [677, 55] on input "checkbox" at bounding box center [669, 55] width 32 height 11
checkbox input "true"
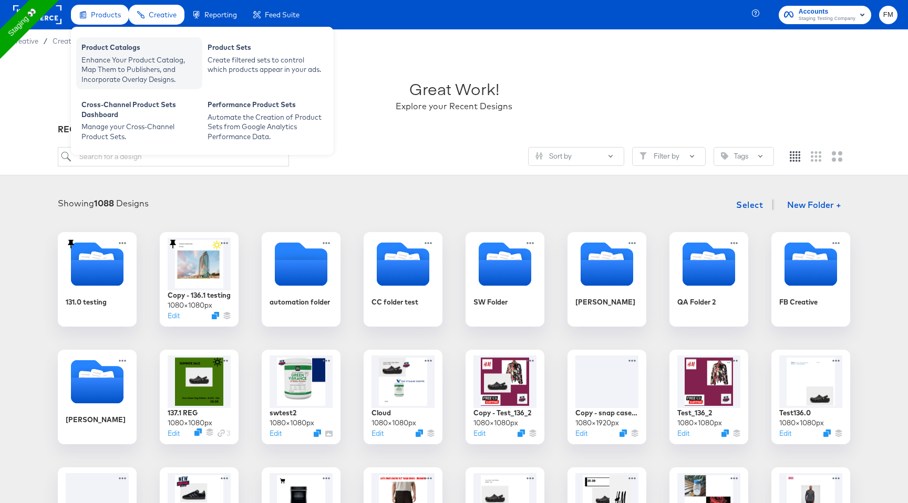
click at [130, 82] on div "Enhance Your Product Catalog, Map Them to Publishers, and Incorporate Overlay D…" at bounding box center [139, 69] width 116 height 29
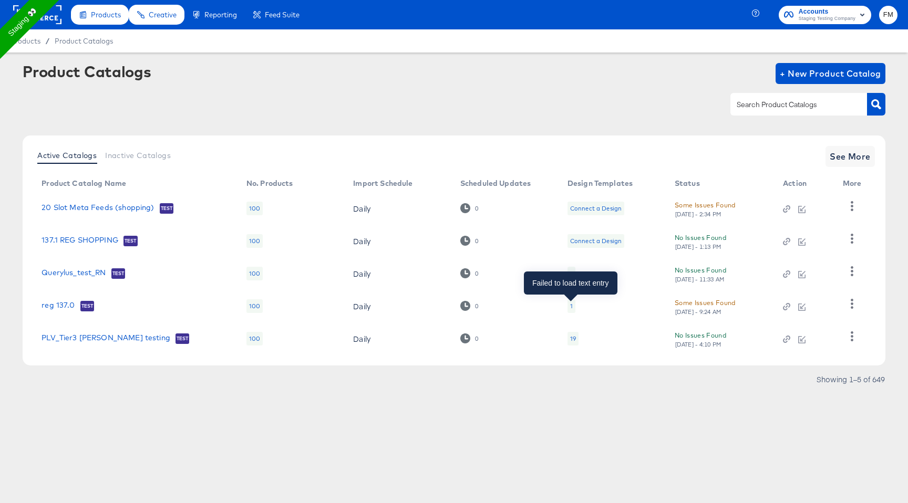
click at [570, 308] on div "1" at bounding box center [571, 306] width 3 height 8
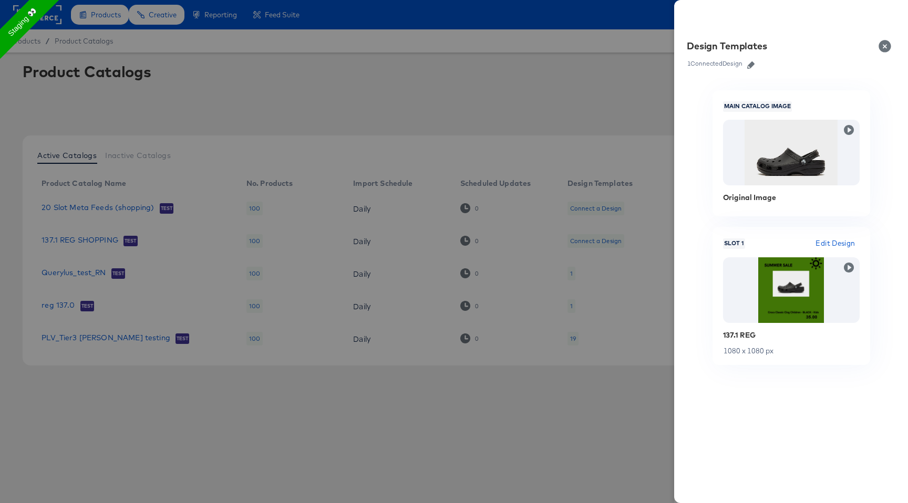
click at [751, 60] on link at bounding box center [751, 64] width 16 height 12
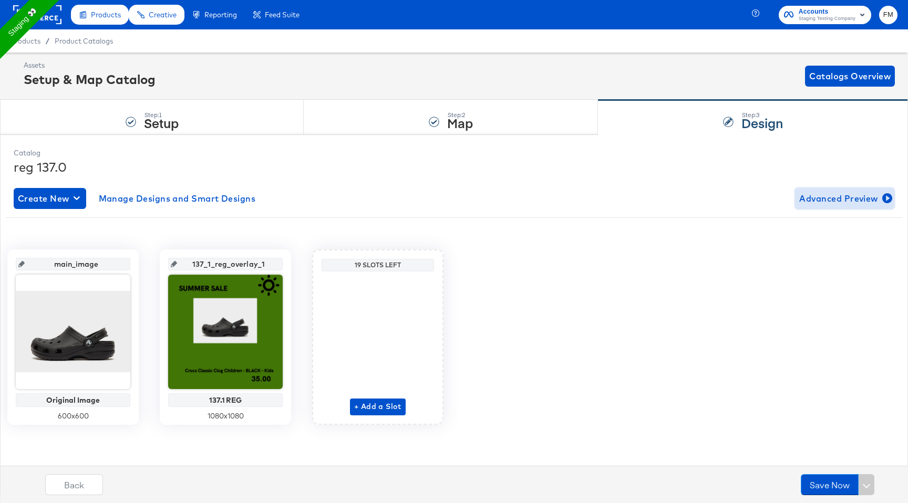
click at [833, 197] on span "Advanced Preview" at bounding box center [844, 198] width 91 height 15
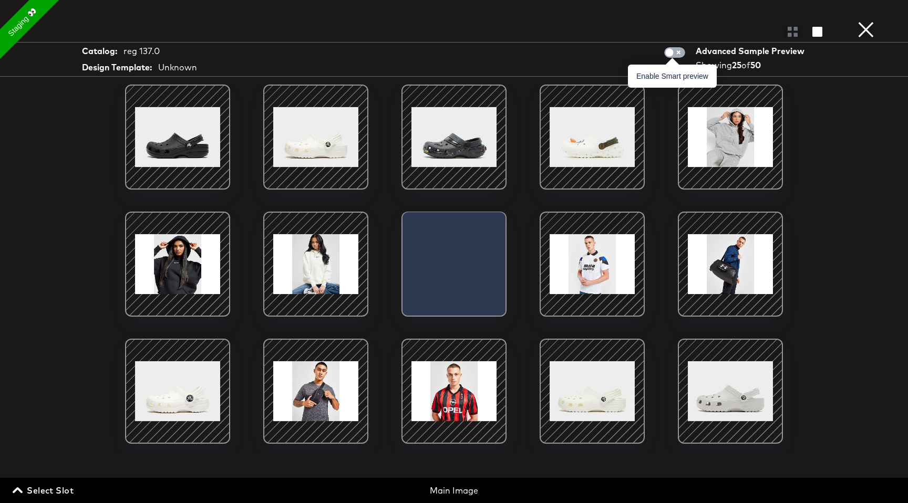
click at [669, 53] on input "checkbox" at bounding box center [669, 55] width 32 height 11
checkbox input "true"
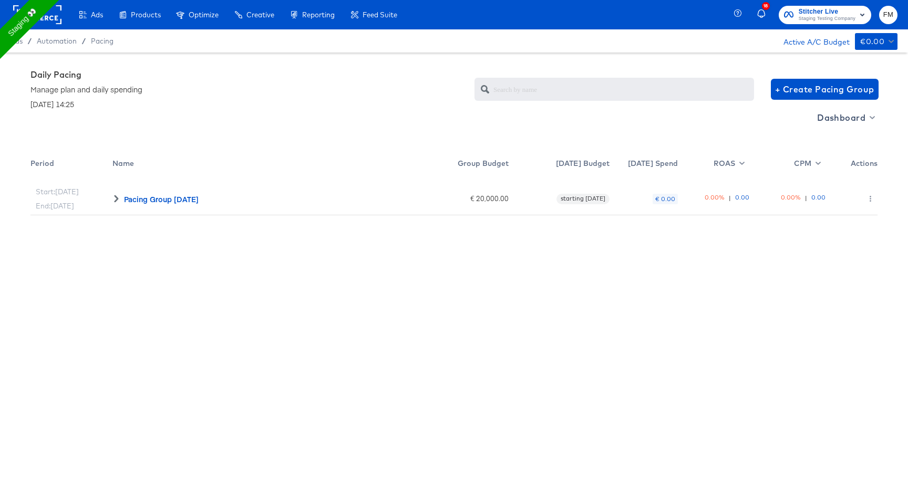
click at [124, 194] on div "Pacing Group [DATE]" at bounding box center [161, 199] width 75 height 11
click at [116, 195] on icon at bounding box center [115, 198] width 7 height 7
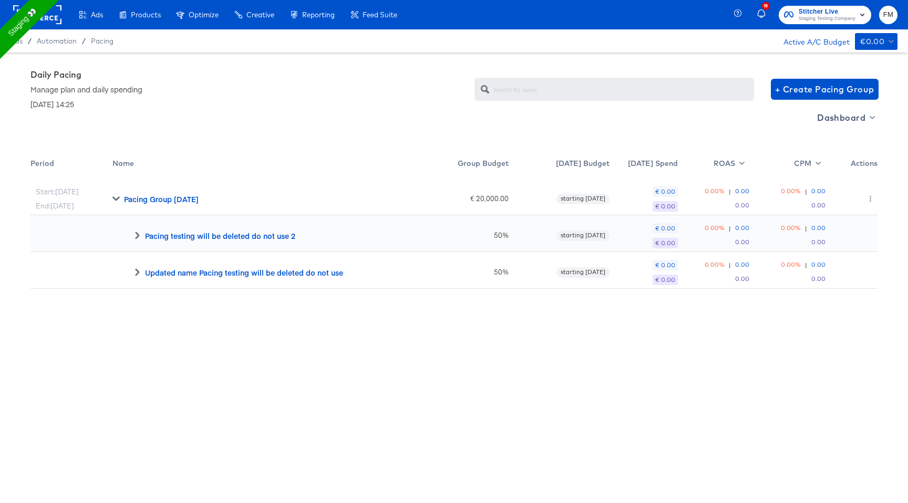
click at [131, 230] on div "Pacing testing will be deleted do not use 2" at bounding box center [265, 233] width 306 height 37
click at [132, 232] on span at bounding box center [132, 235] width 18 height 7
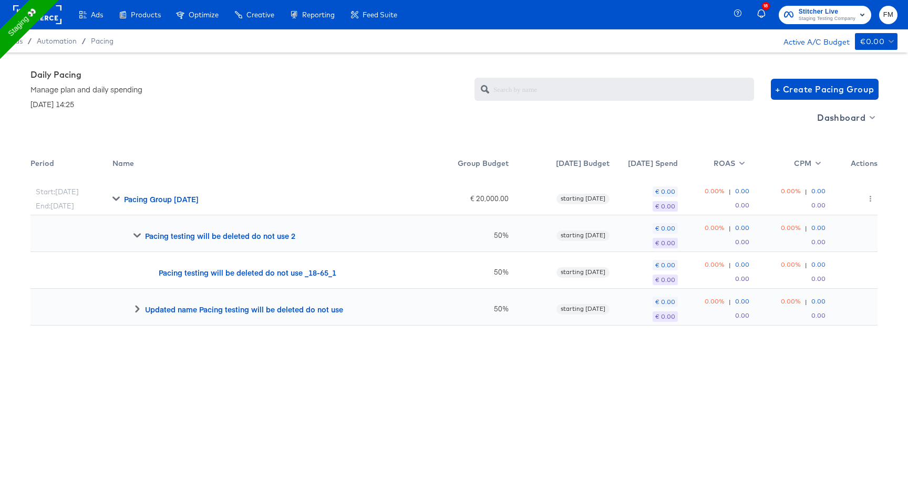
click at [138, 309] on icon at bounding box center [137, 308] width 4 height 7
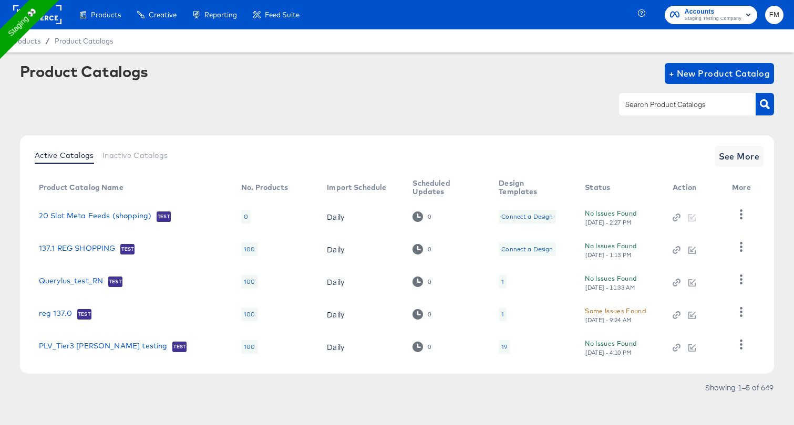
click at [668, 105] on input "text" at bounding box center [679, 105] width 112 height 12
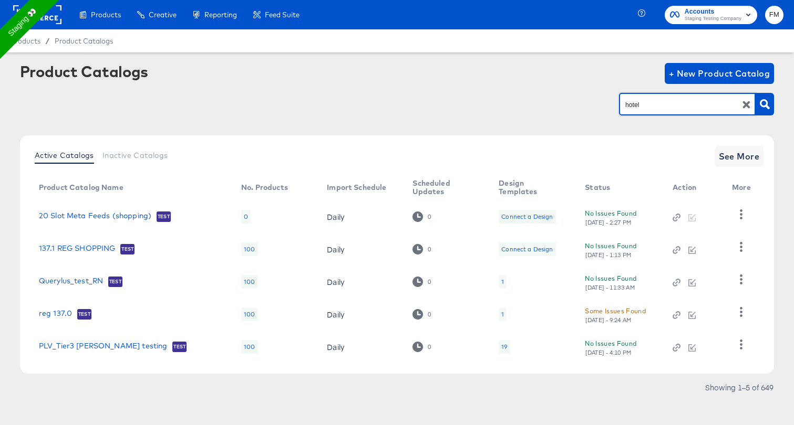
type input "hotel"
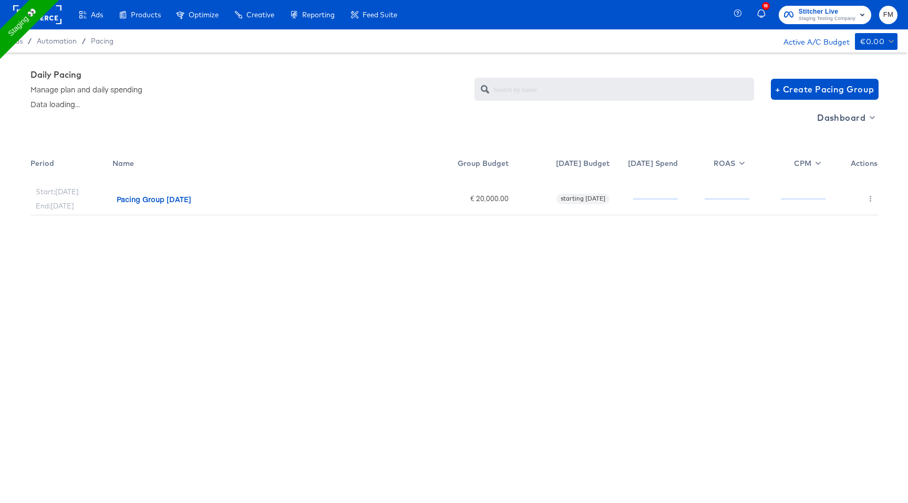
click at [184, 199] on div "Pacing Group [DATE]" at bounding box center [154, 199] width 75 height 11
click at [850, 119] on span "Dashboard" at bounding box center [845, 117] width 56 height 15
click at [836, 150] on link "Budget Manager" at bounding box center [846, 156] width 90 height 17
radio input "false"
radio input "true"
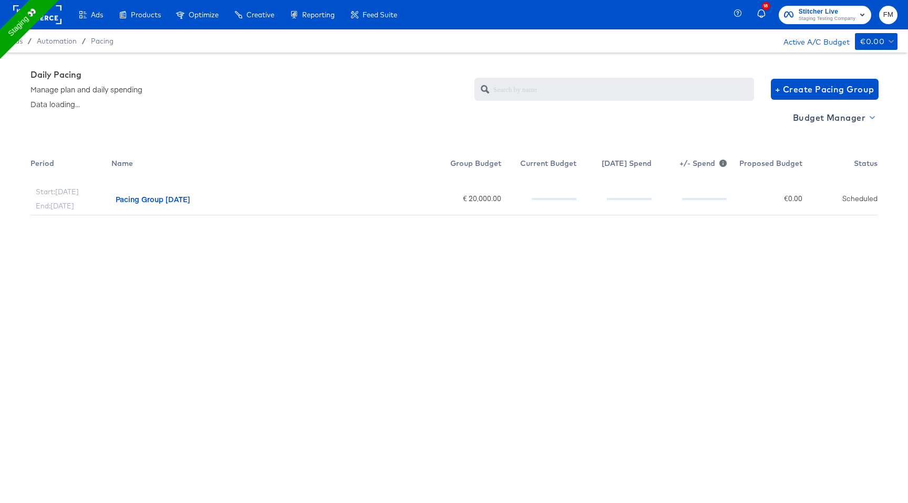
click at [844, 124] on span "Budget Manager" at bounding box center [833, 117] width 80 height 15
click at [831, 141] on div "Dashboard" at bounding box center [822, 138] width 51 height 11
radio input "true"
radio input "false"
click at [870, 192] on button "button" at bounding box center [870, 199] width 14 height 17
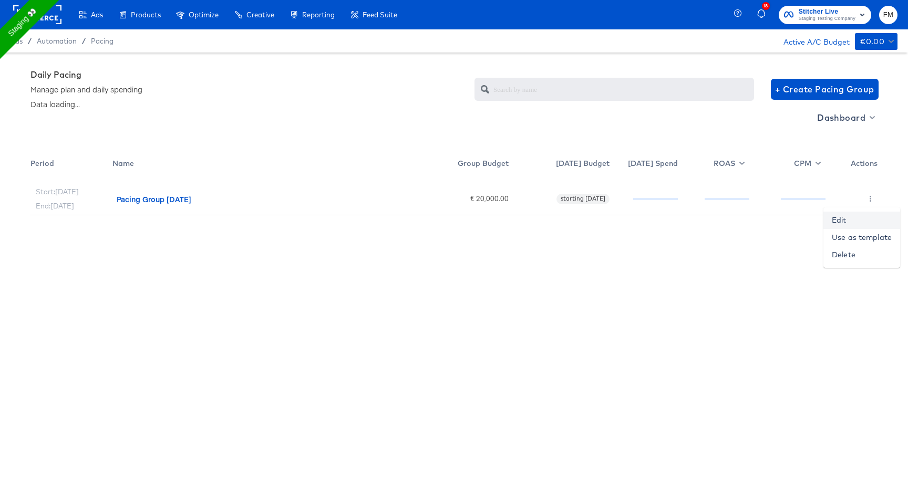
click at [844, 222] on link "Edit" at bounding box center [861, 220] width 77 height 17
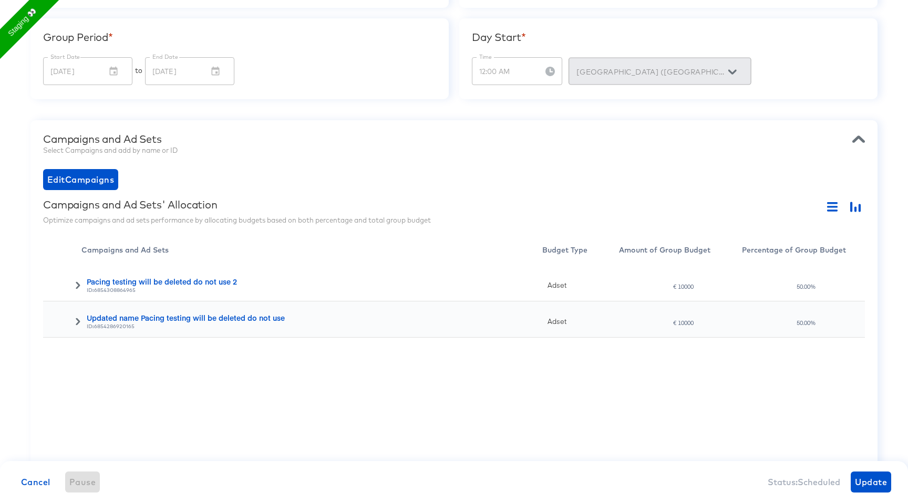
scroll to position [145, 0]
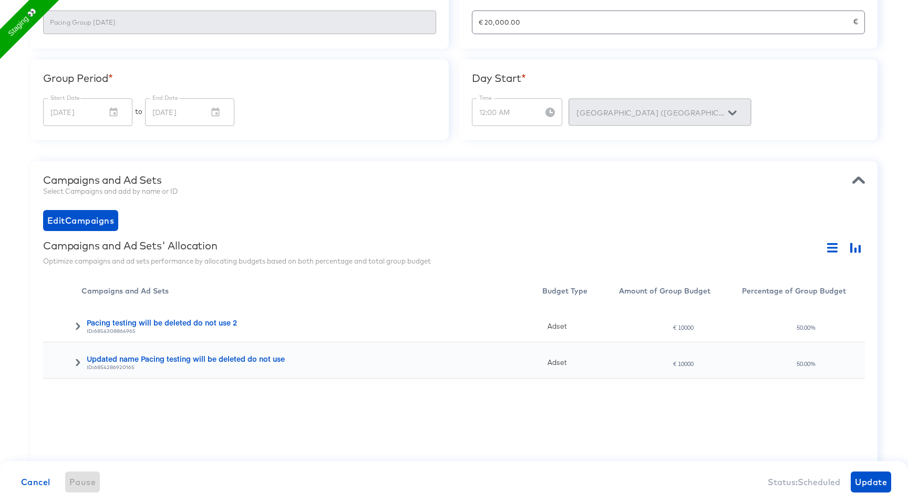
click at [203, 325] on div "Pacing testing will be deleted do not use 2" at bounding box center [314, 322] width 455 height 11
click at [80, 323] on icon at bounding box center [77, 326] width 7 height 7
click at [79, 393] on div at bounding box center [62, 397] width 38 height 36
click at [71, 403] on div at bounding box center [62, 397] width 38 height 36
click at [76, 396] on icon at bounding box center [78, 398] width 4 height 7
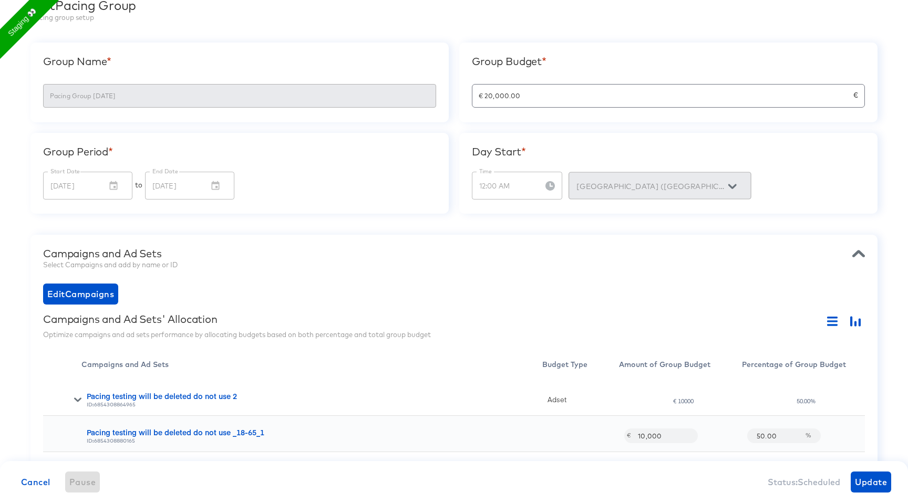
scroll to position [0, 0]
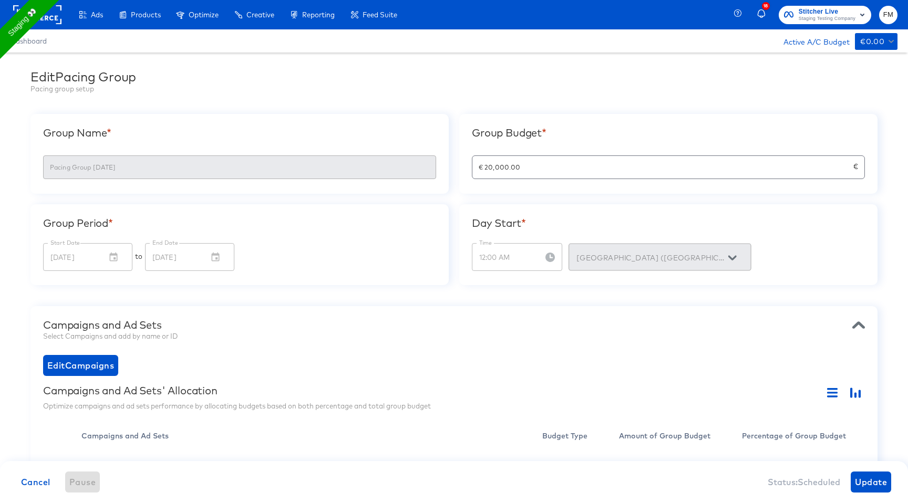
click at [69, 78] on div "Edit Pacing Group" at bounding box center [453, 76] width 847 height 15
click at [43, 38] on span "Dashboard" at bounding box center [29, 41] width 37 height 8
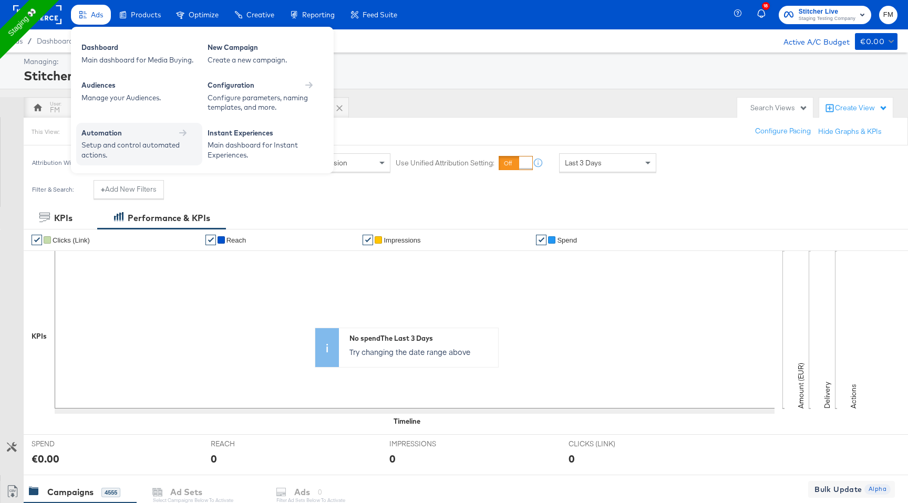
click at [145, 136] on div "Automation" at bounding box center [139, 133] width 116 height 10
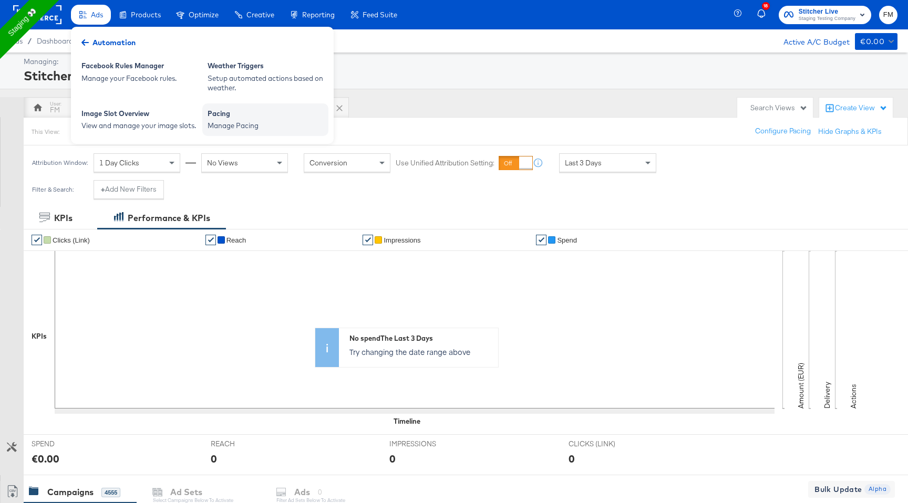
click at [246, 130] on div "Manage Pacing" at bounding box center [265, 126] width 116 height 10
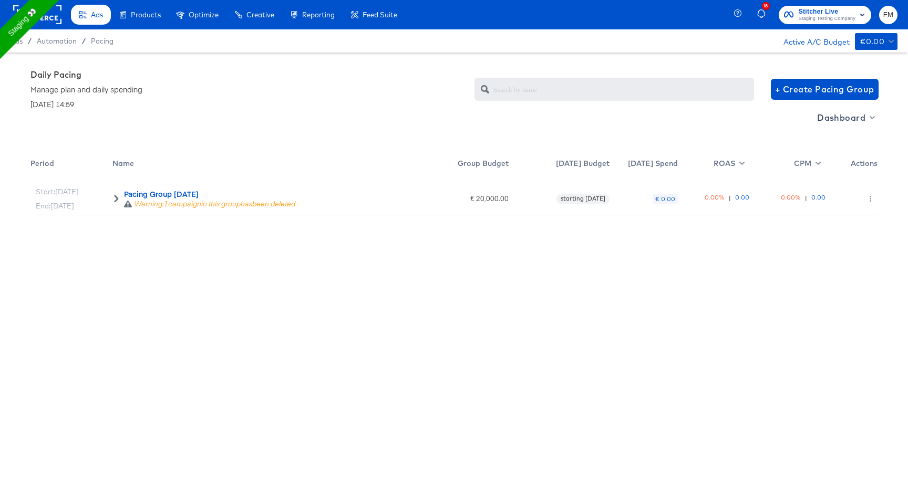
click at [113, 196] on icon at bounding box center [115, 198] width 7 height 7
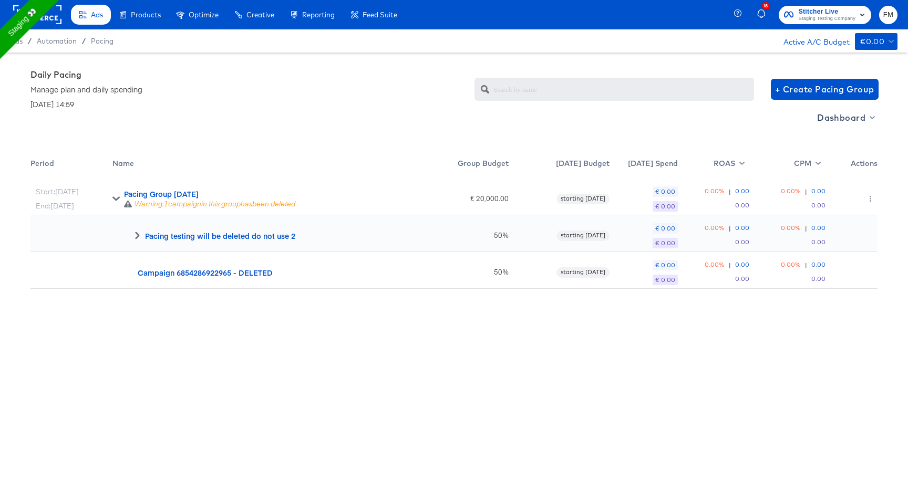
click at [137, 231] on div "Pacing testing will be deleted do not use 2" at bounding box center [265, 233] width 306 height 37
click at [137, 236] on icon at bounding box center [136, 235] width 7 height 7
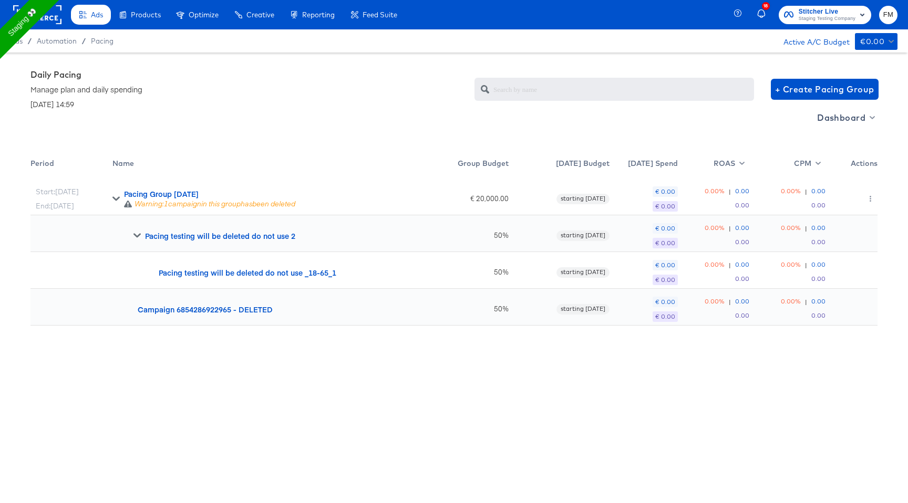
click at [139, 310] on div "Campaign 6854286922965 - DELETED" at bounding box center [205, 309] width 135 height 11
click at [228, 375] on div "Start: Sep 16th End: Sep 22nd Pacing Group 2025-09-15 Warning: 1 campaign in th…" at bounding box center [453, 349] width 847 height 341
click at [871, 204] on button "button" at bounding box center [870, 199] width 14 height 17
click at [835, 215] on link "Edit" at bounding box center [861, 220] width 77 height 17
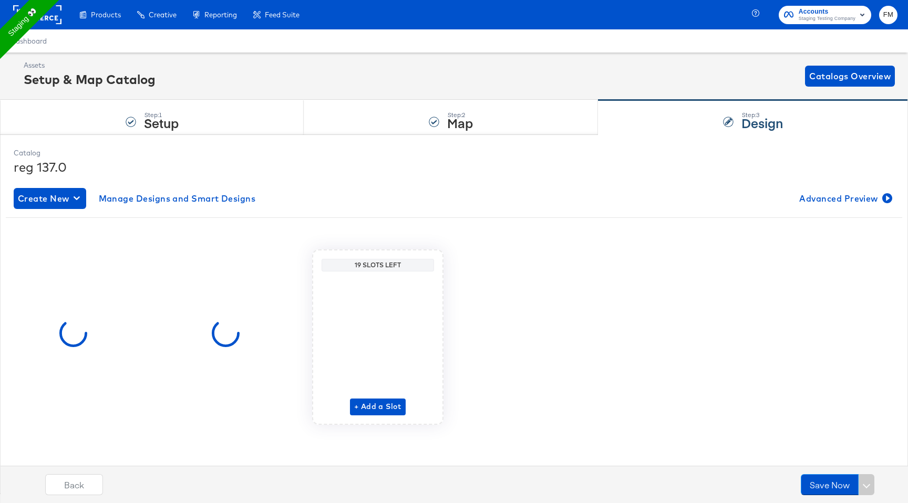
click at [57, 9] on rect at bounding box center [37, 14] width 48 height 19
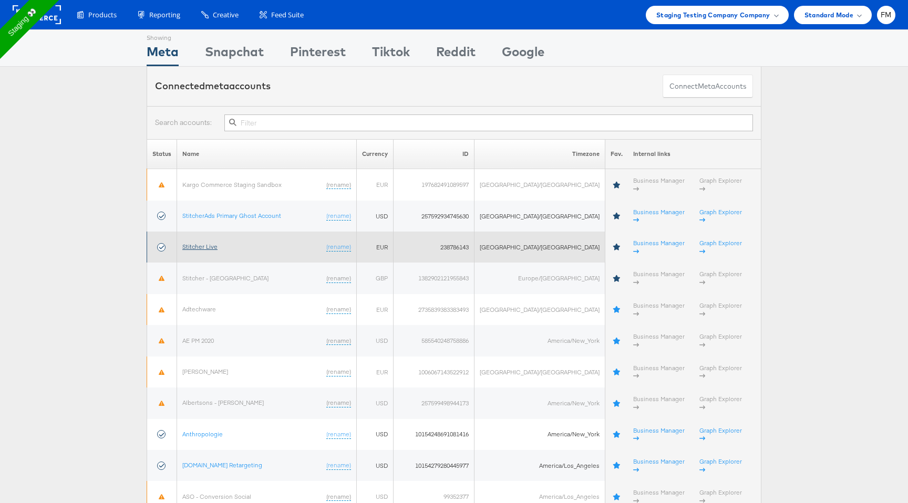
click at [213, 243] on link "Stitcher Live" at bounding box center [199, 247] width 35 height 8
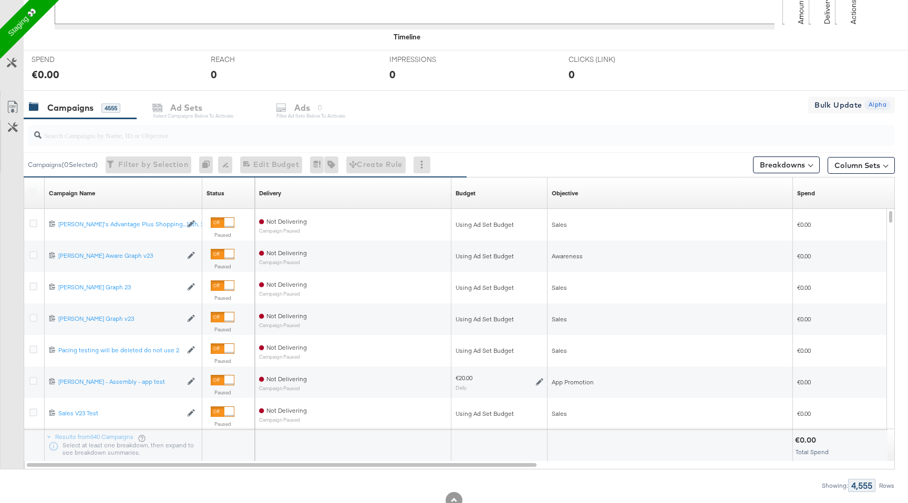
scroll to position [420, 0]
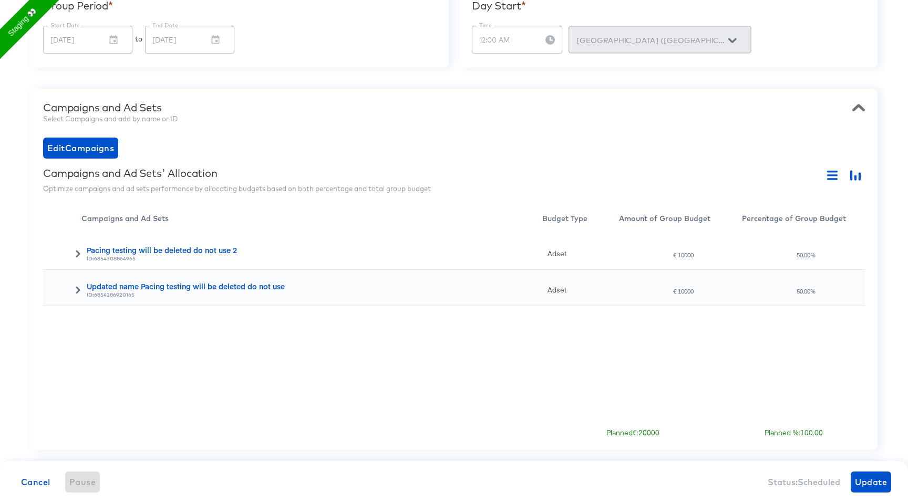
scroll to position [107, 0]
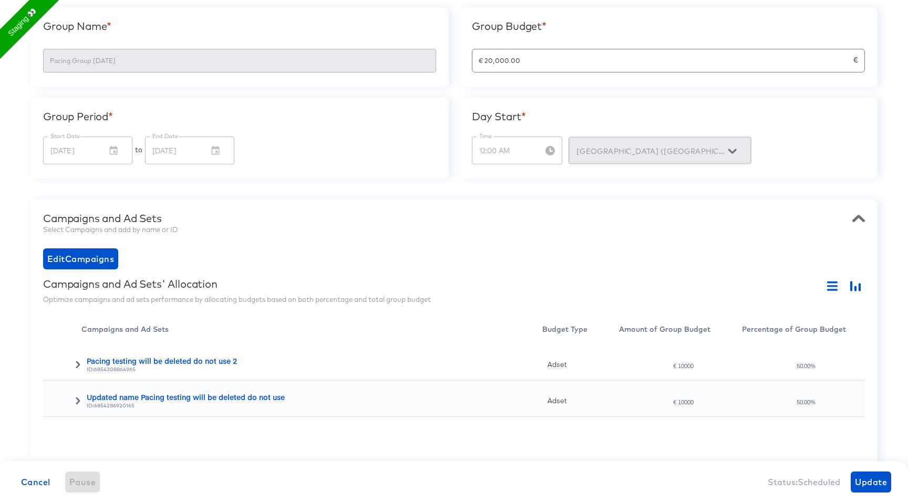
click at [77, 366] on icon at bounding box center [78, 364] width 4 height 7
click at [78, 368] on icon at bounding box center [77, 364] width 7 height 7
click at [80, 435] on icon at bounding box center [77, 436] width 7 height 7
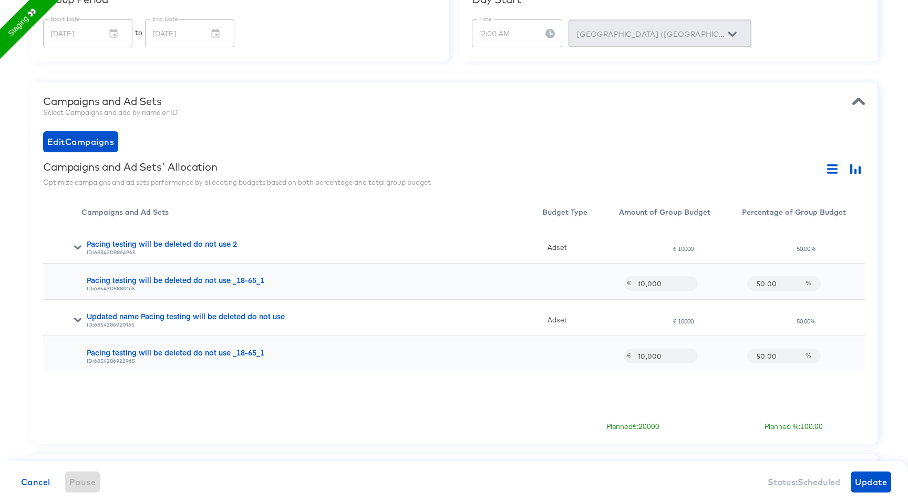
scroll to position [235, 0]
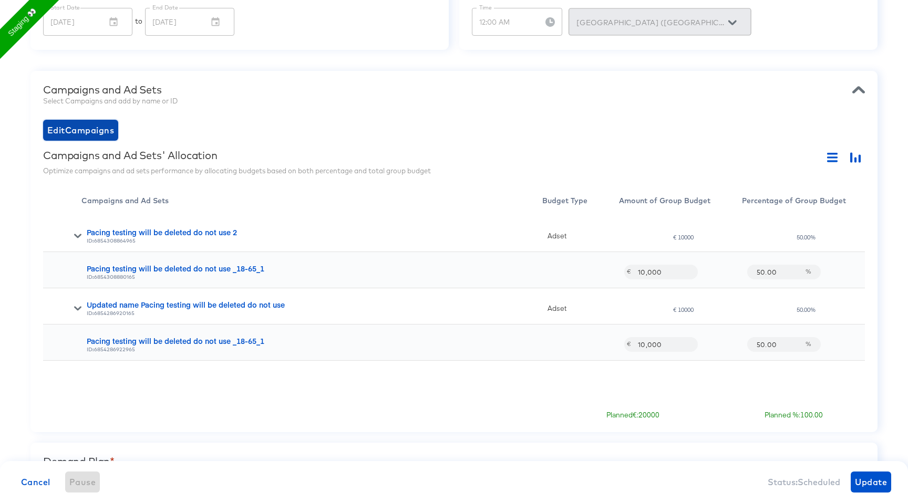
click at [110, 128] on span "Edit Campaigns" at bounding box center [80, 130] width 67 height 15
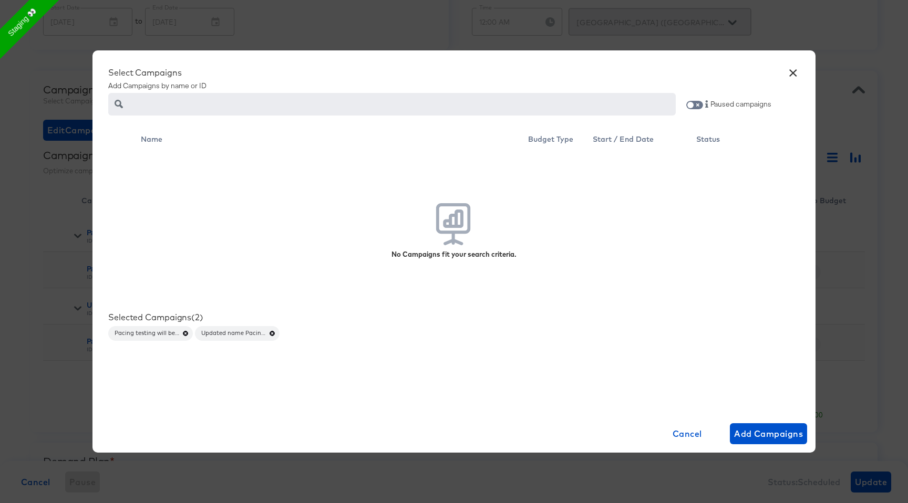
click at [699, 100] on span at bounding box center [694, 104] width 17 height 10
click at [694, 106] on input "checkbox" at bounding box center [690, 107] width 25 height 8
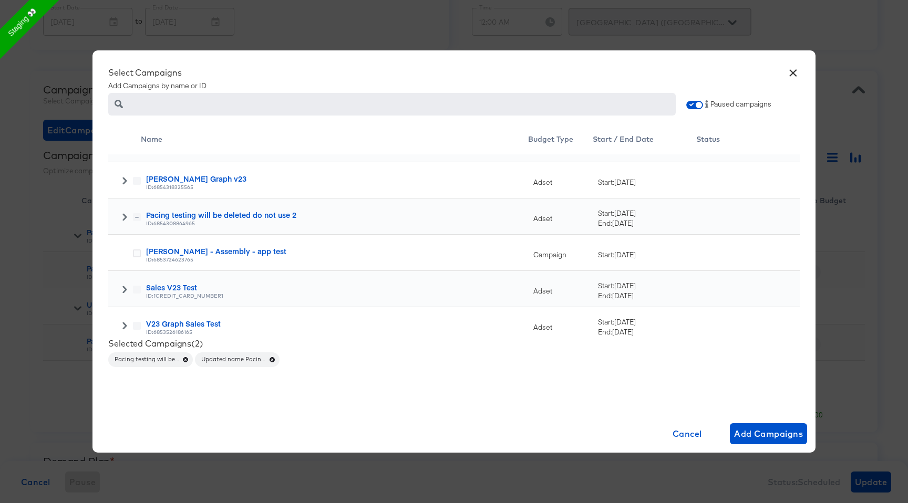
scroll to position [106, 0]
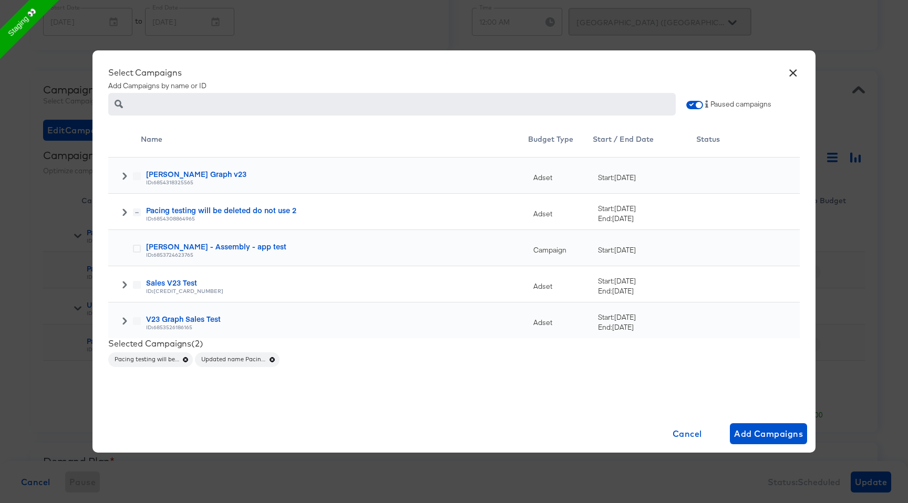
click at [124, 210] on icon at bounding box center [124, 212] width 4 height 7
click at [124, 210] on icon at bounding box center [124, 212] width 7 height 7
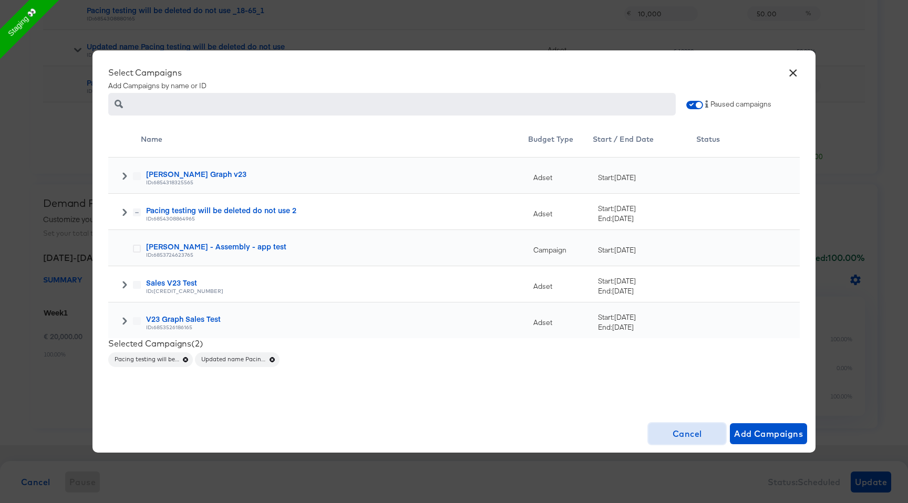
click at [679, 430] on span "Cancel" at bounding box center [686, 434] width 69 height 15
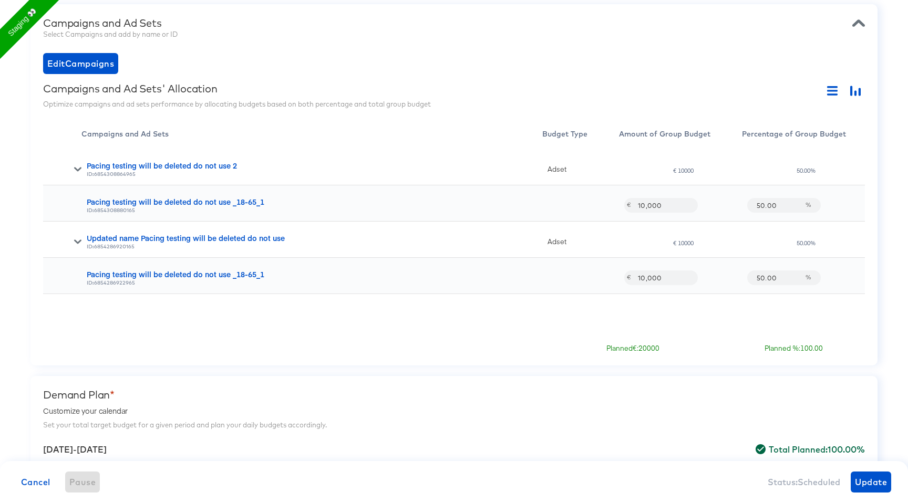
scroll to position [0, 0]
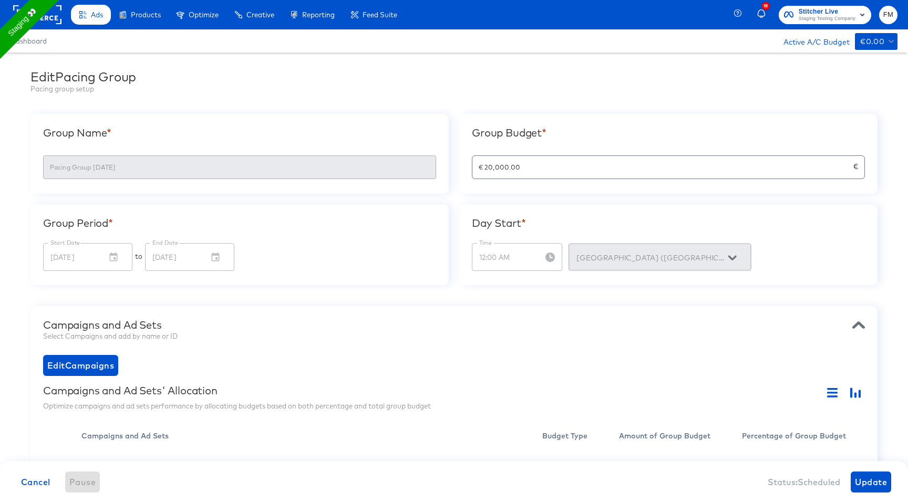
click at [98, 16] on span "Ads" at bounding box center [97, 15] width 12 height 8
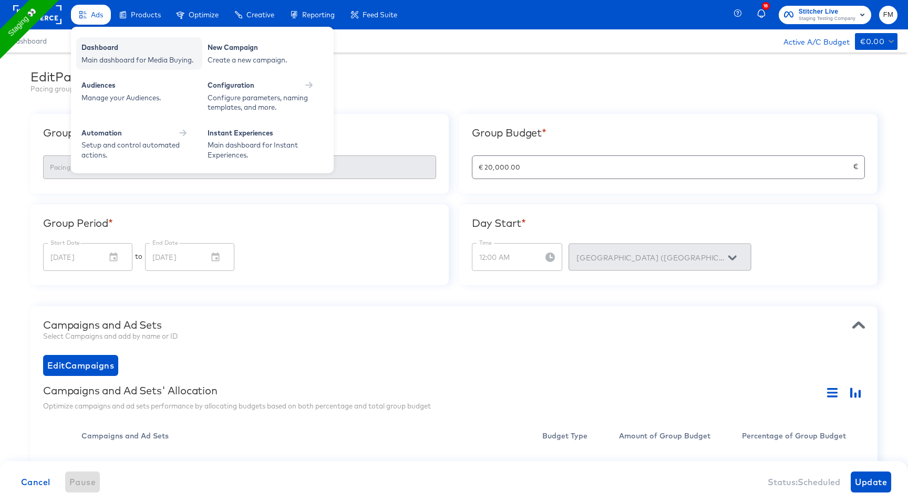
click at [106, 46] on div "Dashboard" at bounding box center [139, 49] width 116 height 13
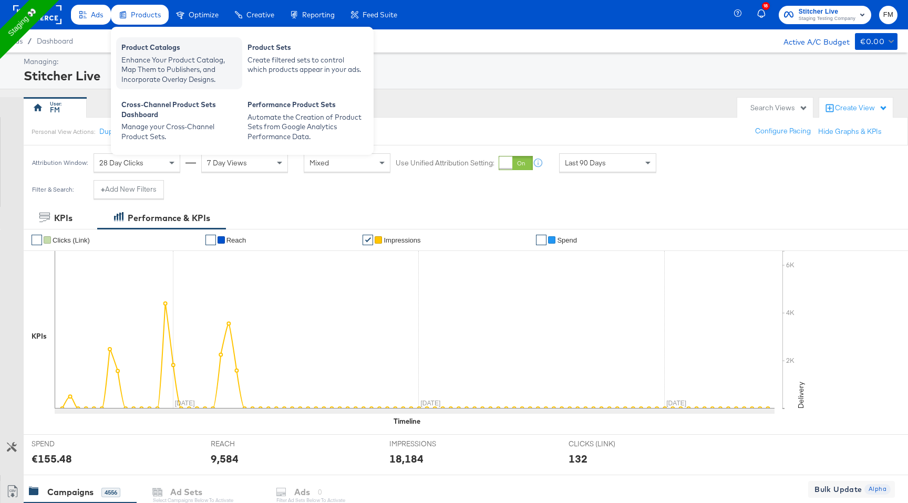
click at [165, 54] on div "Product Catalogs" at bounding box center [179, 49] width 116 height 13
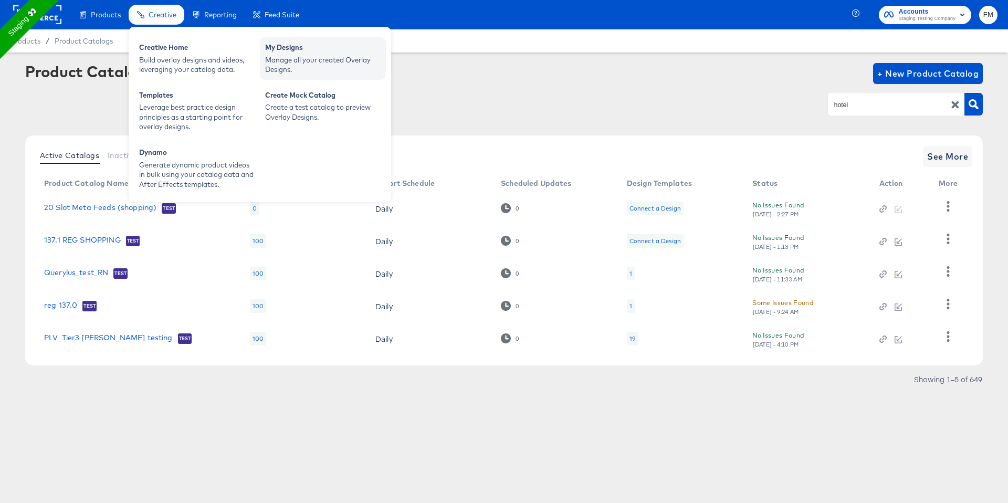
click at [336, 56] on div "Manage all your created Overlay Designs." at bounding box center [323, 64] width 116 height 19
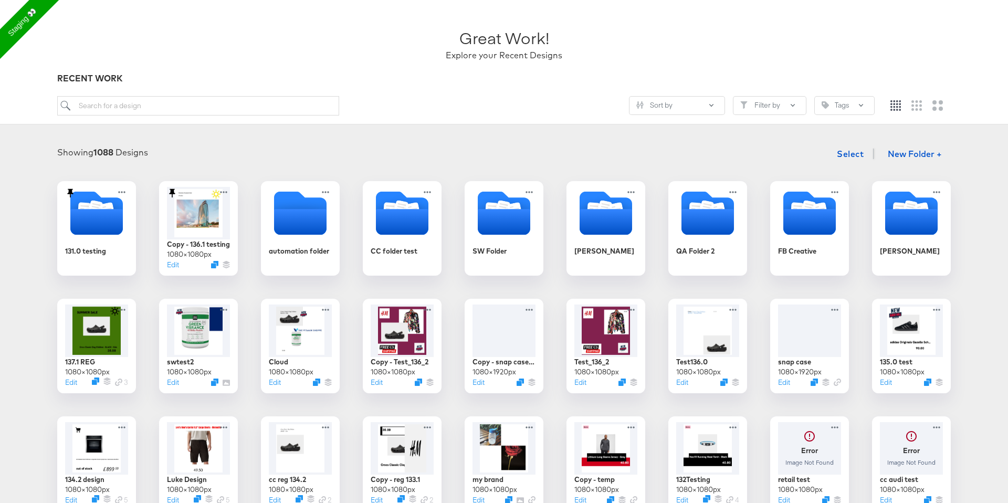
scroll to position [51, 0]
click at [793, 332] on div at bounding box center [912, 329] width 66 height 55
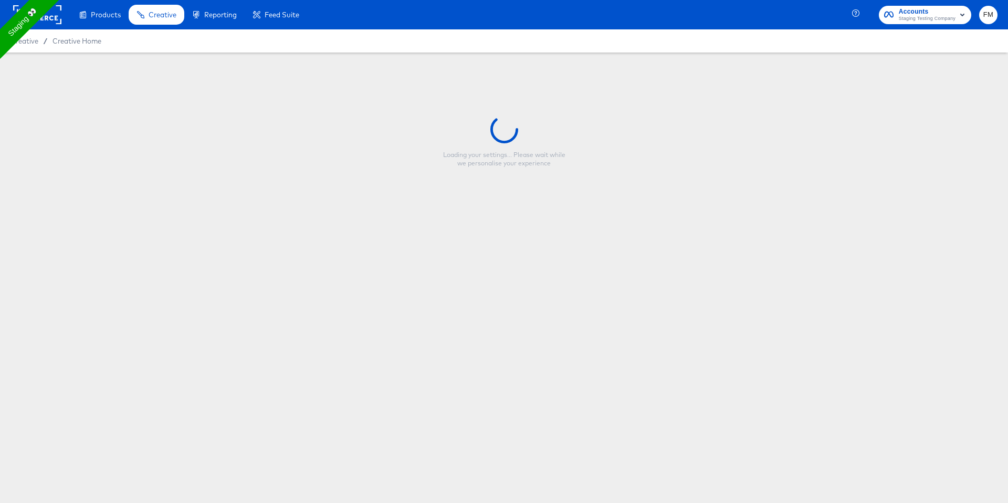
type input "135.0 test"
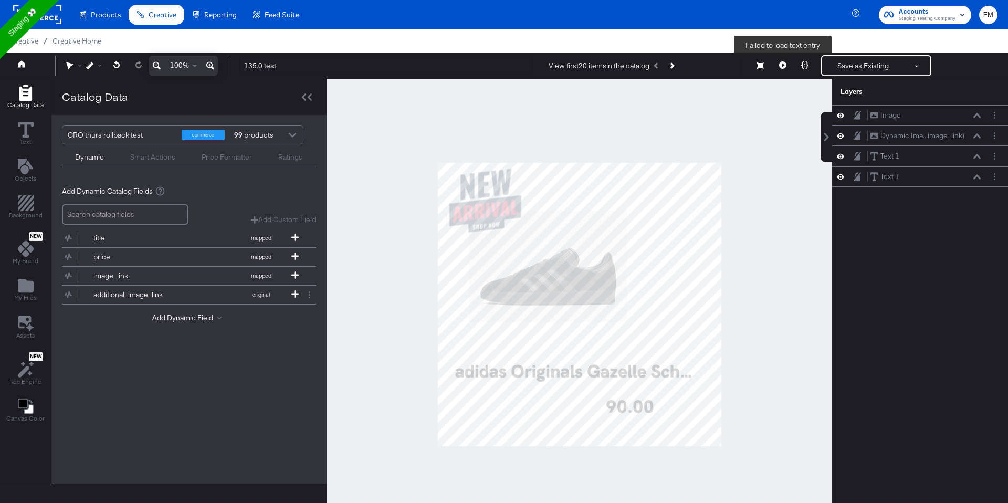
click at [784, 62] on icon at bounding box center [782, 64] width 7 height 7
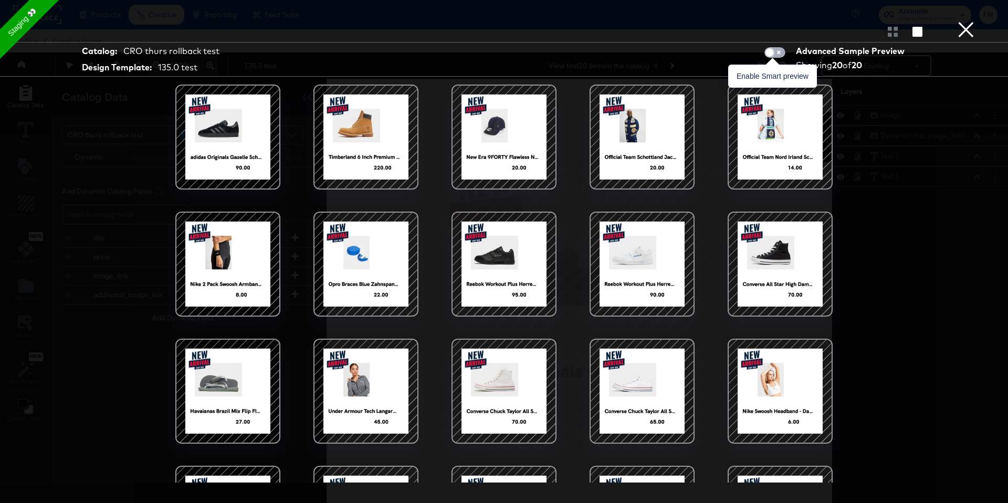
click at [779, 57] on input "checkbox" at bounding box center [770, 55] width 32 height 11
checkbox input "true"
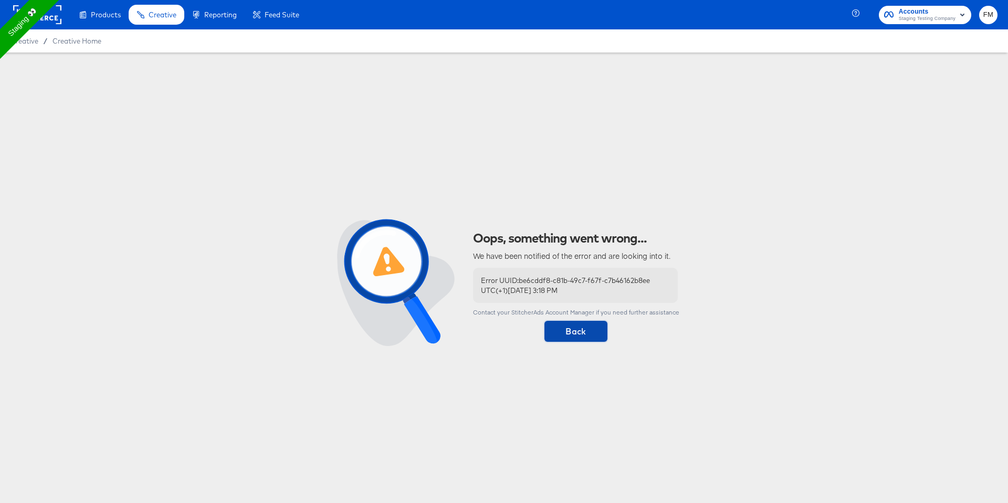
click at [584, 339] on button "Back" at bounding box center [576, 331] width 63 height 21
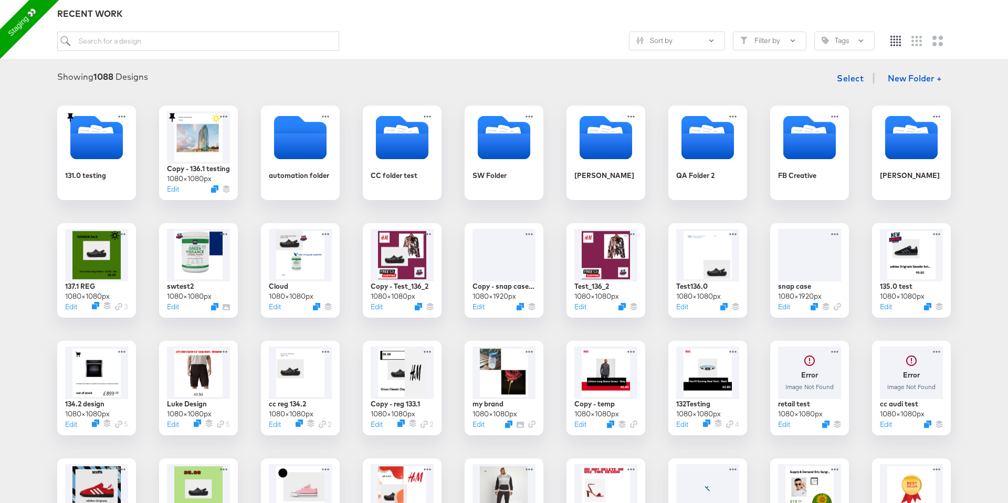
scroll to position [135, 0]
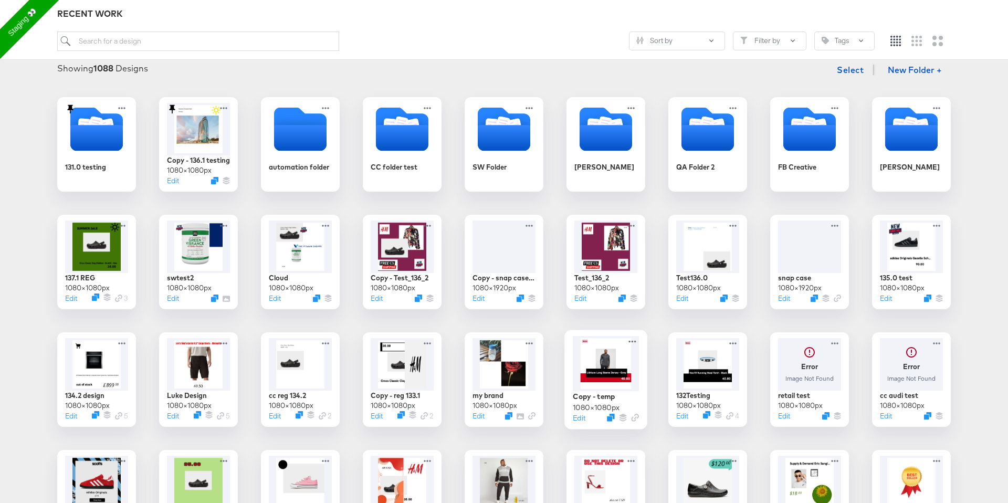
click at [602, 365] on div at bounding box center [606, 363] width 66 height 55
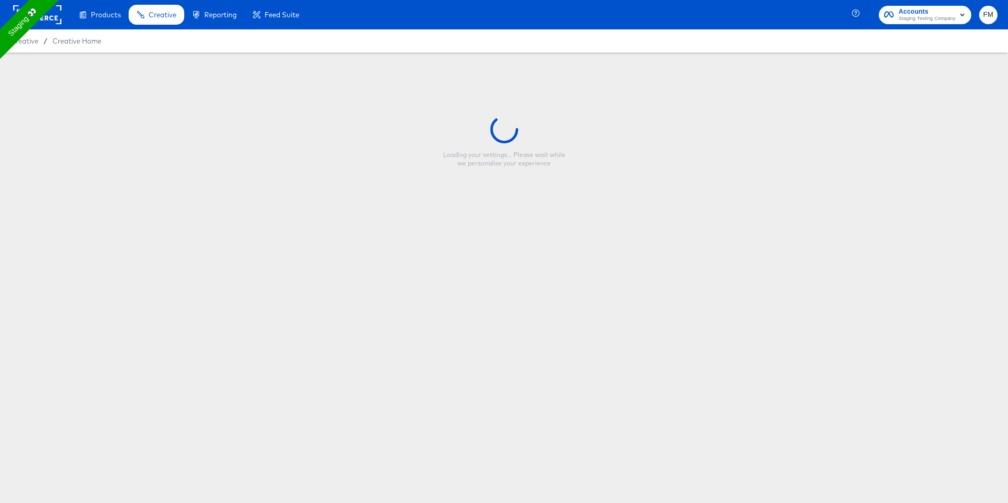
type input "Copy - temp"
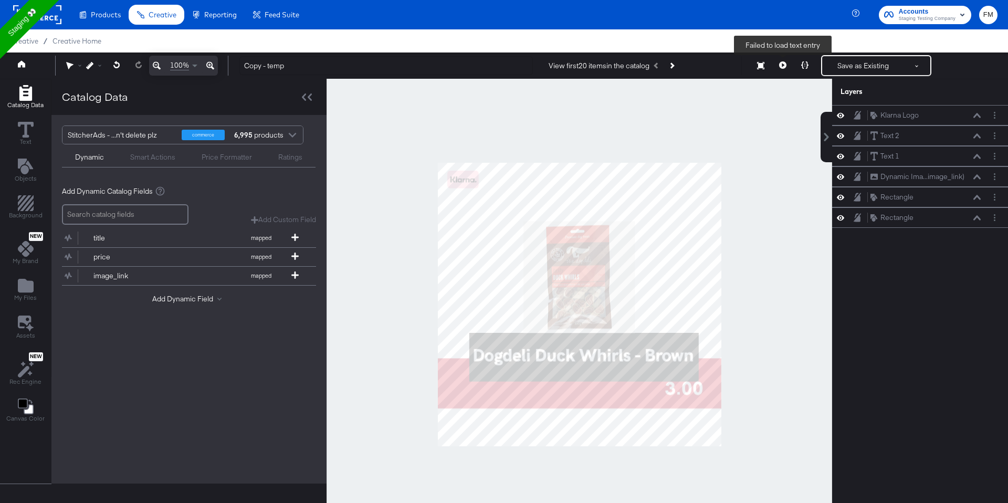
click at [781, 66] on icon at bounding box center [782, 64] width 7 height 7
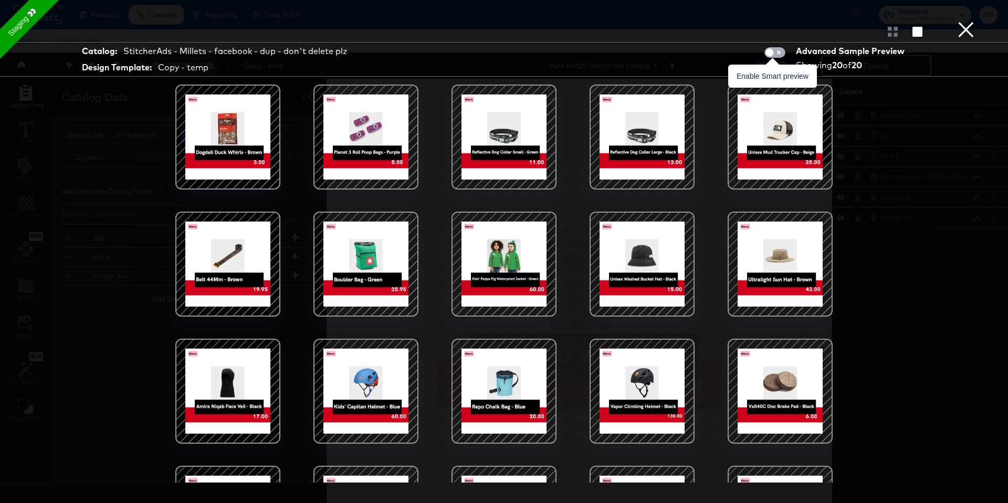
click at [773, 54] on input "checkbox" at bounding box center [770, 55] width 32 height 11
checkbox input "true"
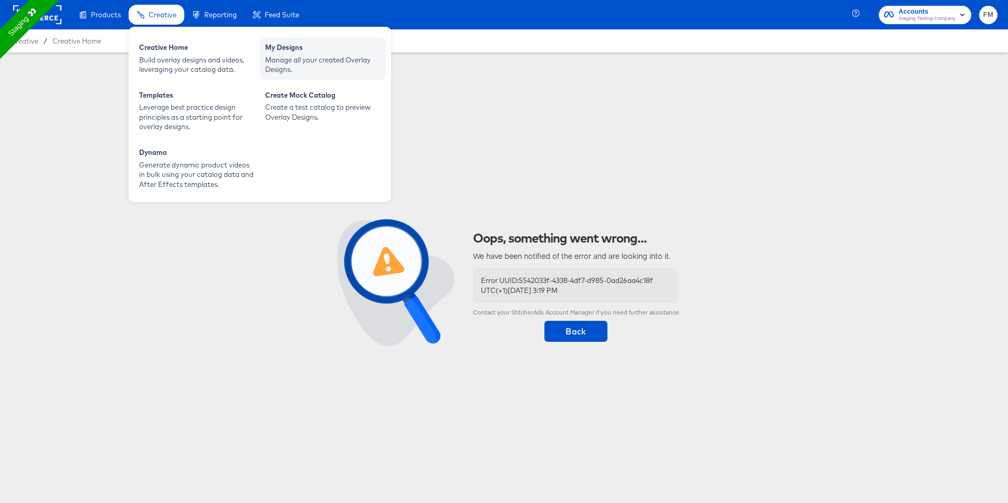
click at [295, 57] on div "Manage all your created Overlay Designs." at bounding box center [323, 64] width 116 height 19
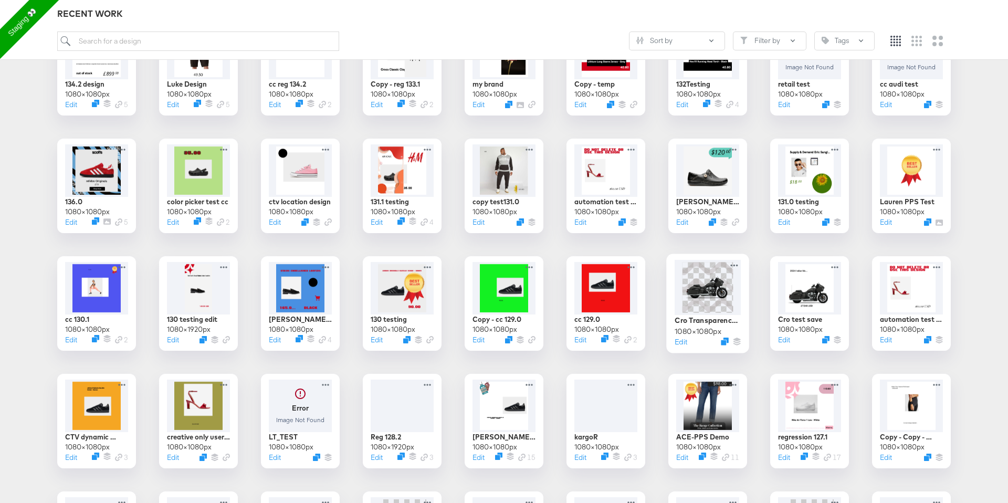
scroll to position [452, 0]
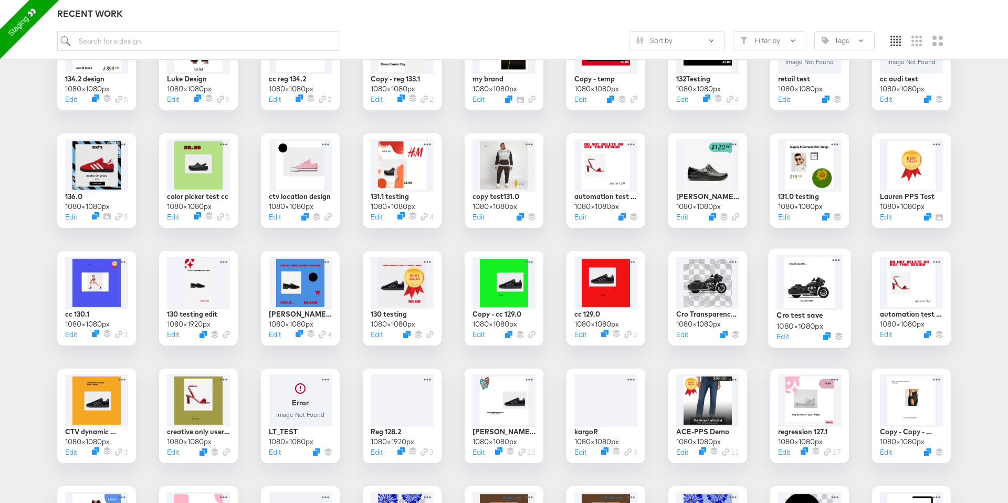
click at [793, 285] on div at bounding box center [810, 282] width 66 height 55
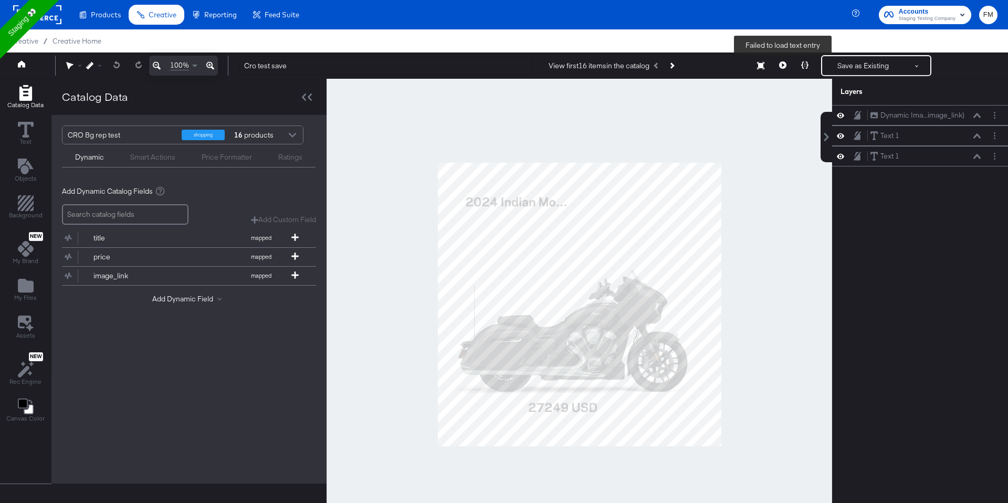
click at [782, 68] on icon at bounding box center [782, 64] width 7 height 7
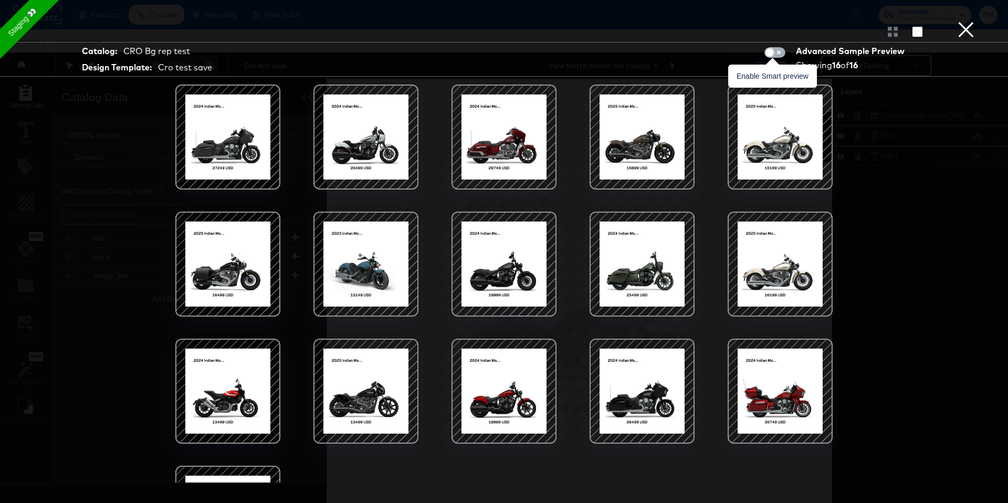
click at [776, 54] on input "checkbox" at bounding box center [770, 55] width 32 height 11
checkbox input "true"
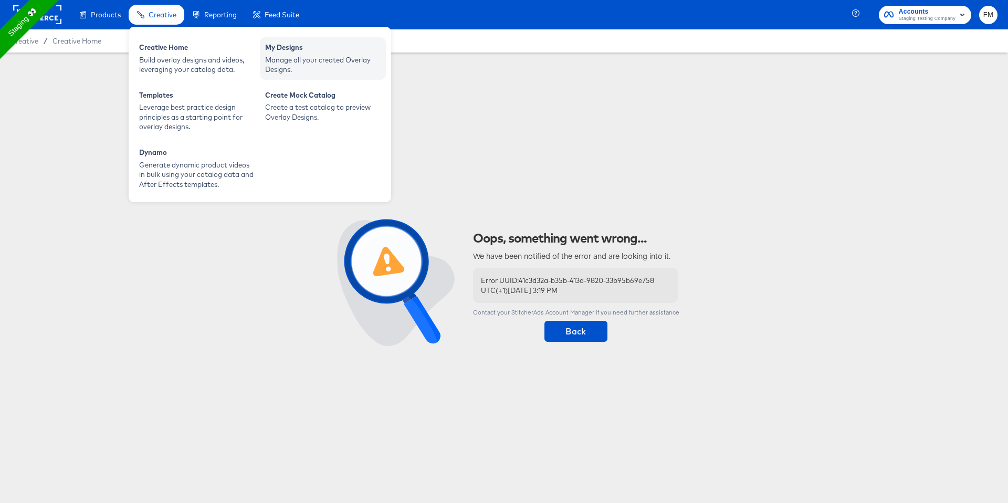
click at [285, 58] on div "Manage all your created Overlay Designs." at bounding box center [323, 64] width 116 height 19
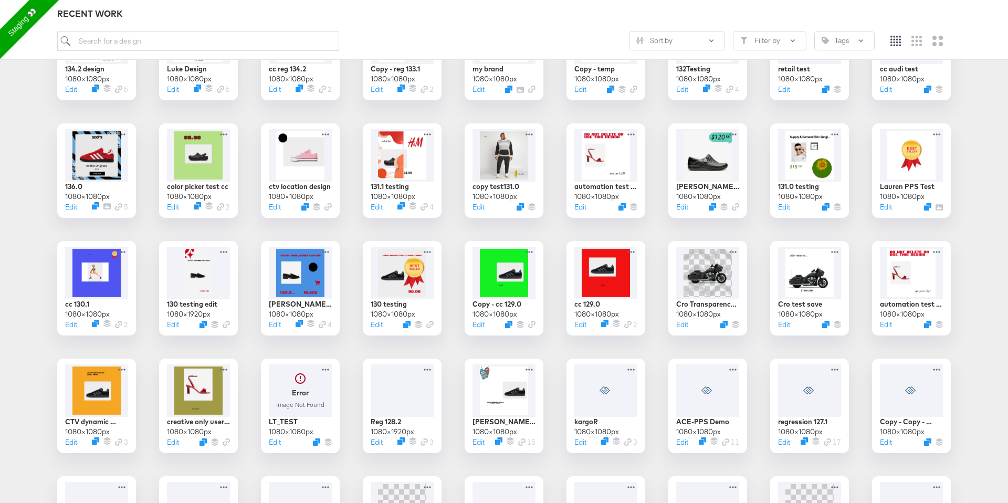
scroll to position [466, 0]
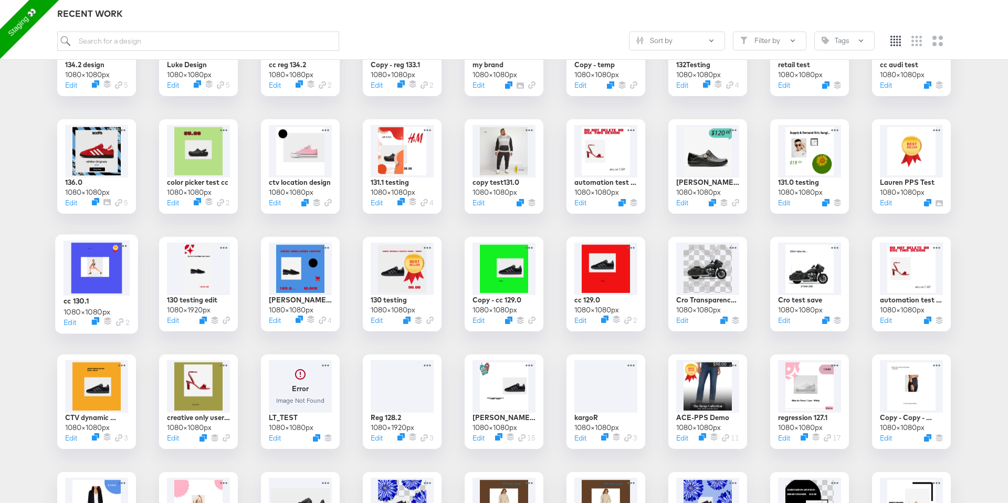
click at [102, 283] on div at bounding box center [97, 268] width 66 height 55
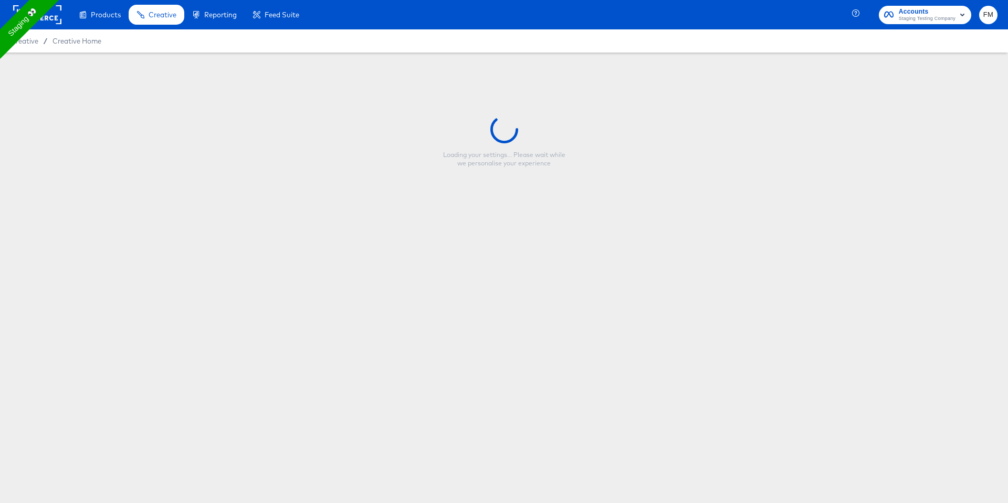
type input "cc 130.1"
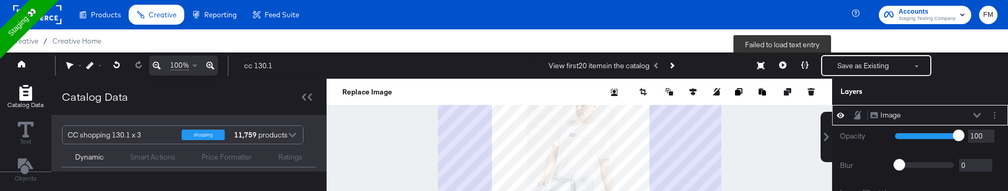
click at [784, 64] on icon at bounding box center [782, 64] width 7 height 7
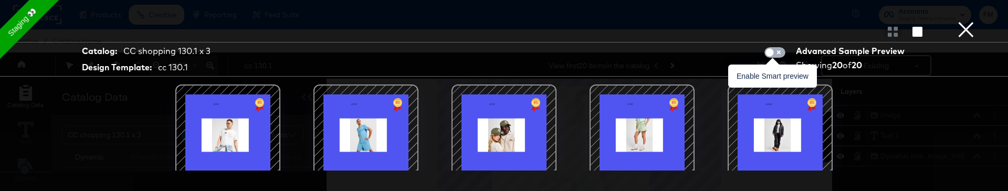
click at [772, 52] on input "checkbox" at bounding box center [770, 55] width 32 height 11
checkbox input "true"
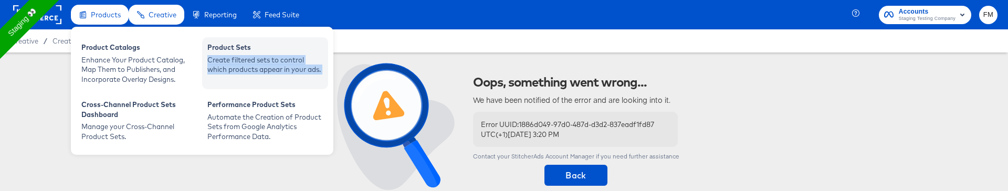
drag, startPoint x: 137, startPoint y: 94, endPoint x: 252, endPoint y: 82, distance: 115.7
click at [254, 87] on div "Product Catalogs Enhance Your Product Catalog, Map Them to Publishers, and Inco…" at bounding box center [202, 91] width 263 height 128
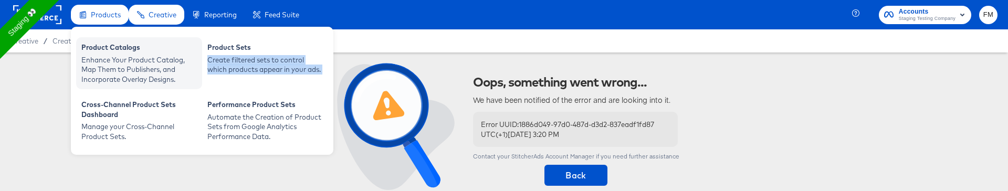
click at [116, 48] on div "Product Catalogs" at bounding box center [139, 49] width 116 height 13
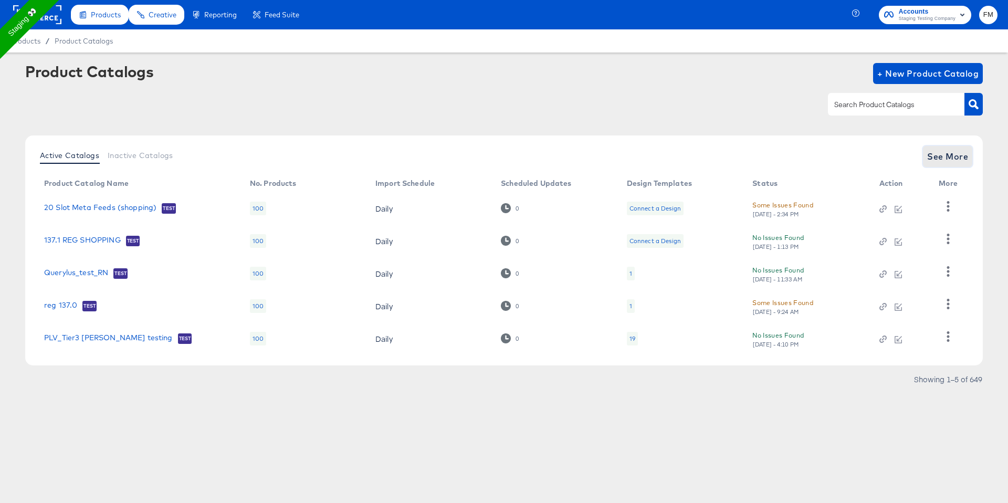
click at [793, 158] on span "See More" at bounding box center [948, 156] width 41 height 15
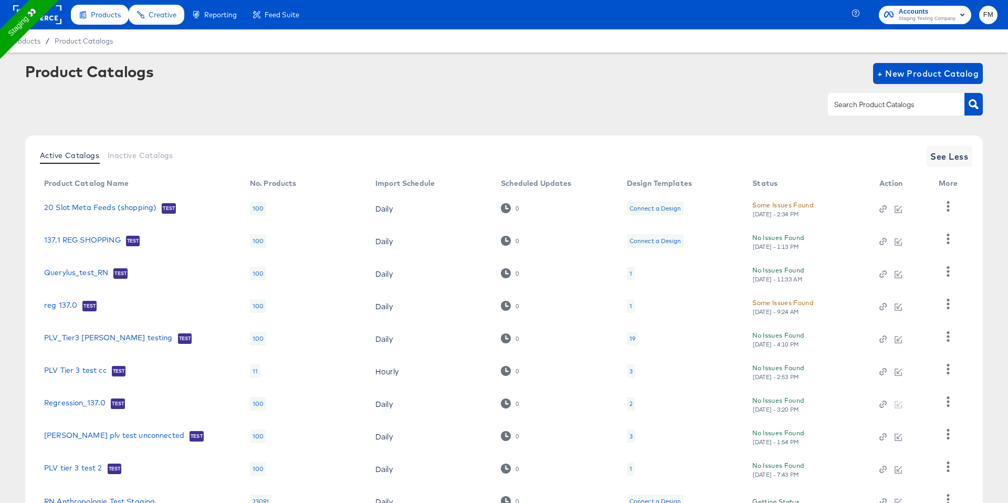
scroll to position [84, 0]
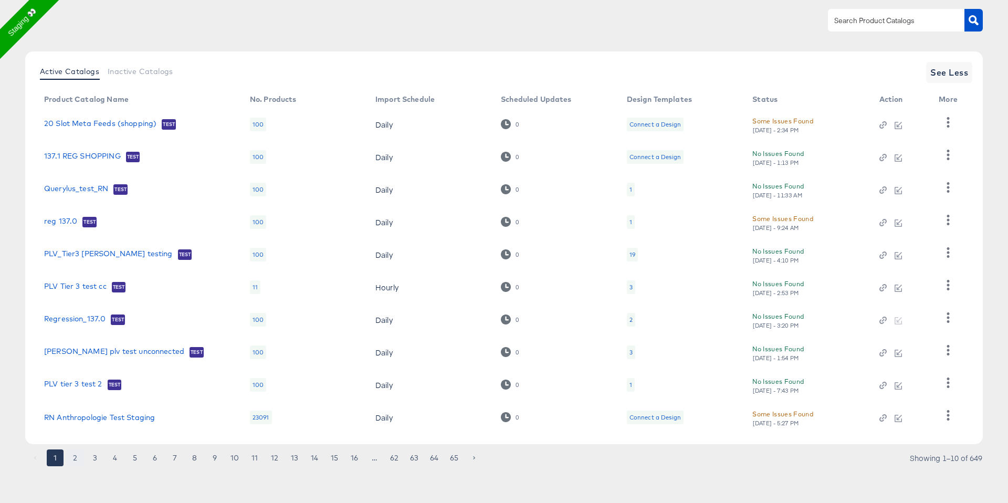
click at [77, 425] on button "2" at bounding box center [75, 458] width 17 height 17
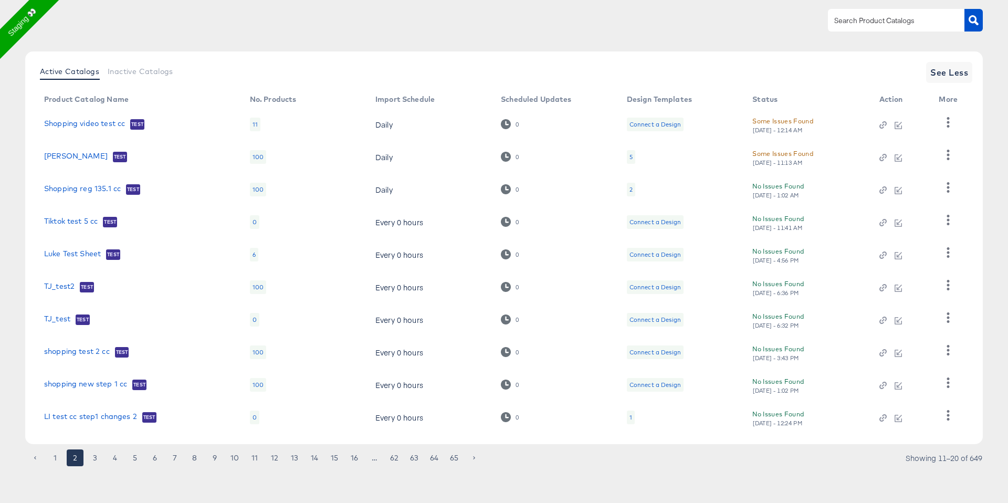
click at [627, 154] on div "5" at bounding box center [631, 157] width 8 height 14
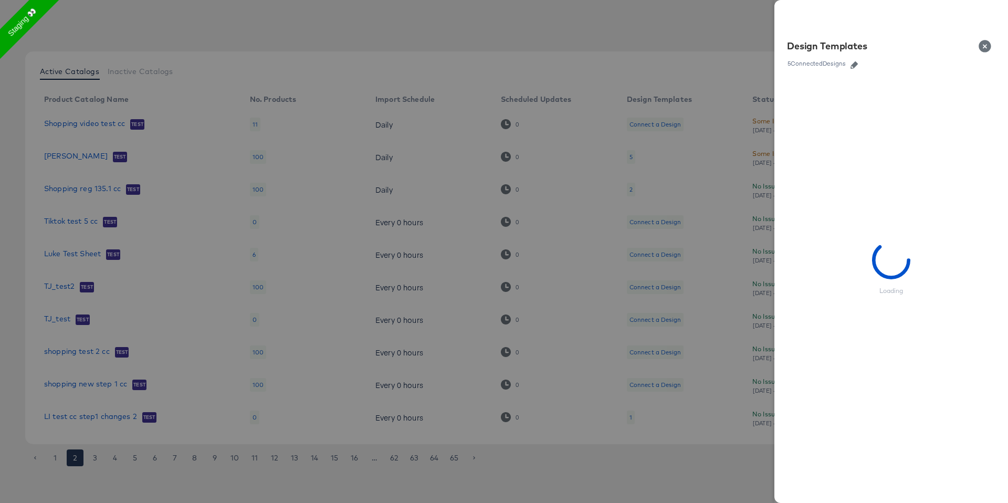
click at [793, 68] on icon "button" at bounding box center [854, 64] width 7 height 7
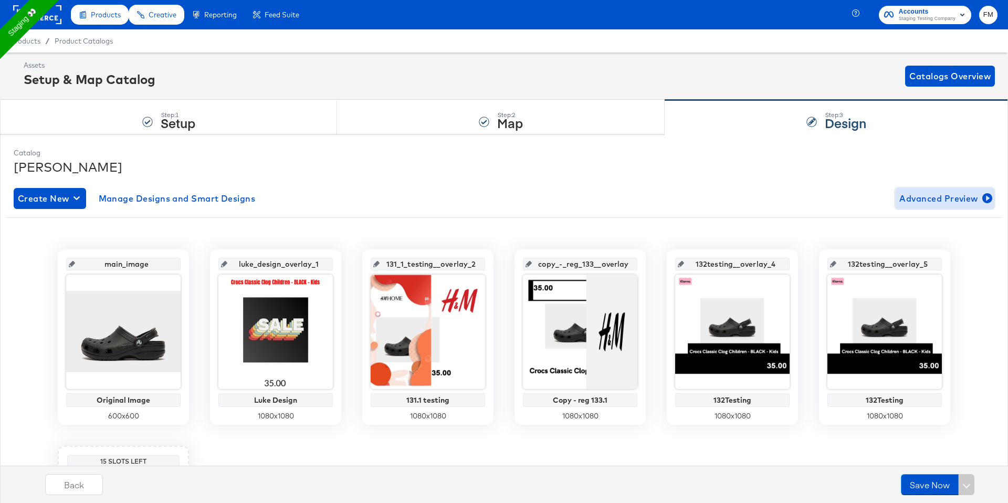
drag, startPoint x: 907, startPoint y: 195, endPoint x: 764, endPoint y: 171, distance: 144.4
click at [764, 171] on div "Catalog fran reg Create New Manage Designs and Smart Designs Advanced Preview m…" at bounding box center [504, 412] width 992 height 538
click at [764, 171] on div "[PERSON_NAME]" at bounding box center [504, 167] width 981 height 18
click at [272, 117] on div "Step: 1 Setup" at bounding box center [168, 117] width 337 height 35
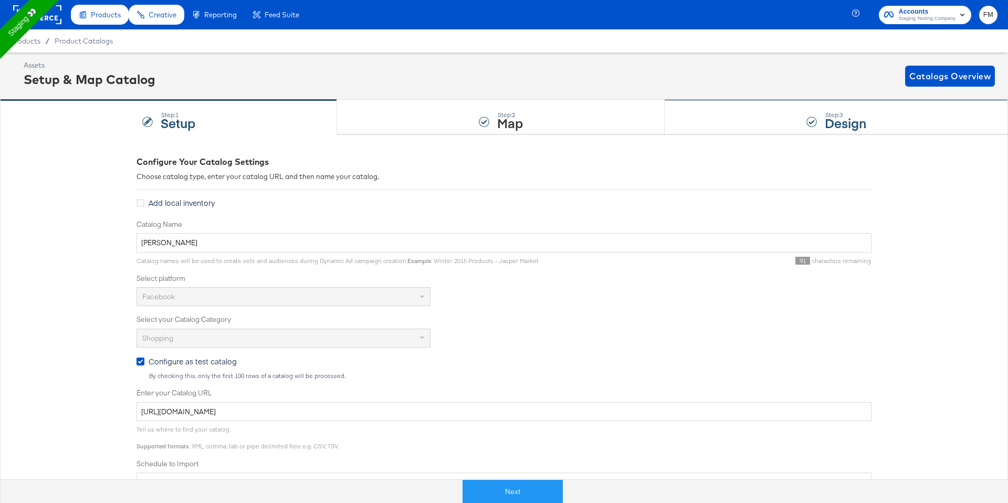
click at [773, 122] on div "Step: 3 Design" at bounding box center [837, 117] width 344 height 35
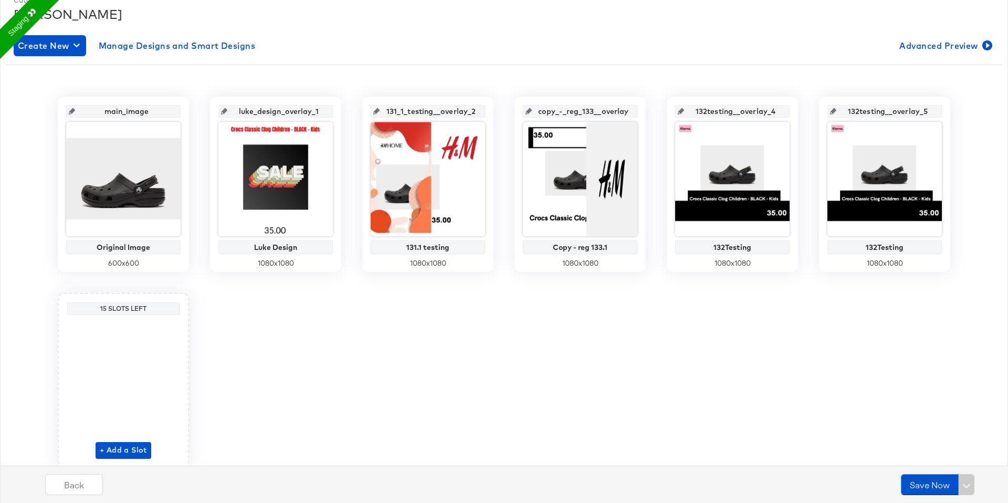
scroll to position [8, 0]
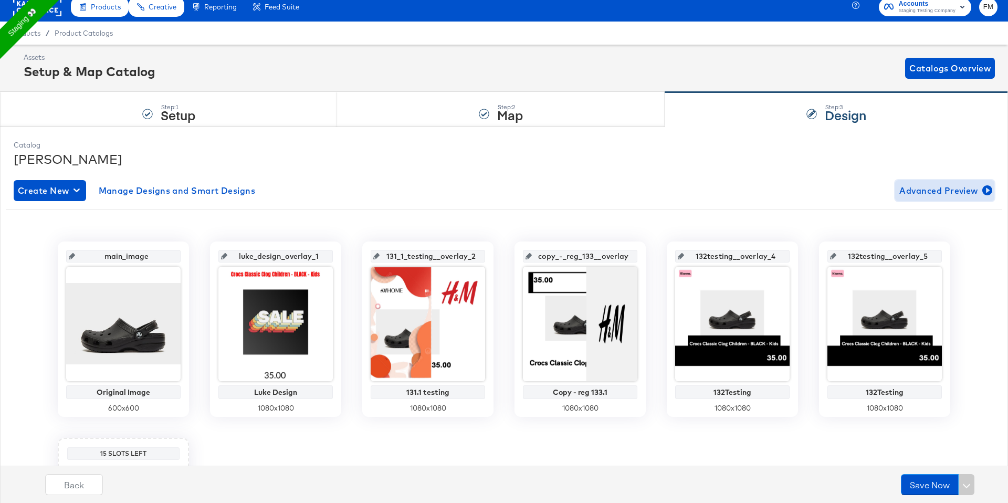
click at [793, 192] on span "Advanced Preview" at bounding box center [945, 190] width 91 height 15
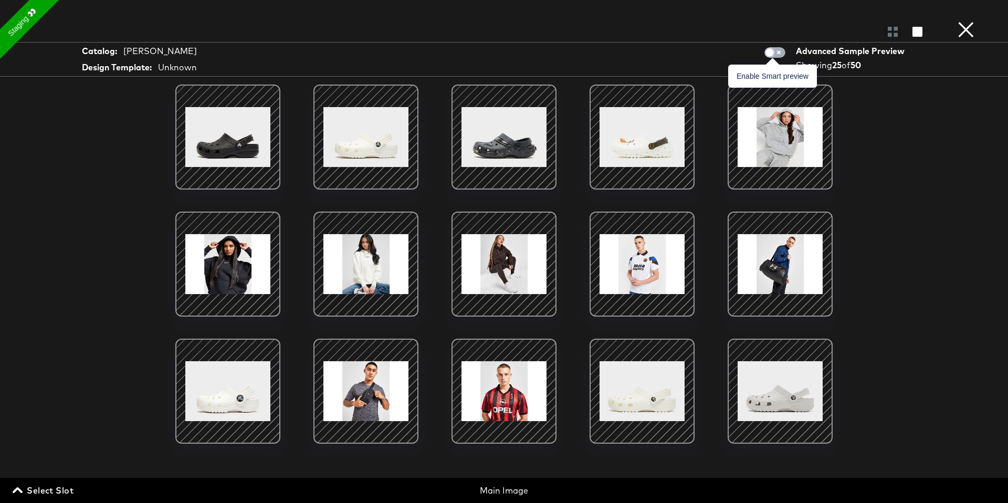
click at [779, 54] on input "checkbox" at bounding box center [770, 55] width 32 height 11
checkbox input "true"
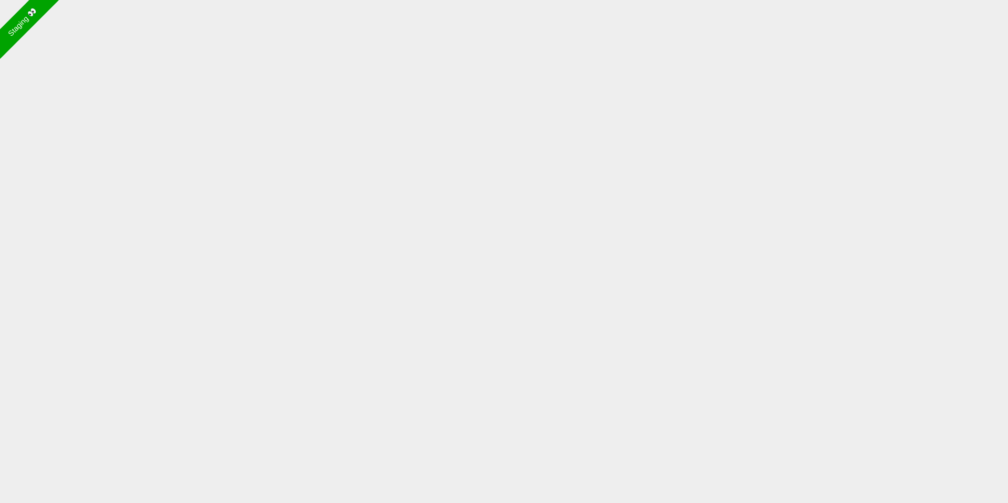
scroll to position [0, 0]
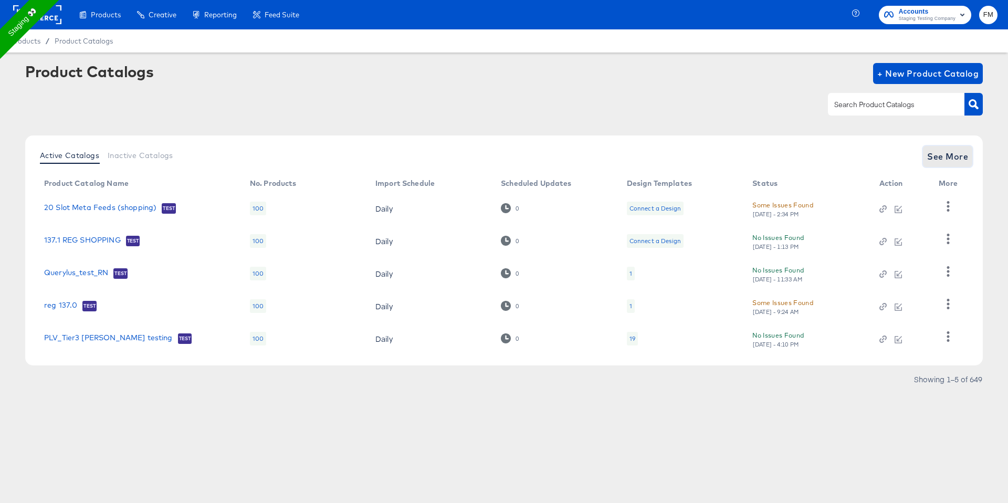
click at [949, 154] on span "See More" at bounding box center [948, 156] width 41 height 15
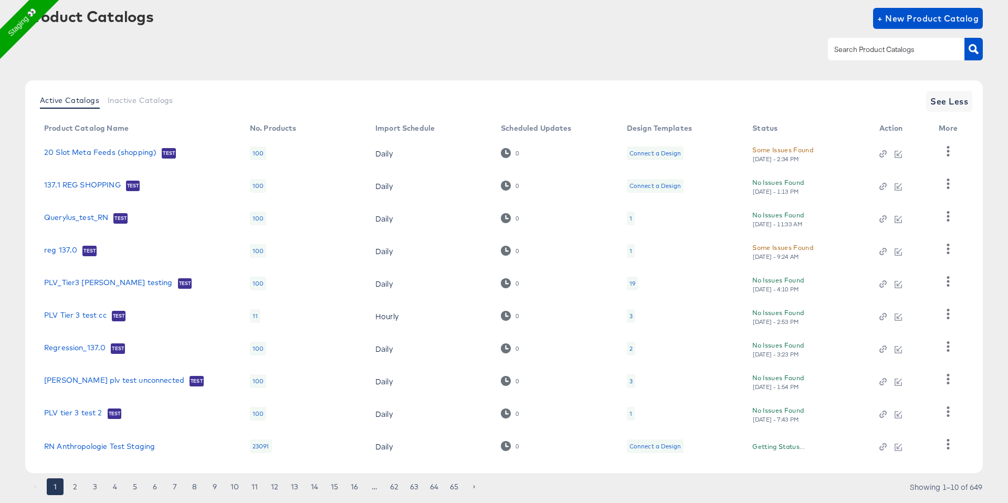
scroll to position [84, 0]
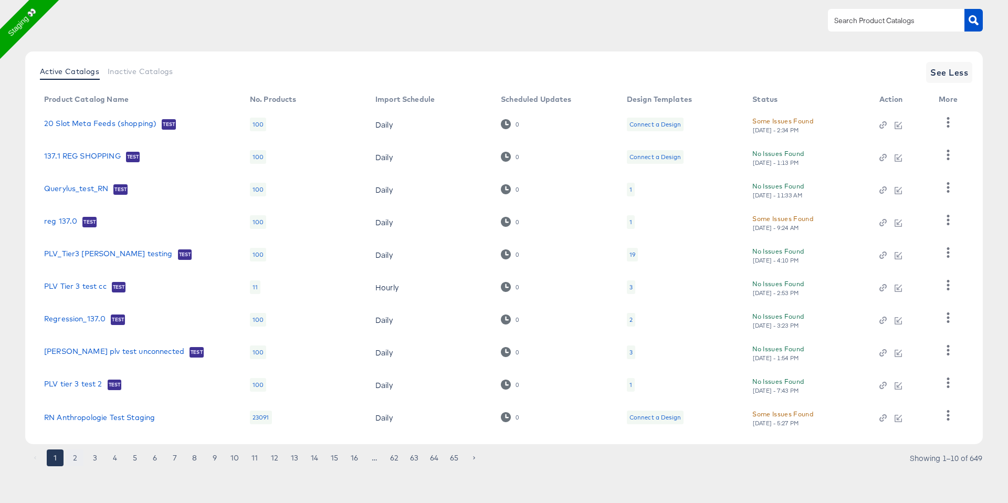
click at [78, 459] on button "2" at bounding box center [75, 458] width 17 height 17
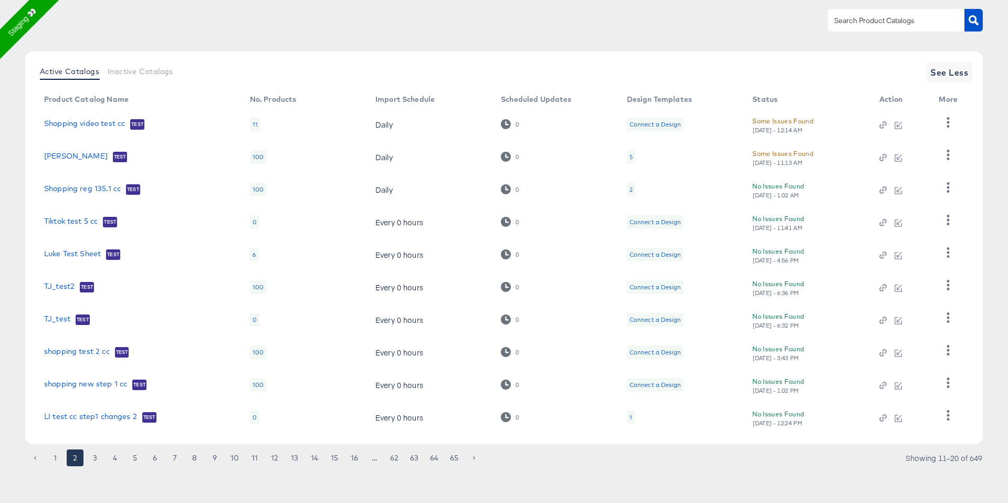
click at [630, 156] on div "5" at bounding box center [631, 157] width 3 height 8
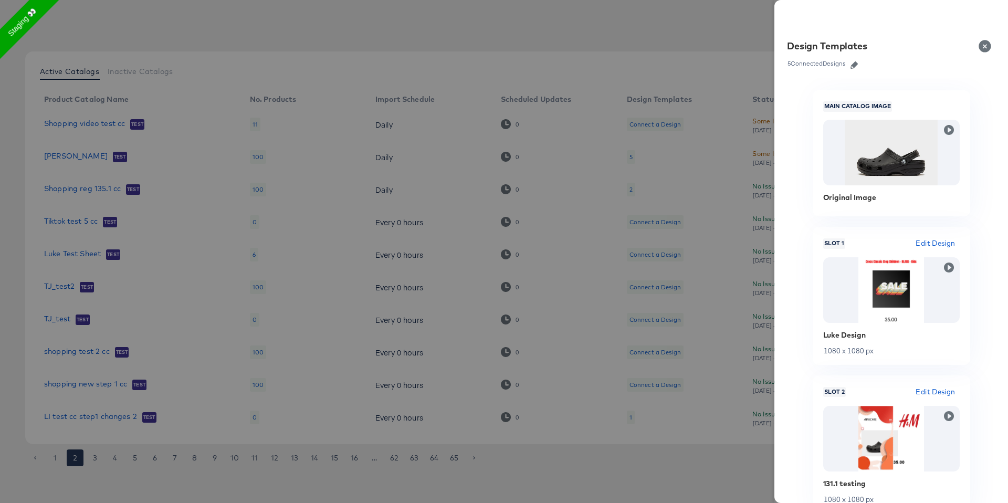
click at [701, 4] on div at bounding box center [504, 251] width 1008 height 503
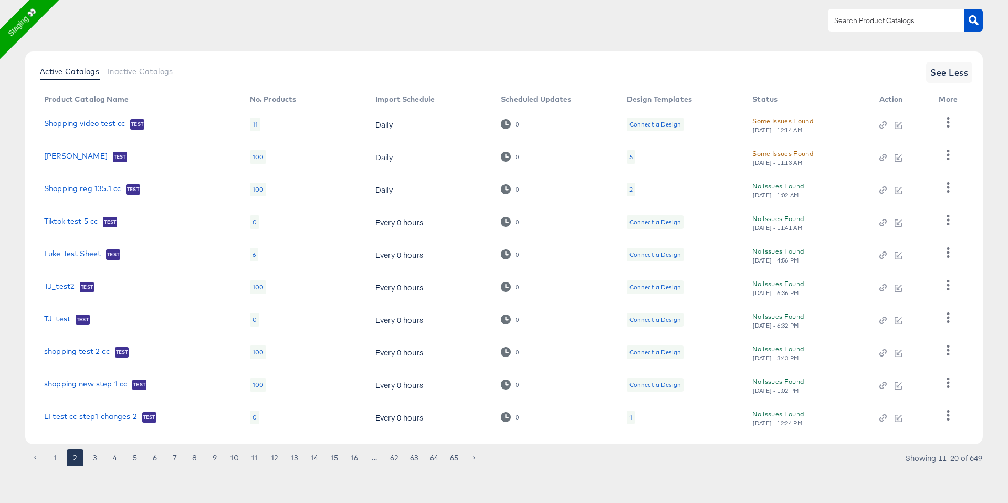
click at [633, 189] on div "2" at bounding box center [631, 190] width 8 height 14
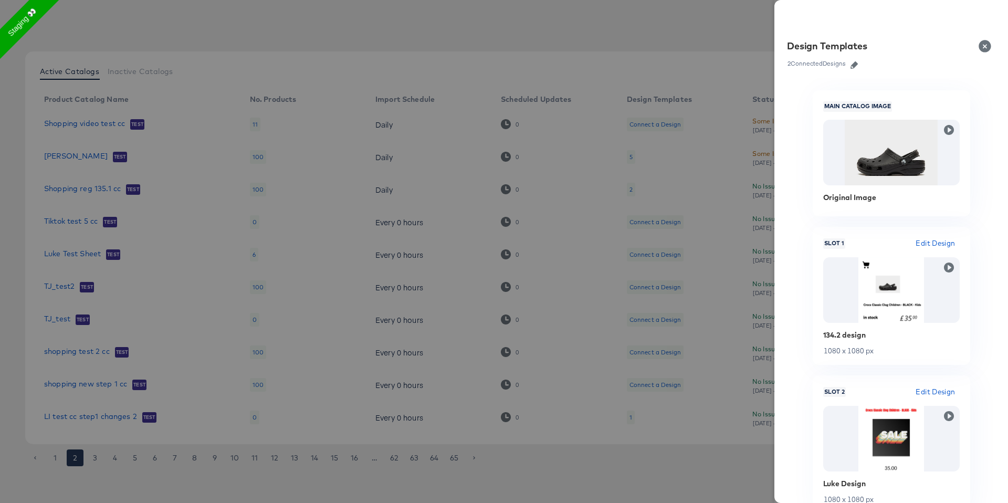
click at [855, 60] on link at bounding box center [855, 64] width 16 height 12
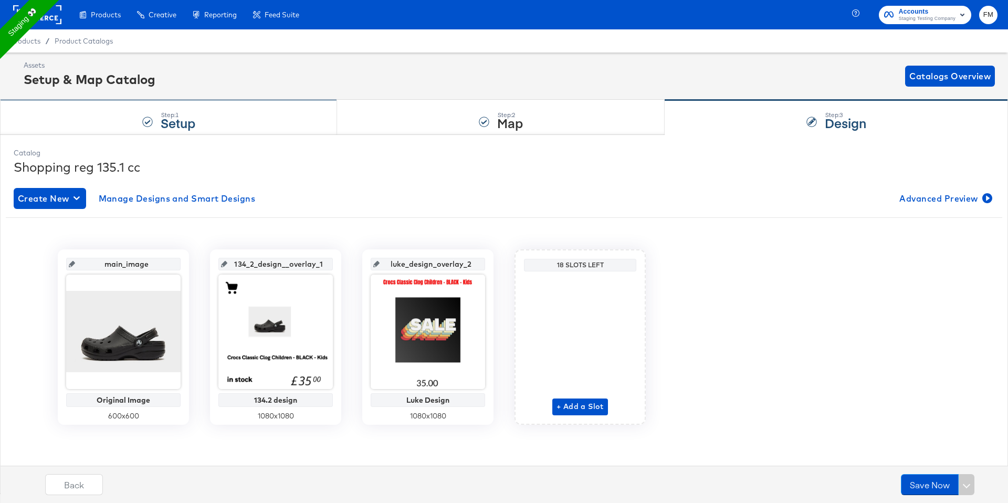
click at [237, 121] on div "Step: 1 Setup" at bounding box center [168, 117] width 337 height 35
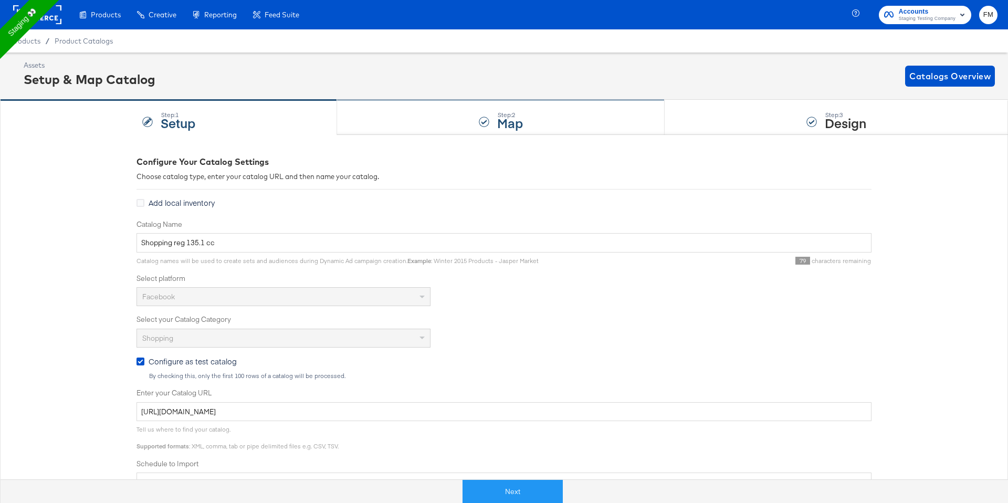
click at [503, 132] on div "Step: 2 Map" at bounding box center [501, 117] width 328 height 35
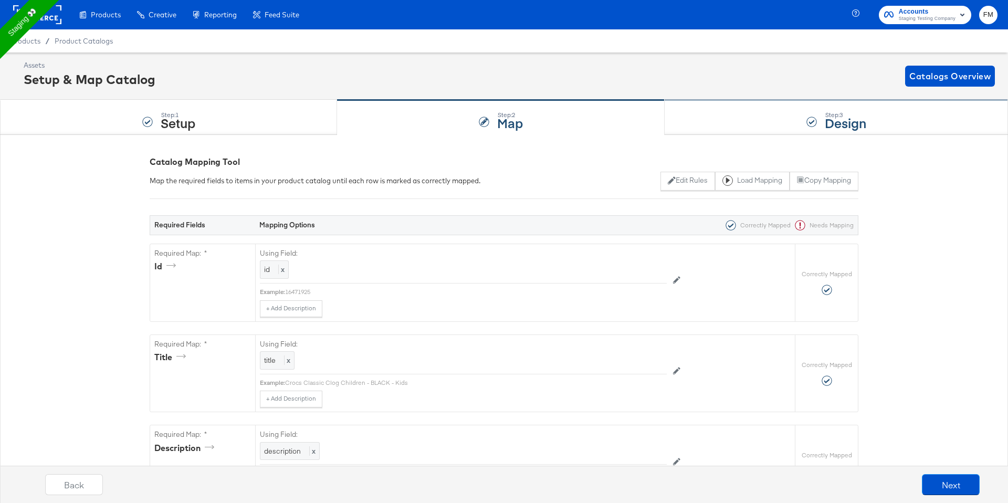
click at [755, 116] on div "Step: 3 Design" at bounding box center [837, 117] width 344 height 35
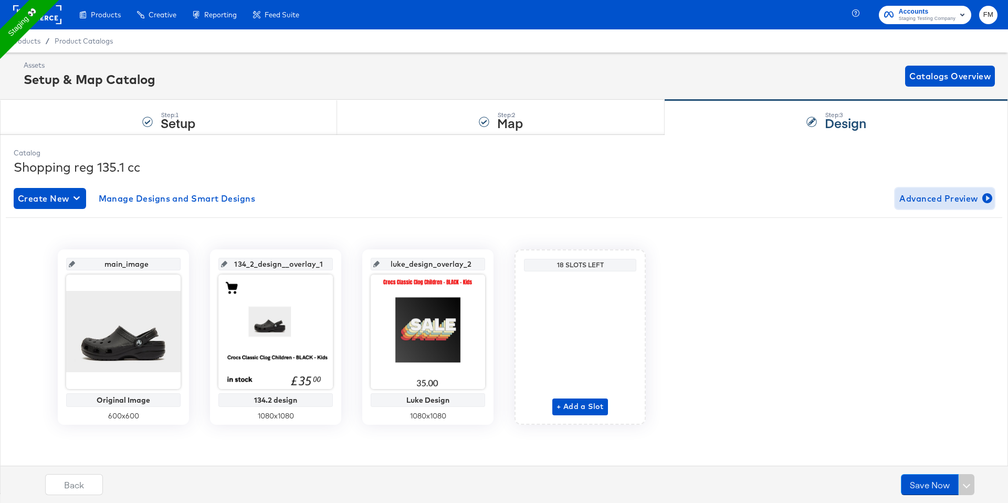
click at [949, 193] on span "Advanced Preview" at bounding box center [945, 198] width 91 height 15
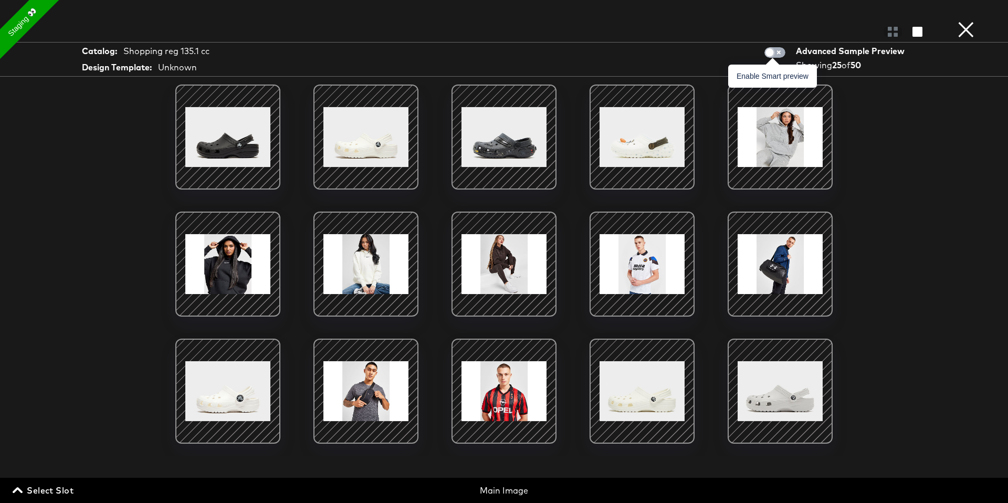
click at [775, 50] on input "checkbox" at bounding box center [770, 55] width 32 height 11
checkbox input "true"
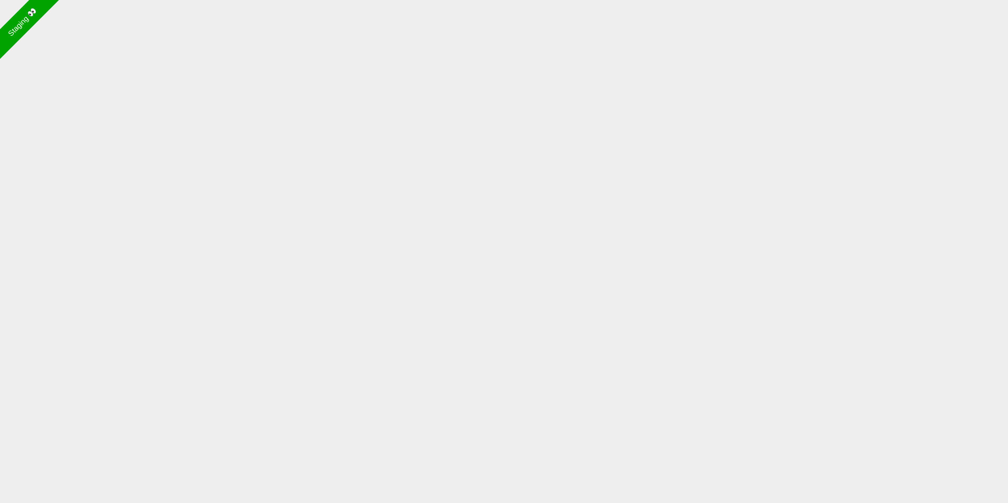
click at [115, 261] on body "Staging 👀" at bounding box center [504, 238] width 1008 height 477
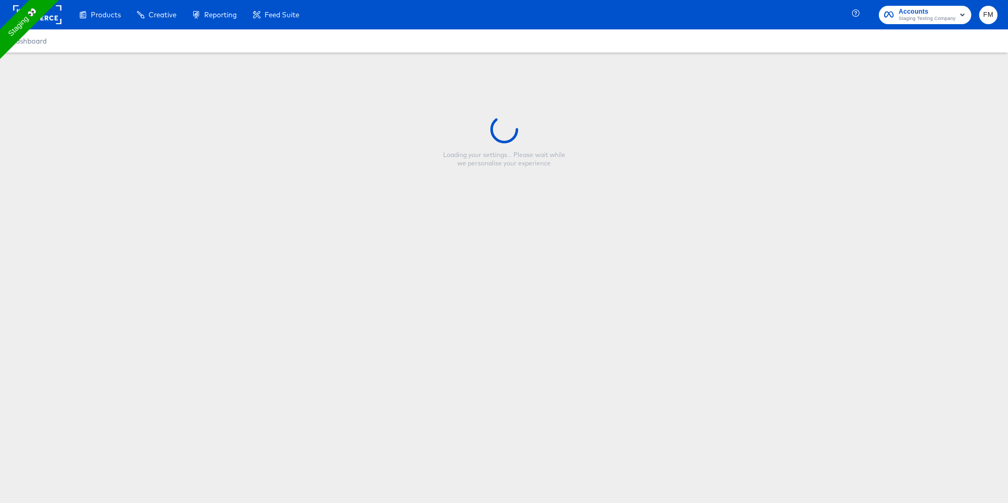
type input "cc 130.1"
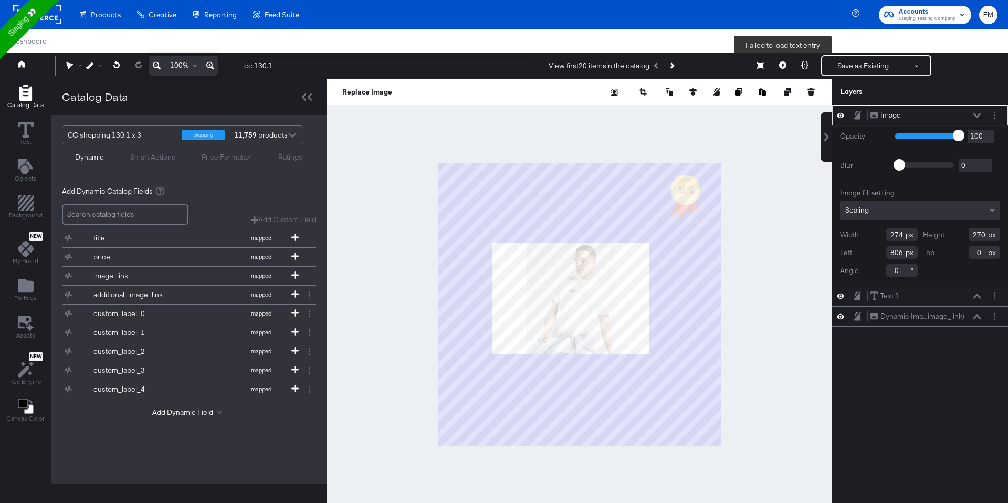
click at [784, 69] on button at bounding box center [783, 65] width 22 height 21
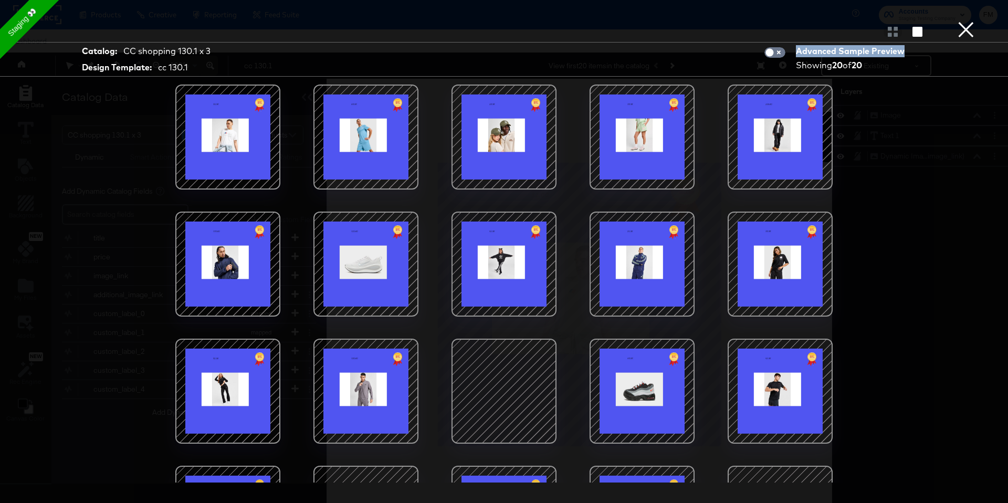
drag, startPoint x: 797, startPoint y: 51, endPoint x: 908, endPoint y: 50, distance: 110.8
click at [908, 50] on div "Advanced Sample Preview" at bounding box center [852, 51] width 112 height 12
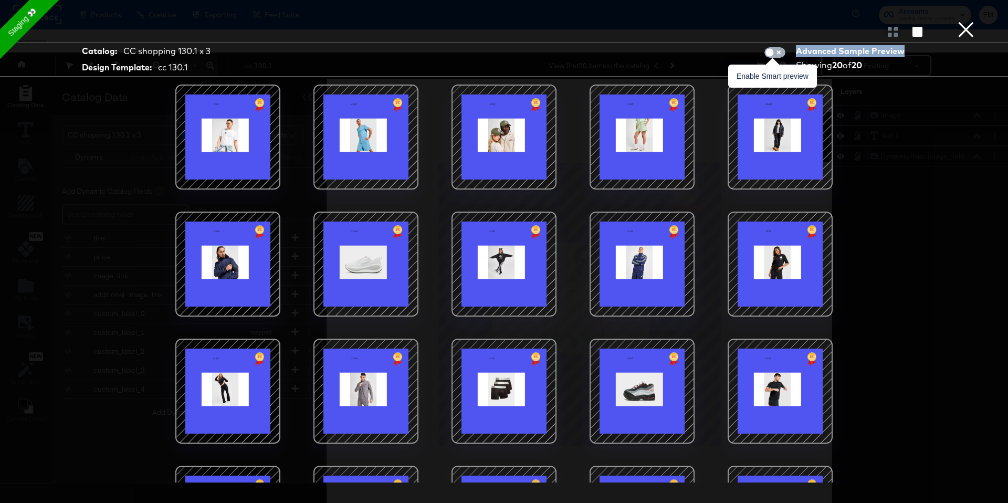
click at [771, 53] on input "checkbox" at bounding box center [770, 55] width 32 height 11
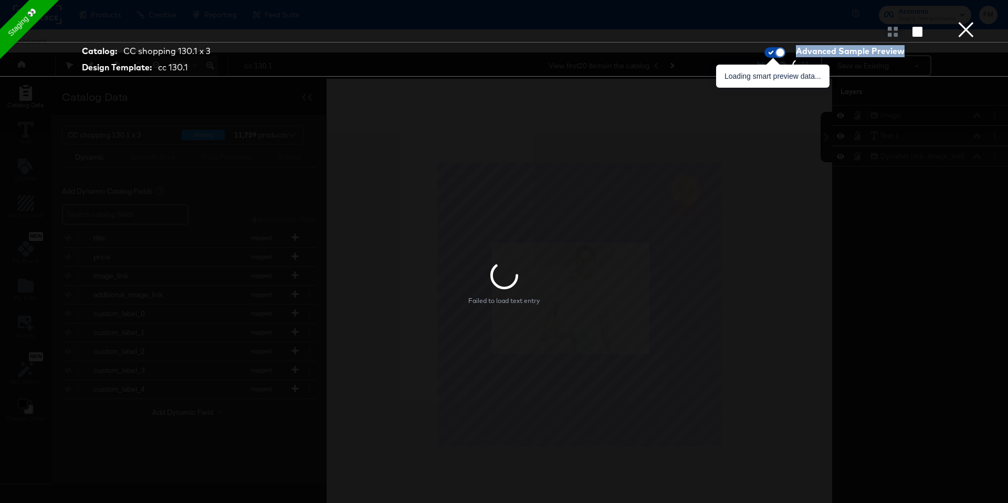
click at [775, 53] on input "checkbox" at bounding box center [781, 55] width 32 height 11
checkbox input "false"
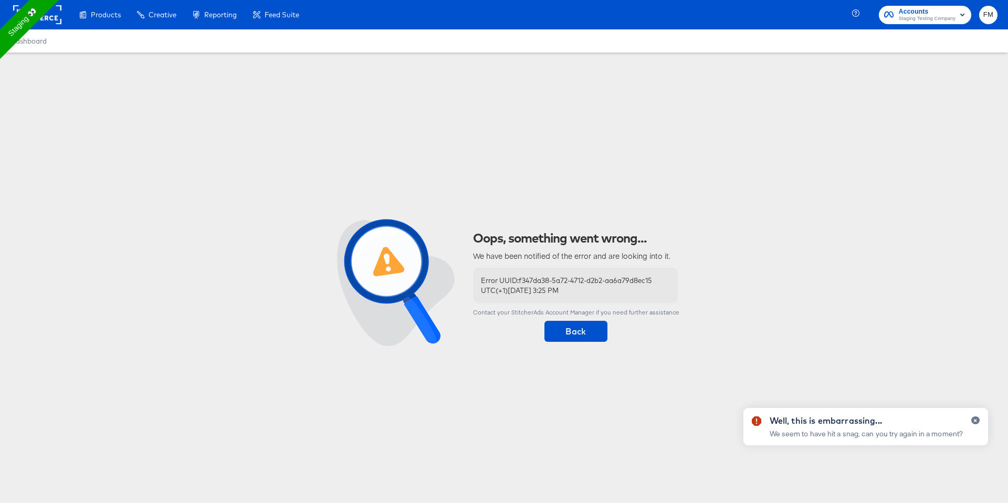
copy div "Advanced Sample Preview"
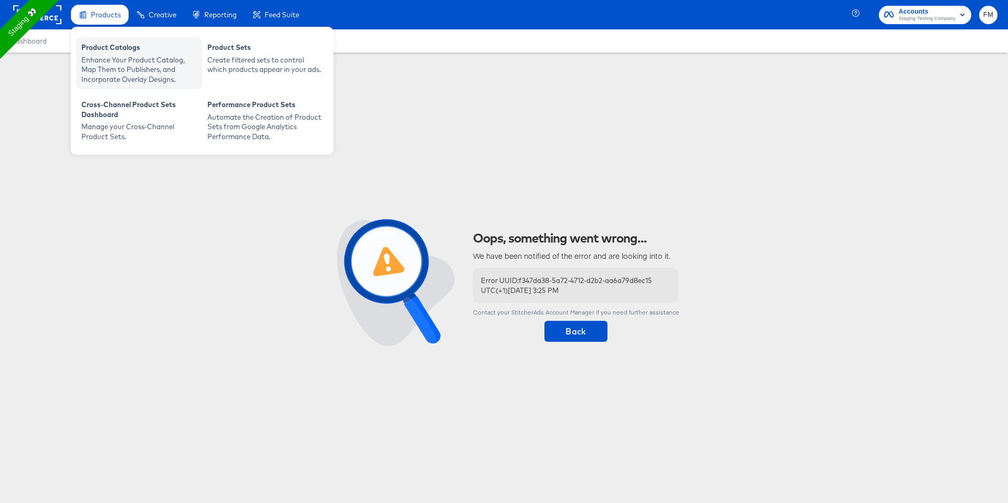
click at [123, 66] on div "Enhance Your Product Catalog, Map Them to Publishers, and Incorporate Overlay D…" at bounding box center [139, 69] width 116 height 29
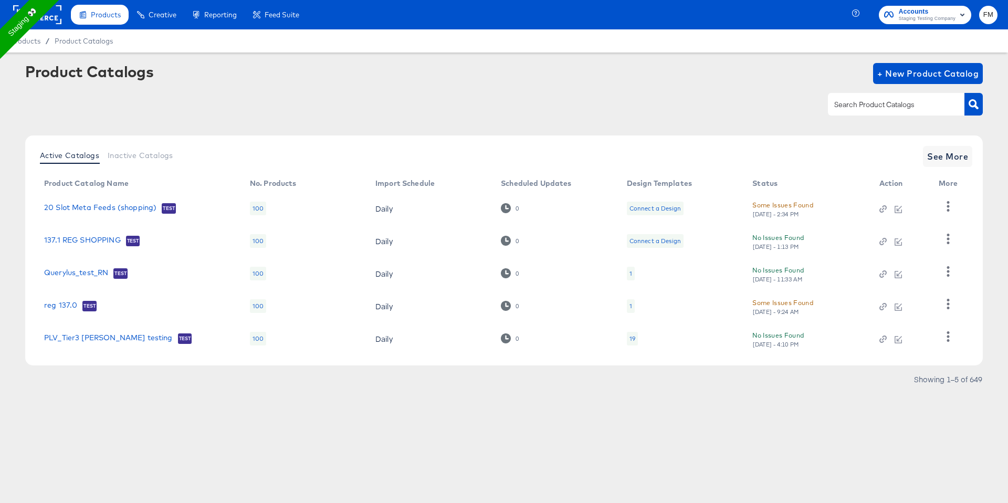
click at [633, 343] on div "19" at bounding box center [632, 339] width 11 height 14
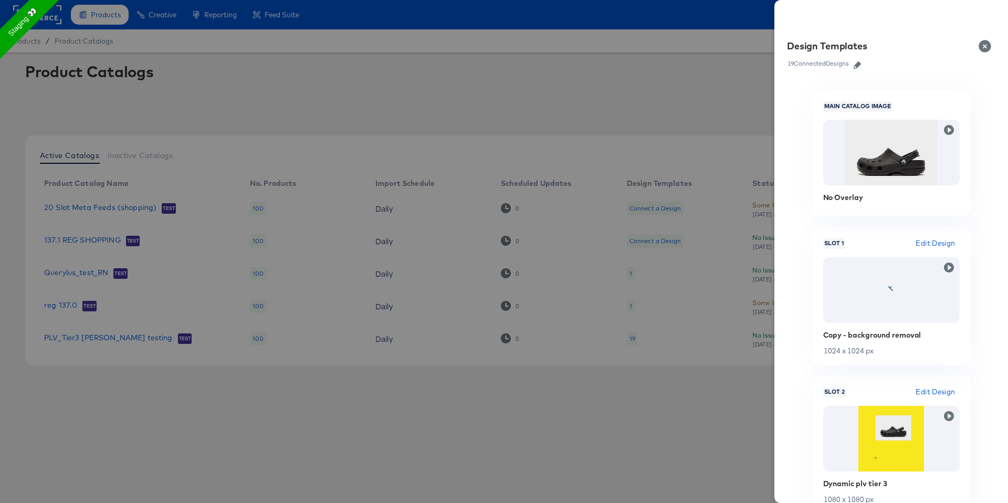
click at [860, 66] on icon "button" at bounding box center [857, 64] width 7 height 7
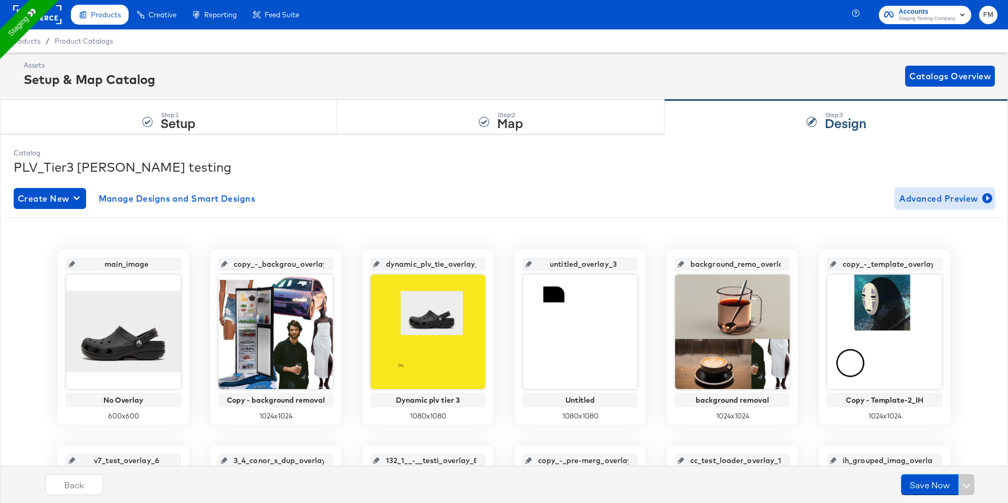
click at [940, 190] on button "Advanced Preview" at bounding box center [945, 198] width 99 height 21
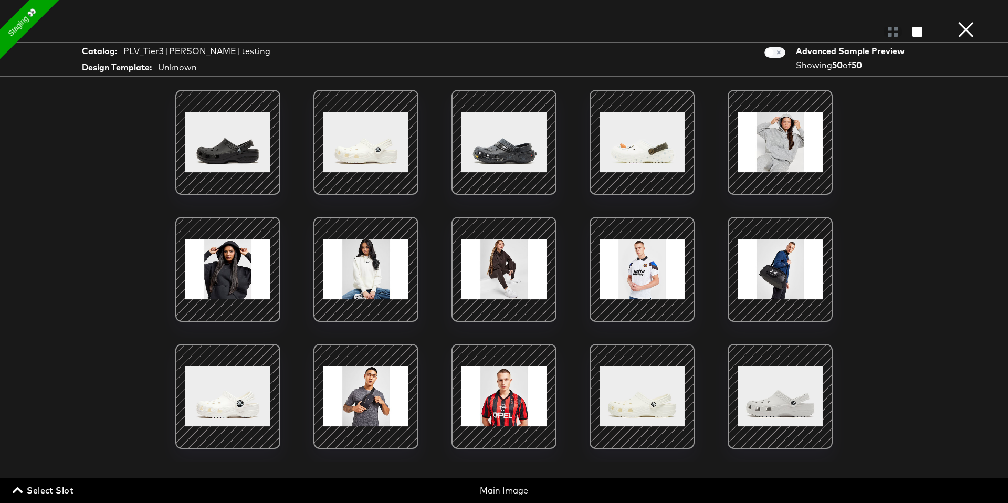
click at [968, 21] on button "×" at bounding box center [966, 10] width 21 height 21
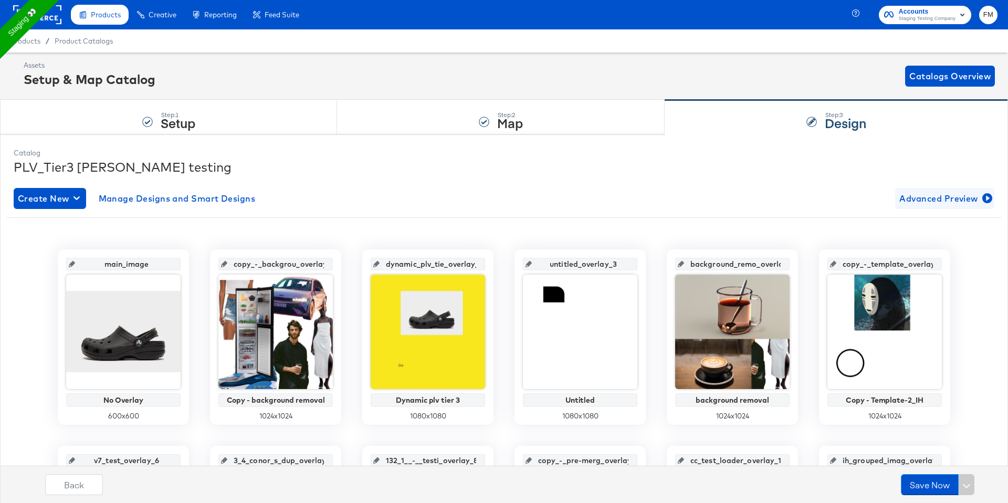
drag, startPoint x: 893, startPoint y: 197, endPoint x: 965, endPoint y: 196, distance: 72.5
click at [965, 196] on div "Create New Manage Designs and Smart Designs Advanced Preview" at bounding box center [504, 198] width 981 height 21
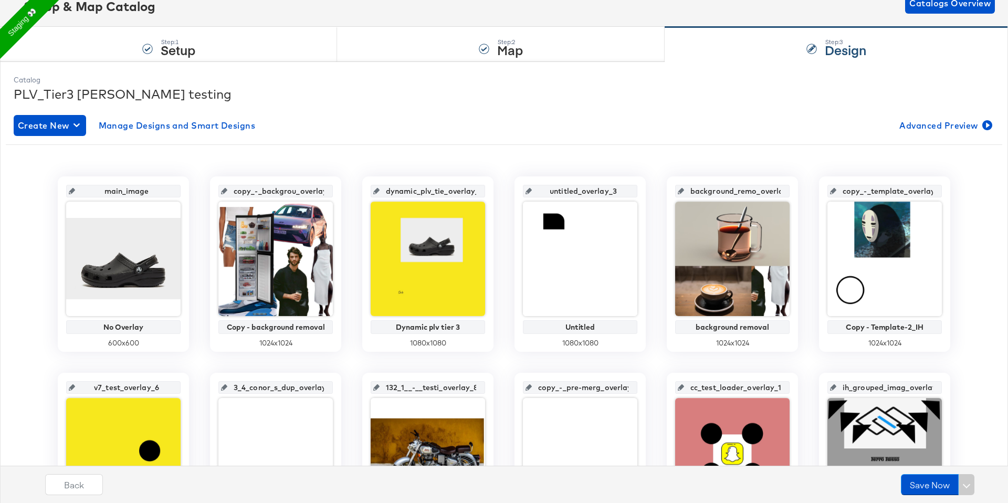
scroll to position [69, 0]
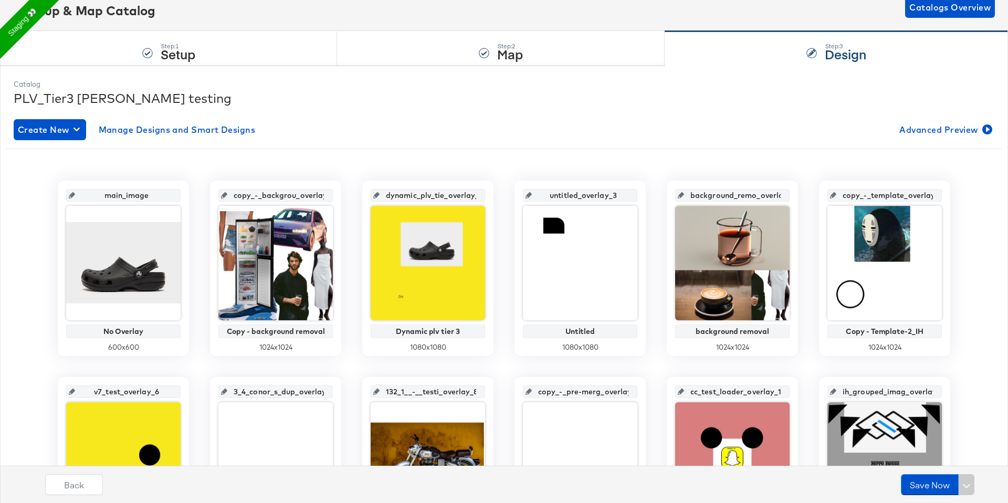
click at [234, 43] on div "Step: 1 Setup" at bounding box center [168, 49] width 337 height 35
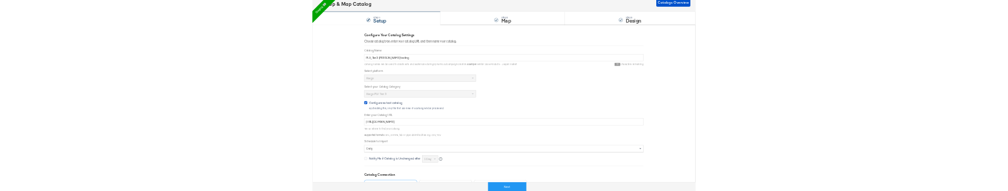
scroll to position [0, 0]
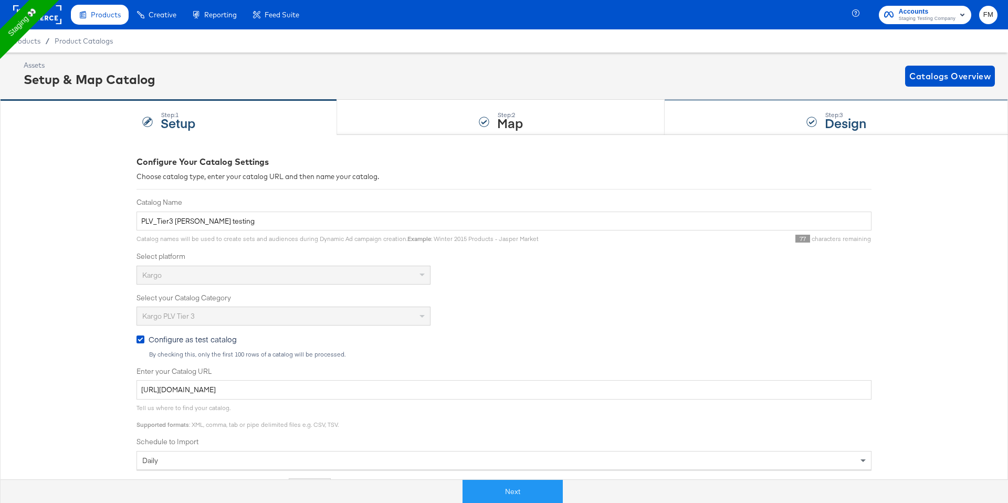
click at [701, 109] on div "Step: 3 Design" at bounding box center [837, 117] width 344 height 35
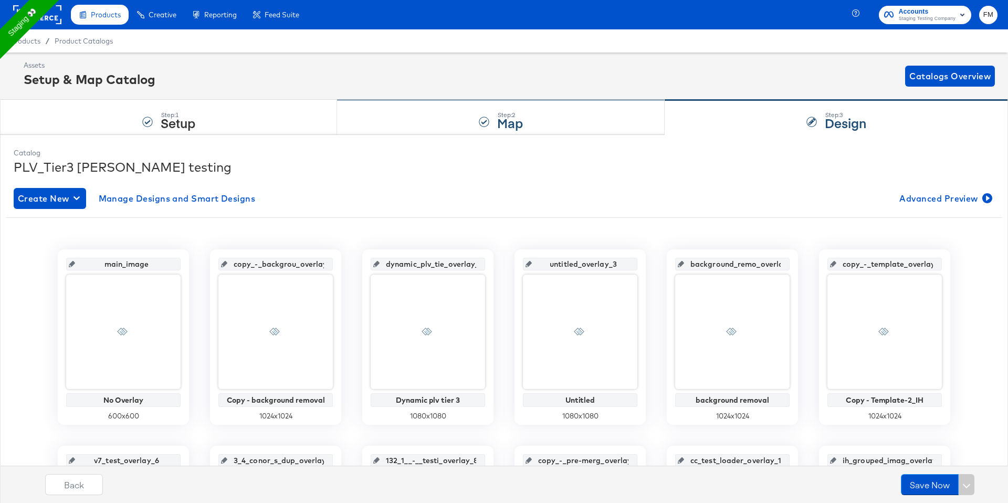
click at [571, 112] on div "Step: 2 Map" at bounding box center [501, 117] width 328 height 35
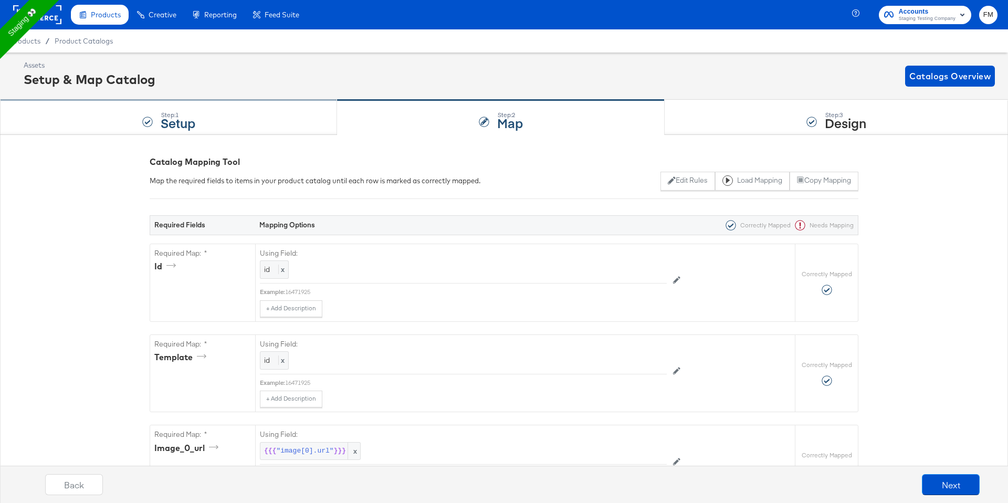
click at [220, 113] on div "Step: 1 Setup" at bounding box center [168, 117] width 337 height 35
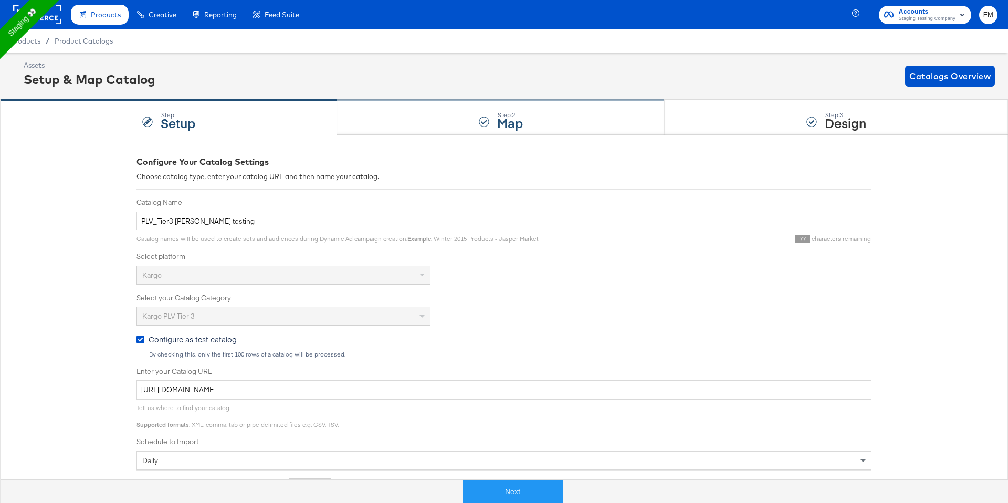
click at [480, 121] on div at bounding box center [484, 122] width 11 height 11
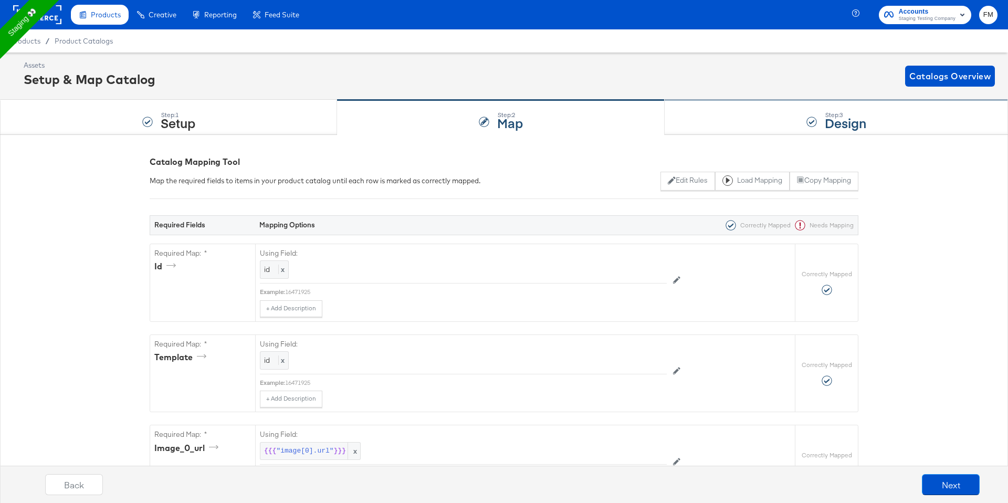
click at [752, 109] on div "Step: 3 Design" at bounding box center [837, 117] width 344 height 35
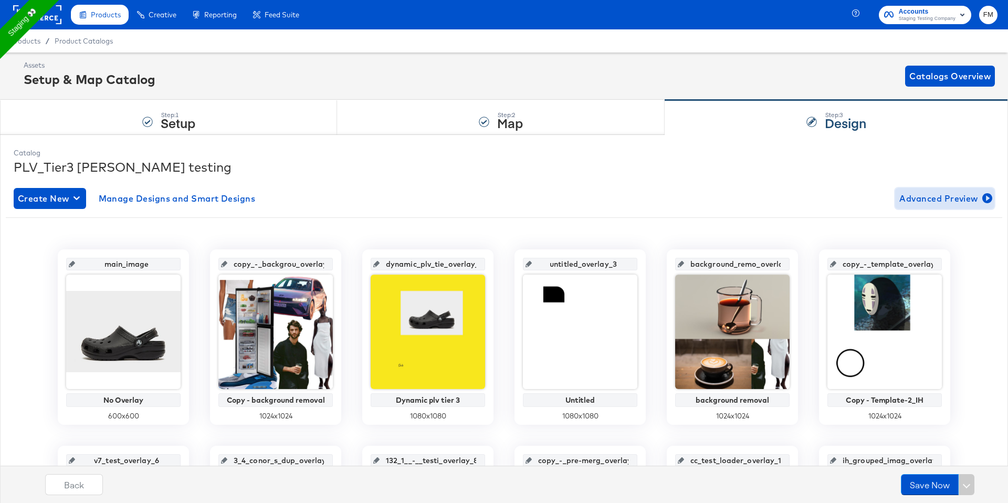
click at [975, 200] on span "Advanced Preview" at bounding box center [945, 198] width 91 height 15
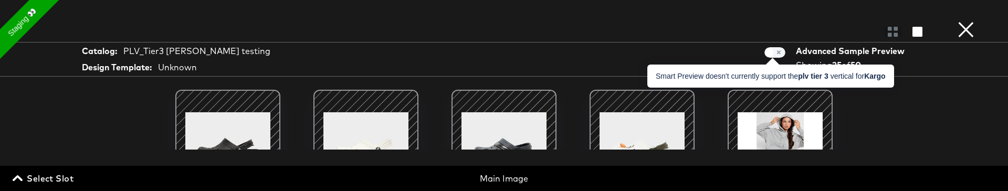
click at [772, 54] on span at bounding box center [775, 52] width 21 height 11
click at [773, 53] on span at bounding box center [775, 52] width 21 height 11
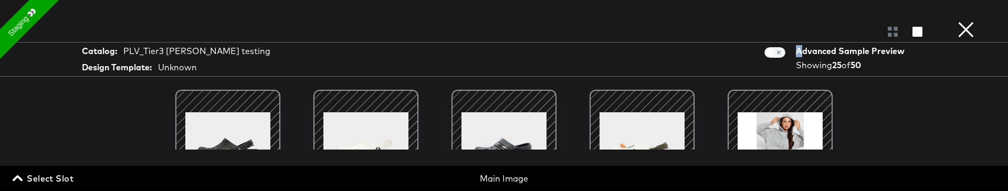
drag, startPoint x: 773, startPoint y: 53, endPoint x: 800, endPoint y: 53, distance: 27.3
click at [800, 53] on div "Advanced Sample Preview Showing 25 of 50" at bounding box center [835, 60] width 159 height 32
click at [973, 21] on button "×" at bounding box center [966, 10] width 21 height 21
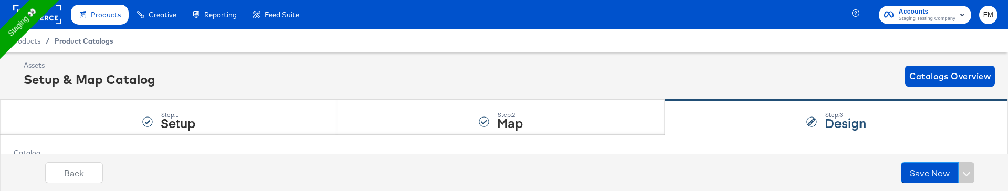
click at [86, 38] on span "Product Catalogs" at bounding box center [84, 41] width 59 height 8
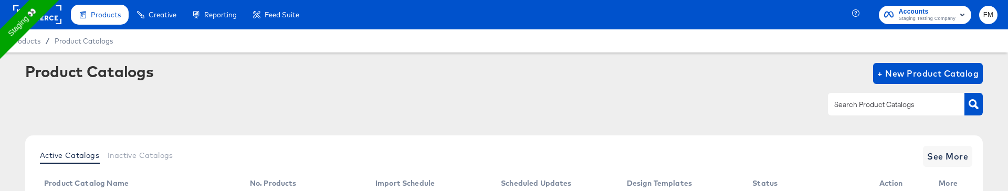
scroll to position [286, 0]
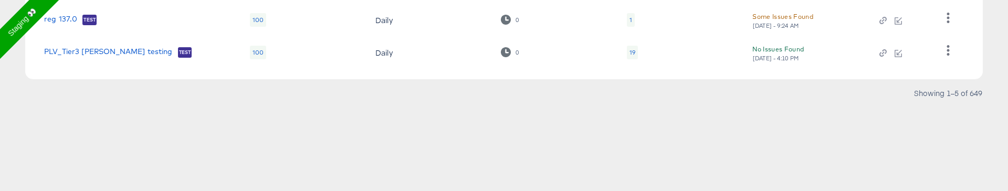
click at [632, 23] on div "1" at bounding box center [631, 20] width 8 height 14
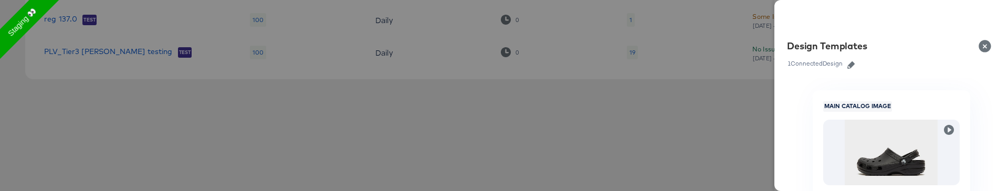
click at [635, 170] on div at bounding box center [504, 95] width 1008 height 191
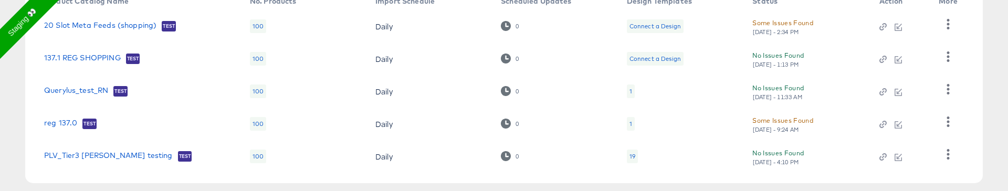
scroll to position [121, 0]
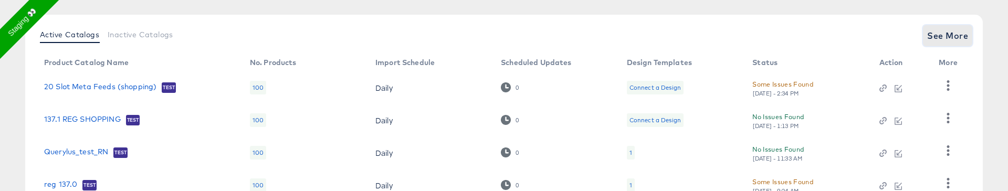
click at [944, 36] on span "See More" at bounding box center [948, 35] width 41 height 15
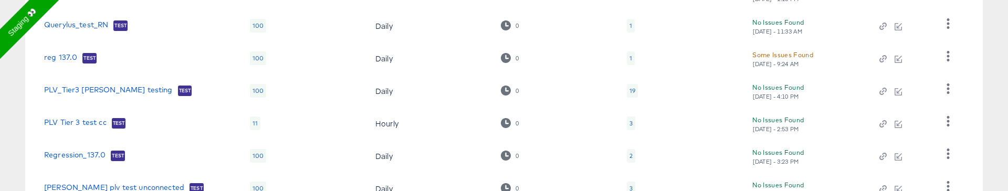
scroll to position [396, 0]
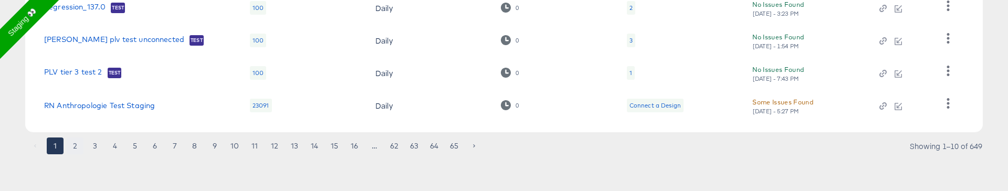
click at [81, 144] on button "2" at bounding box center [75, 146] width 17 height 17
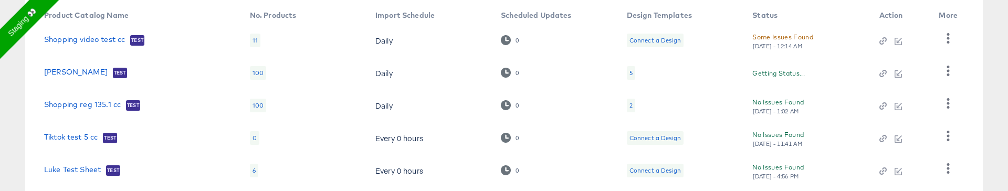
scroll to position [150, 0]
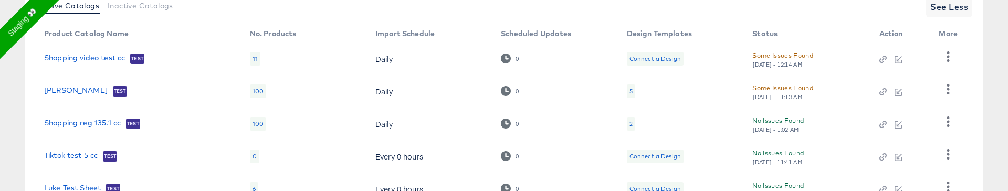
click at [628, 91] on div "5" at bounding box center [631, 92] width 8 height 14
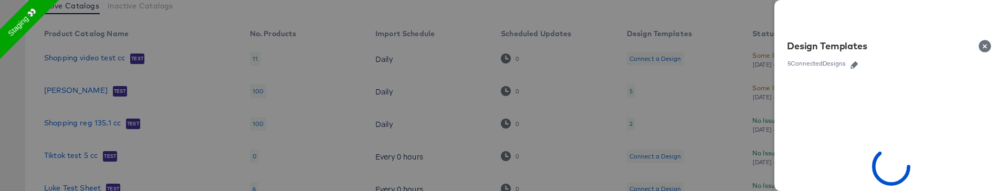
click at [772, 68] on div at bounding box center [504, 95] width 1008 height 191
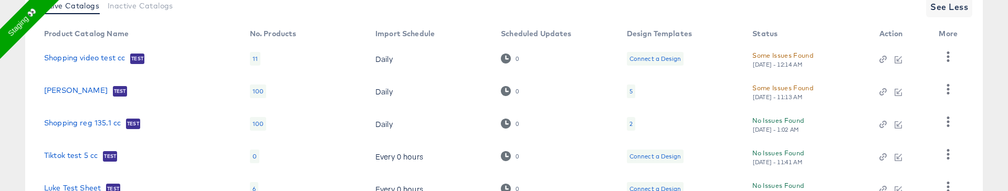
click at [631, 124] on div "2" at bounding box center [631, 124] width 3 height 8
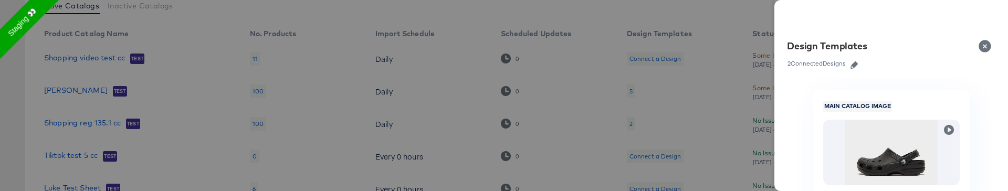
click at [854, 66] on icon "button" at bounding box center [854, 64] width 7 height 7
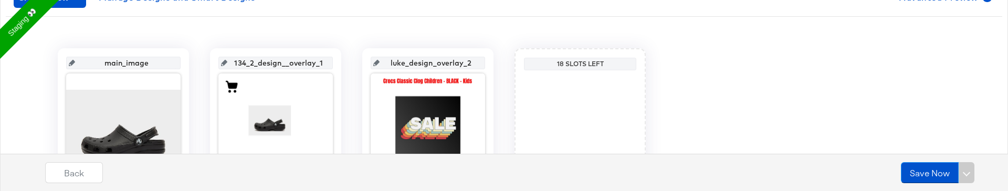
scroll to position [173, 0]
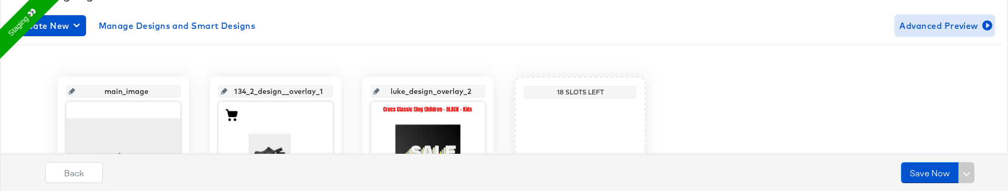
click at [948, 26] on span "Advanced Preview" at bounding box center [945, 25] width 91 height 15
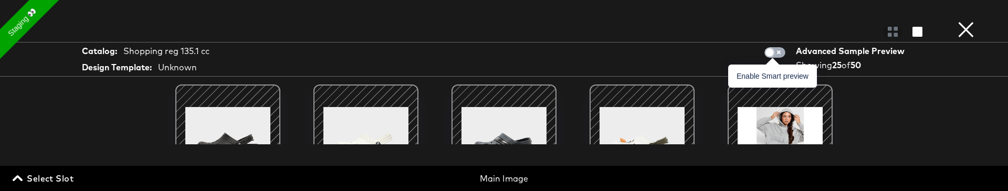
click at [772, 55] on input "checkbox" at bounding box center [770, 55] width 32 height 11
checkbox input "true"
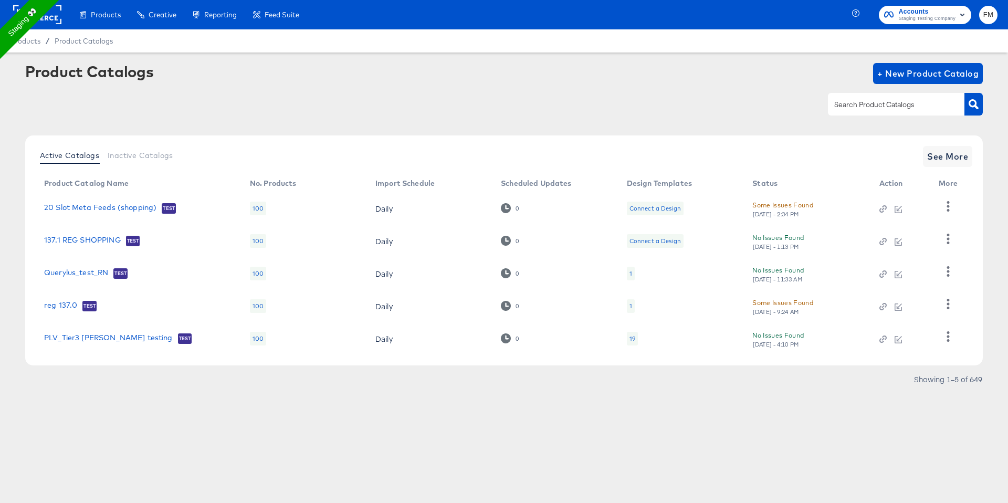
click at [630, 191] on div "1" at bounding box center [631, 306] width 3 height 8
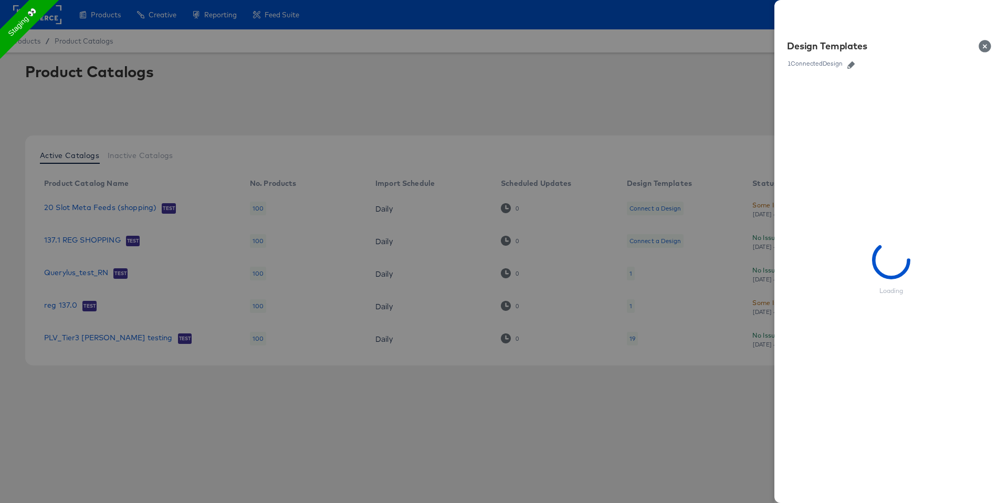
click at [857, 65] on button "button" at bounding box center [852, 64] width 16 height 7
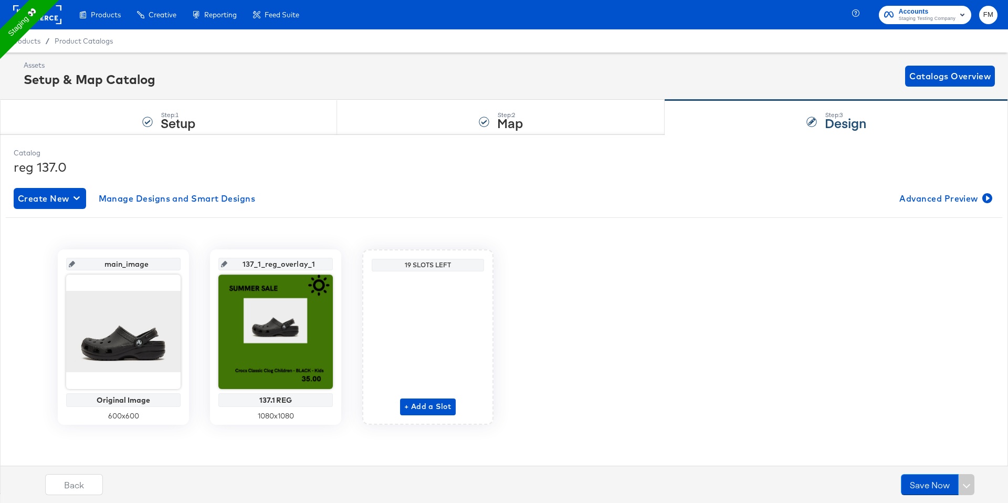
click at [652, 191] on div "main_image Original Image 600 x 600 137_1_reg_overlay_1 137.1 REG 1080 x 1080 1…" at bounding box center [504, 336] width 997 height 175
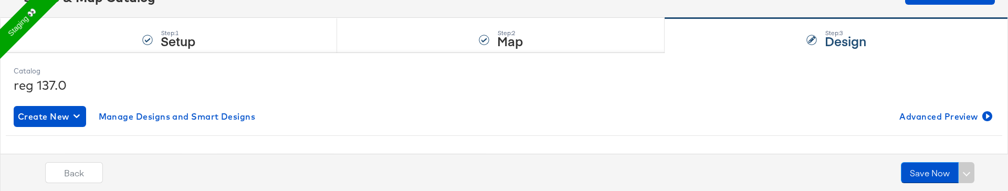
scroll to position [102, 0]
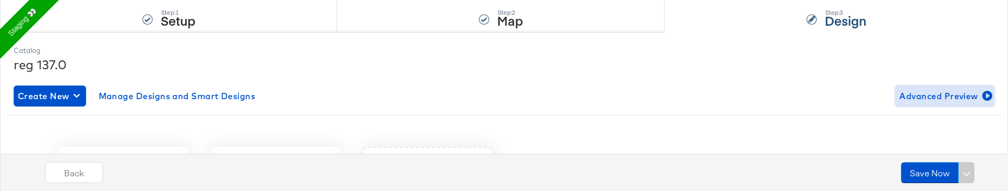
click at [944, 90] on span "Advanced Preview" at bounding box center [945, 96] width 91 height 15
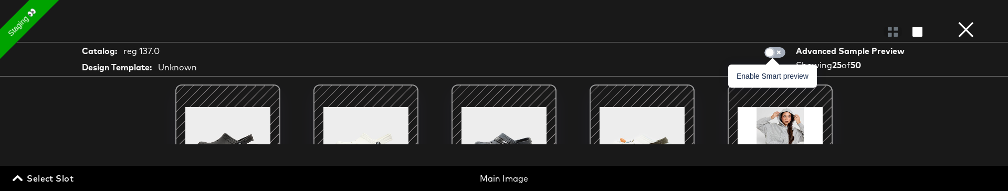
click at [778, 54] on input "checkbox" at bounding box center [770, 55] width 32 height 11
checkbox input "true"
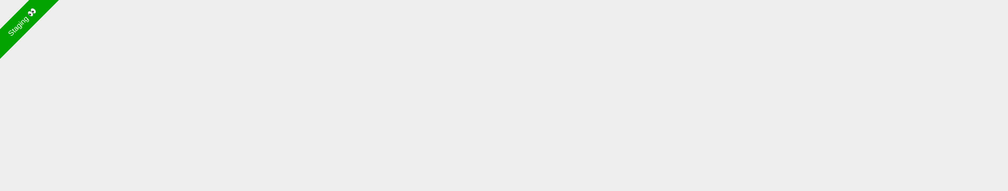
scroll to position [0, 0]
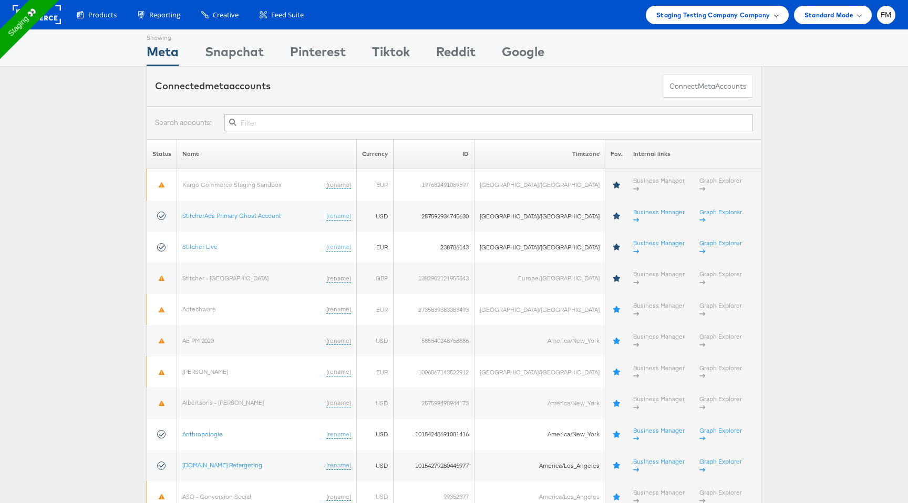
click at [754, 15] on span "Staging Testing Company Company" at bounding box center [713, 14] width 114 height 11
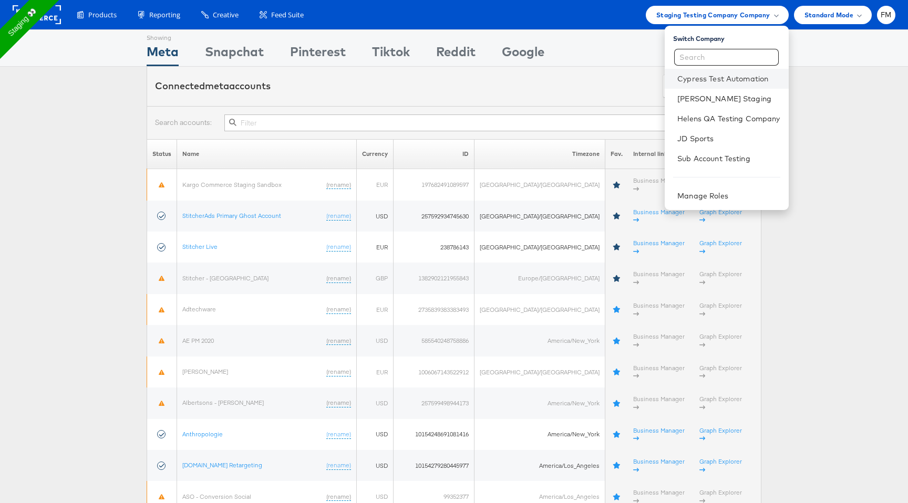
click at [730, 87] on li "Cypress Test Automation" at bounding box center [725, 79] width 123 height 20
click at [723, 85] on li "Cypress Test Automation" at bounding box center [725, 79] width 123 height 20
click at [729, 81] on link "Cypress Test Automation" at bounding box center [728, 79] width 102 height 11
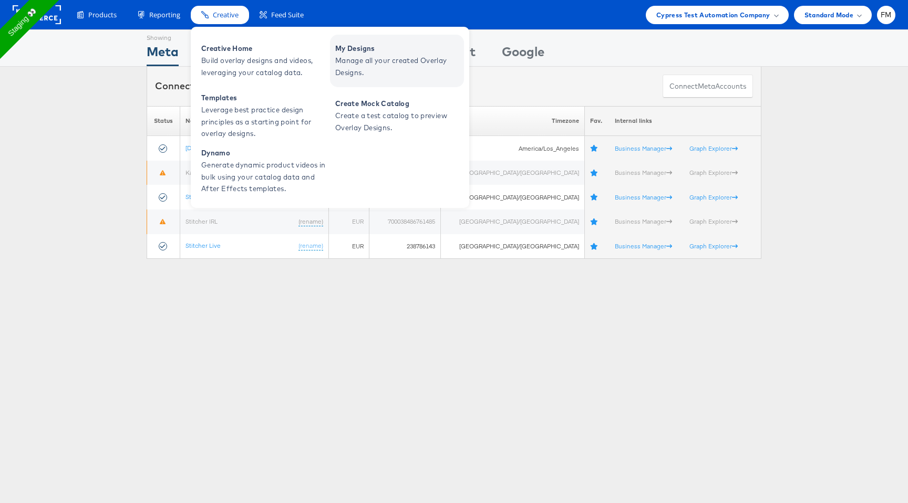
click at [344, 70] on span "Manage all your created Overlay Designs." at bounding box center [398, 67] width 126 height 24
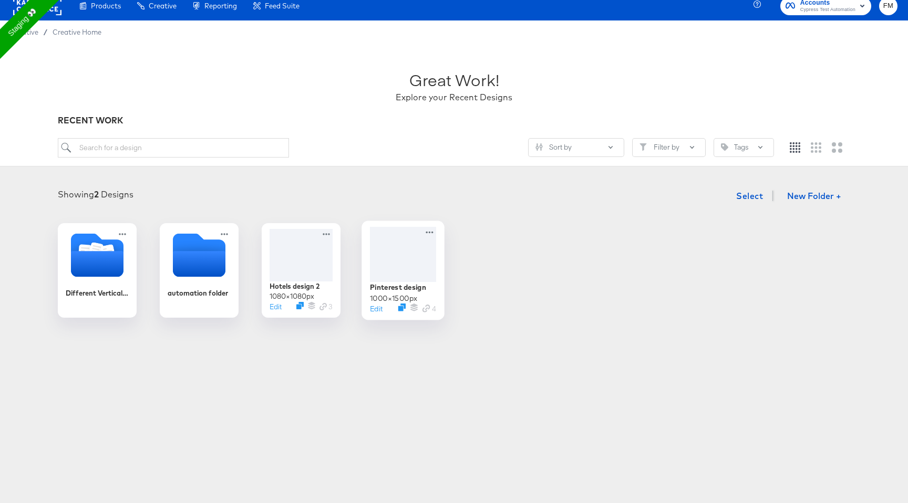
scroll to position [18, 0]
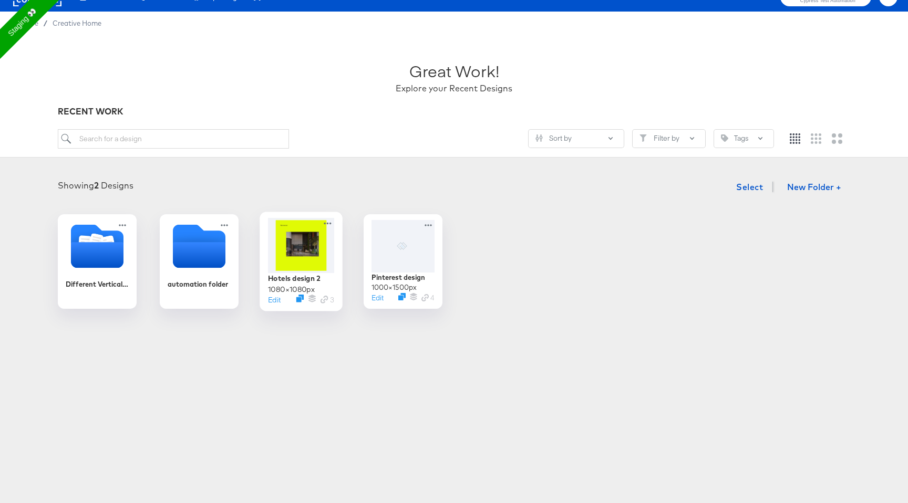
click at [306, 251] on div at bounding box center [301, 245] width 66 height 55
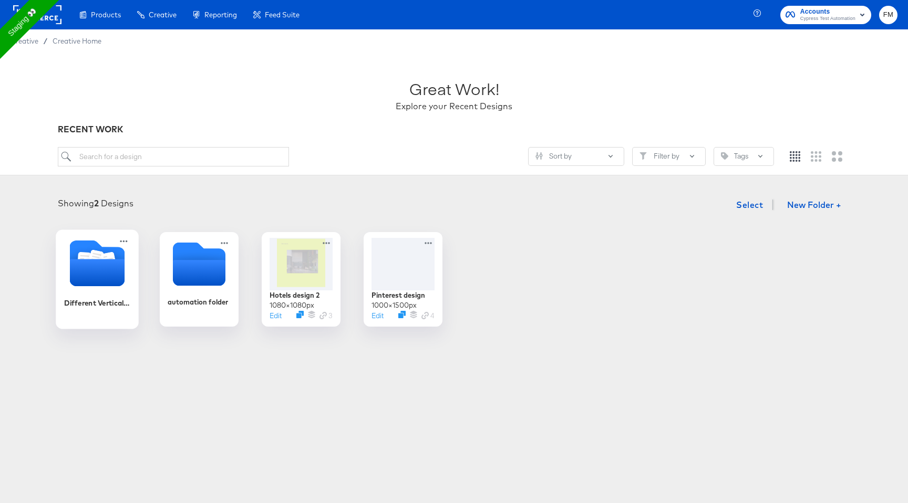
click at [103, 272] on icon "Folder" at bounding box center [97, 272] width 55 height 27
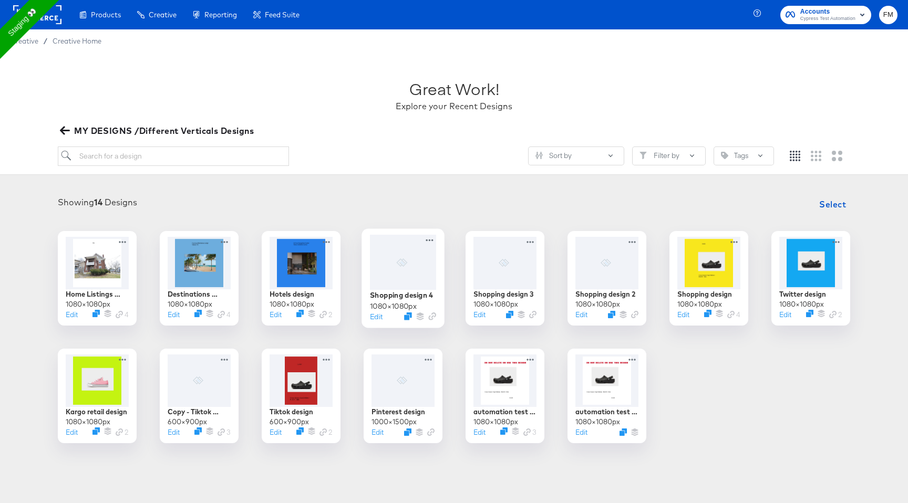
click at [403, 269] on div at bounding box center [403, 262] width 66 height 55
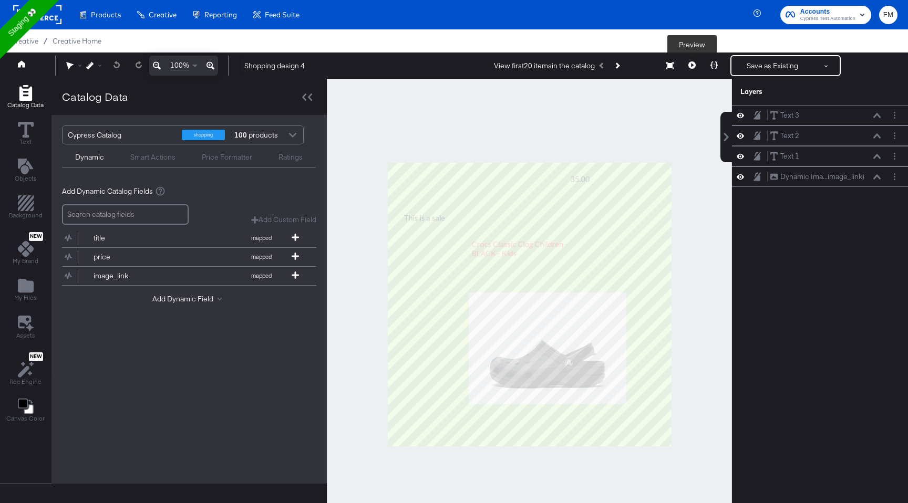
click at [691, 67] on icon at bounding box center [691, 64] width 7 height 7
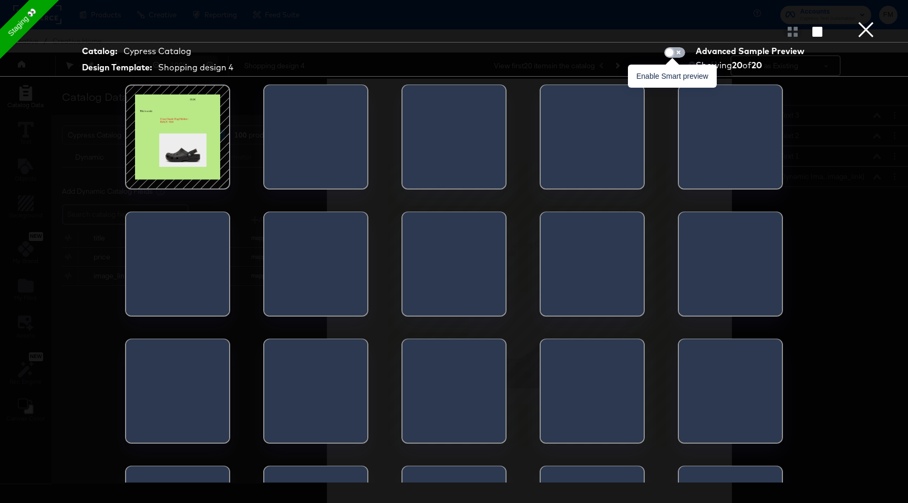
click at [673, 54] on input "checkbox" at bounding box center [669, 55] width 32 height 11
checkbox input "true"
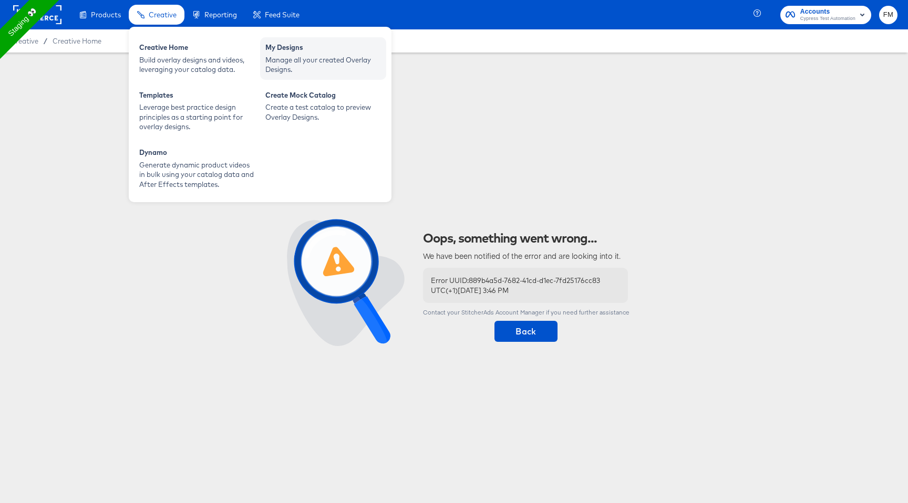
click at [288, 60] on div "Manage all your created Overlay Designs." at bounding box center [323, 64] width 116 height 19
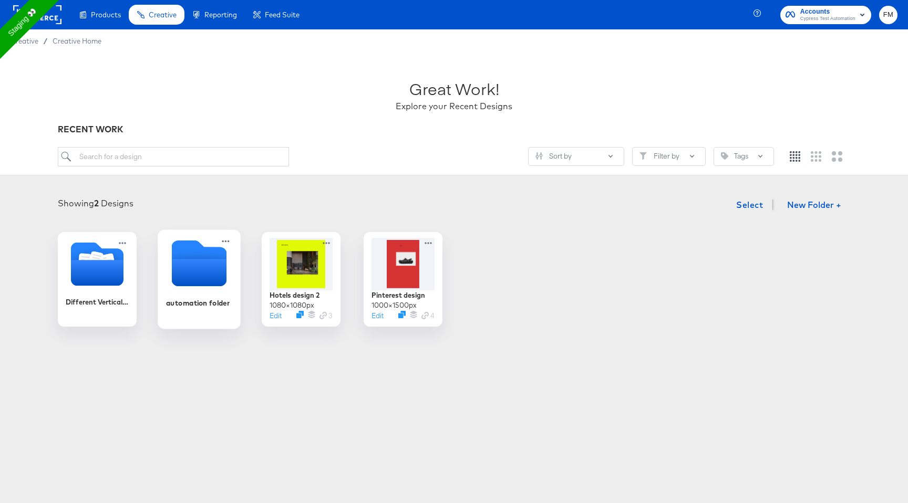
click at [191, 282] on icon "Empty folder" at bounding box center [199, 272] width 55 height 27
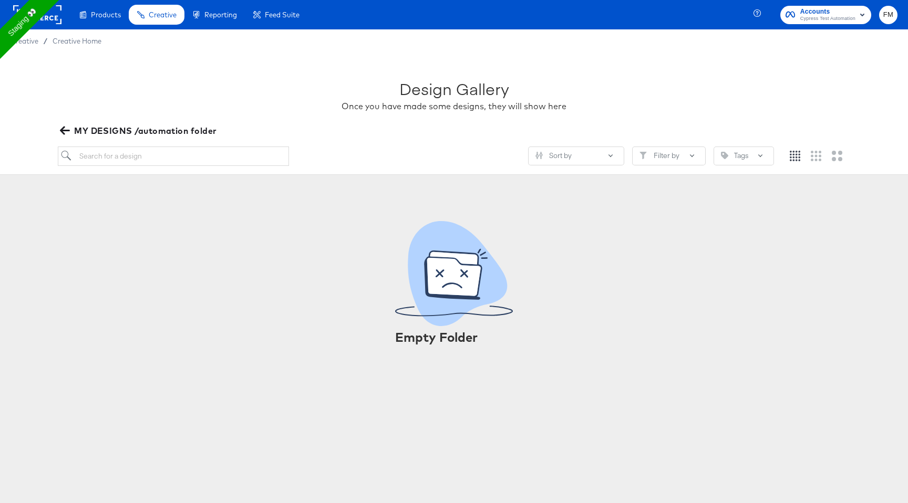
click at [64, 132] on icon "button" at bounding box center [65, 131] width 10 height 10
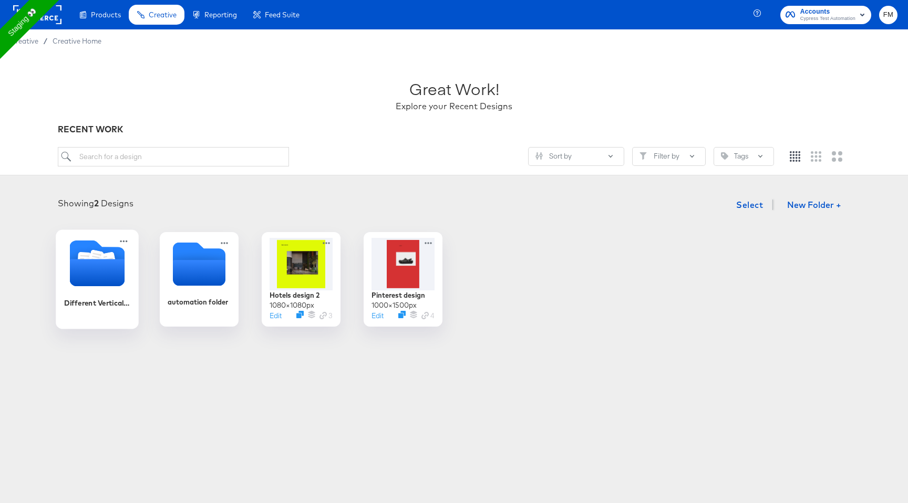
click at [96, 264] on icon "Folder" at bounding box center [97, 272] width 55 height 27
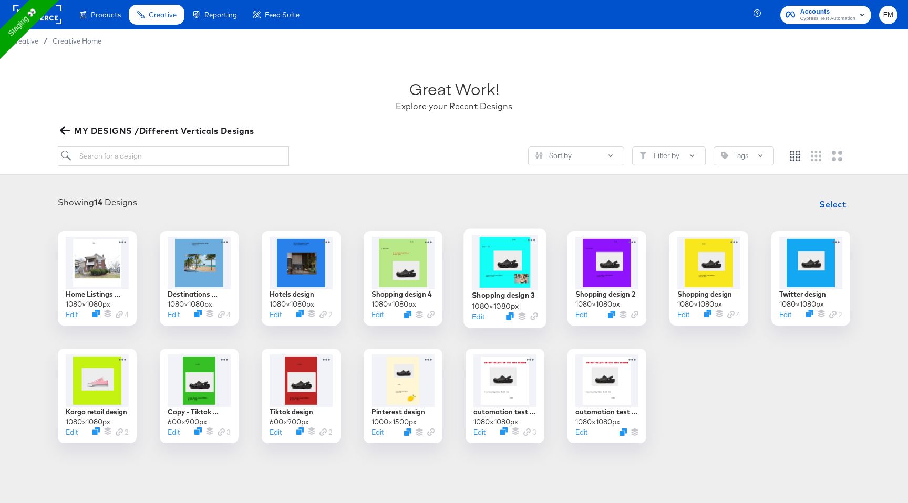
click at [505, 258] on div at bounding box center [505, 262] width 66 height 55
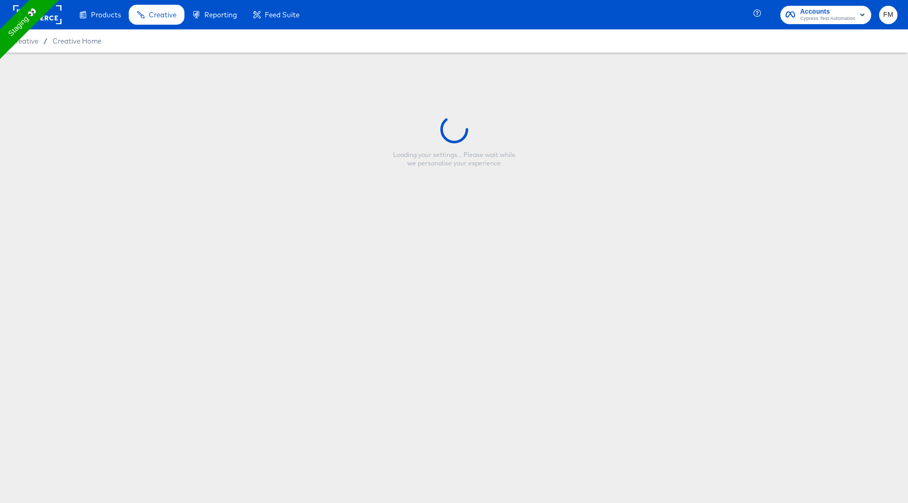
type input "Shopping design 3"
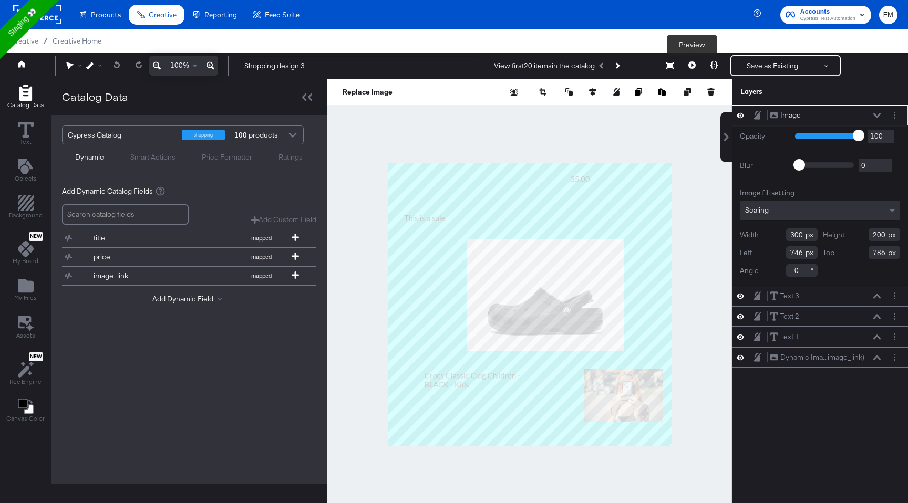
click at [687, 64] on button at bounding box center [692, 65] width 22 height 21
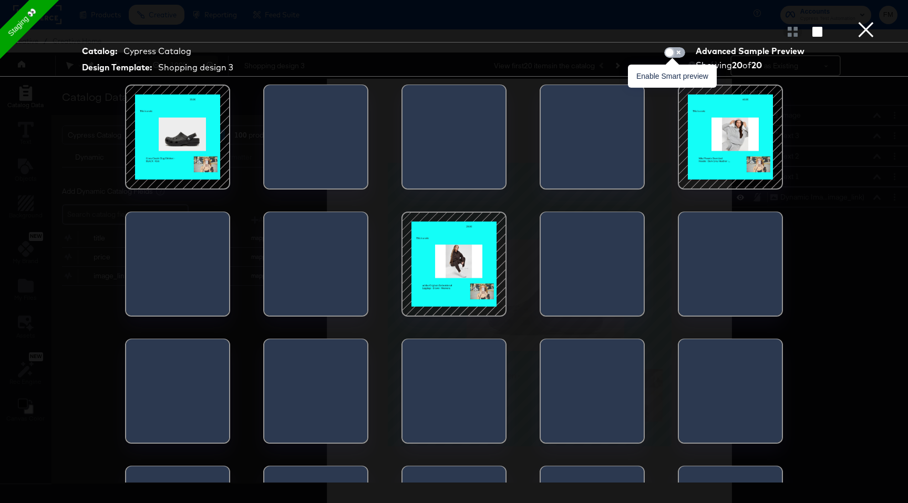
click at [671, 53] on input "checkbox" at bounding box center [669, 55] width 32 height 11
checkbox input "true"
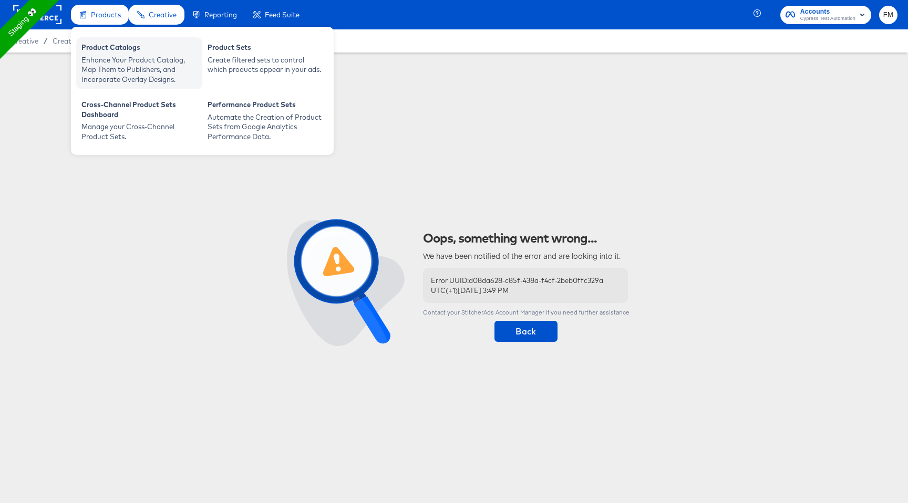
click at [119, 59] on div "Enhance Your Product Catalog, Map Them to Publishers, and Incorporate Overlay D…" at bounding box center [139, 69] width 116 height 29
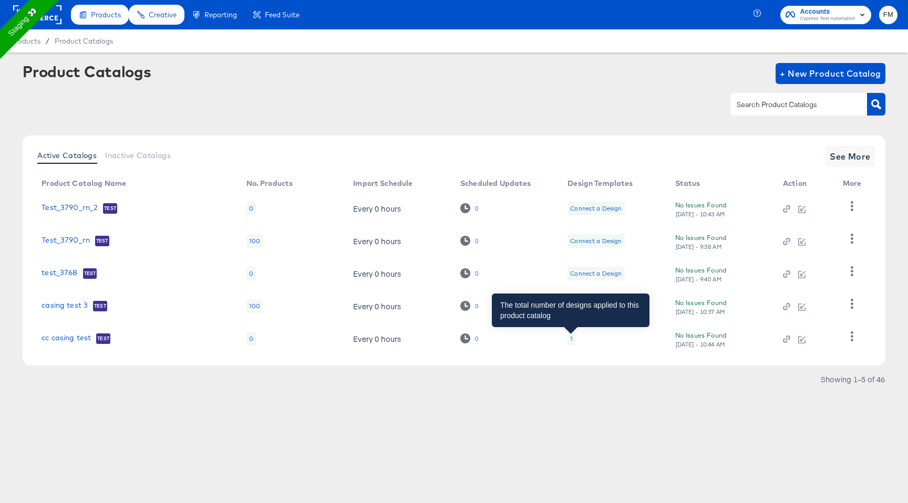
click at [571, 337] on div "1" at bounding box center [571, 339] width 3 height 8
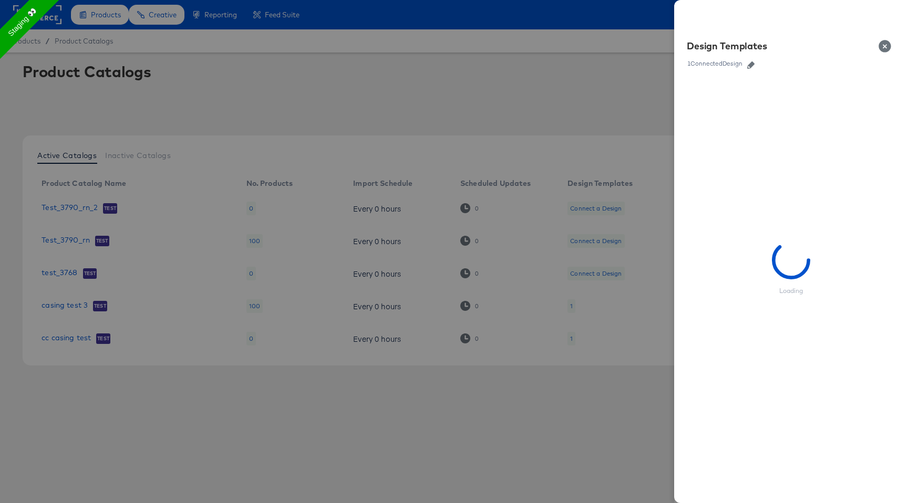
click at [748, 67] on icon "button" at bounding box center [750, 64] width 7 height 7
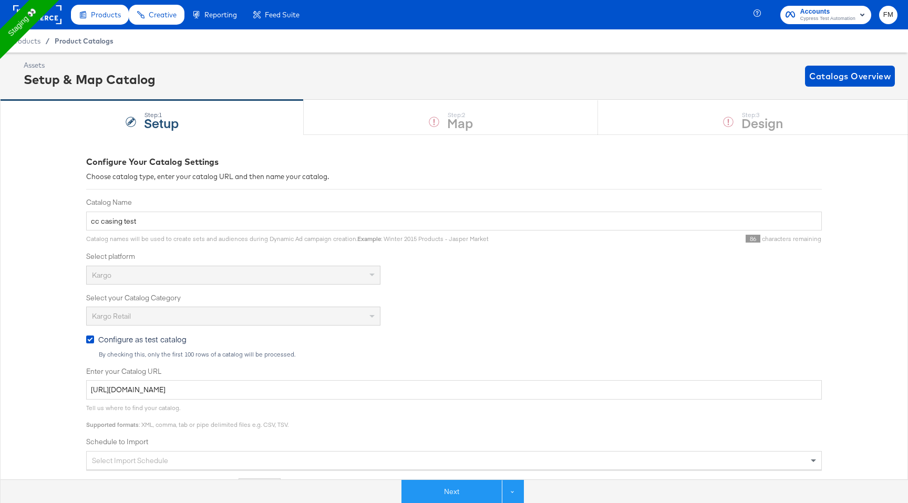
click at [81, 40] on span "Product Catalogs" at bounding box center [84, 41] width 59 height 8
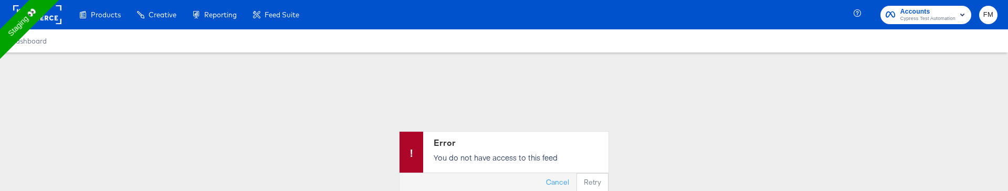
click at [49, 14] on rect at bounding box center [37, 14] width 48 height 19
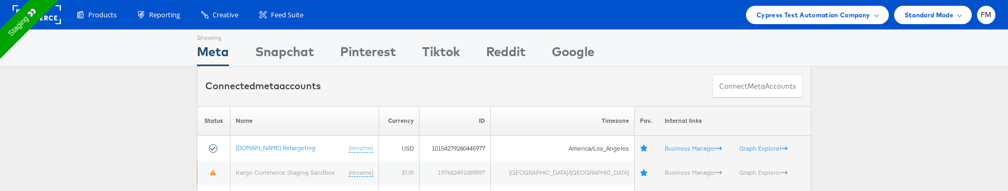
click at [55, 20] on rect at bounding box center [37, 14] width 48 height 19
click at [127, 189] on div "Please Wait Loading Accounts .... Status Name Currency ID Timezone Fav. Interna…" at bounding box center [504, 182] width 1008 height 153
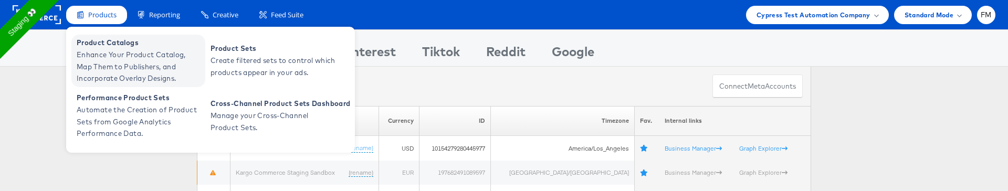
click at [127, 52] on span "Enhance Your Product Catalog, Map Them to Publishers, and Incorporate Overlay D…" at bounding box center [140, 67] width 126 height 36
